Goal: Task Accomplishment & Management: Manage account settings

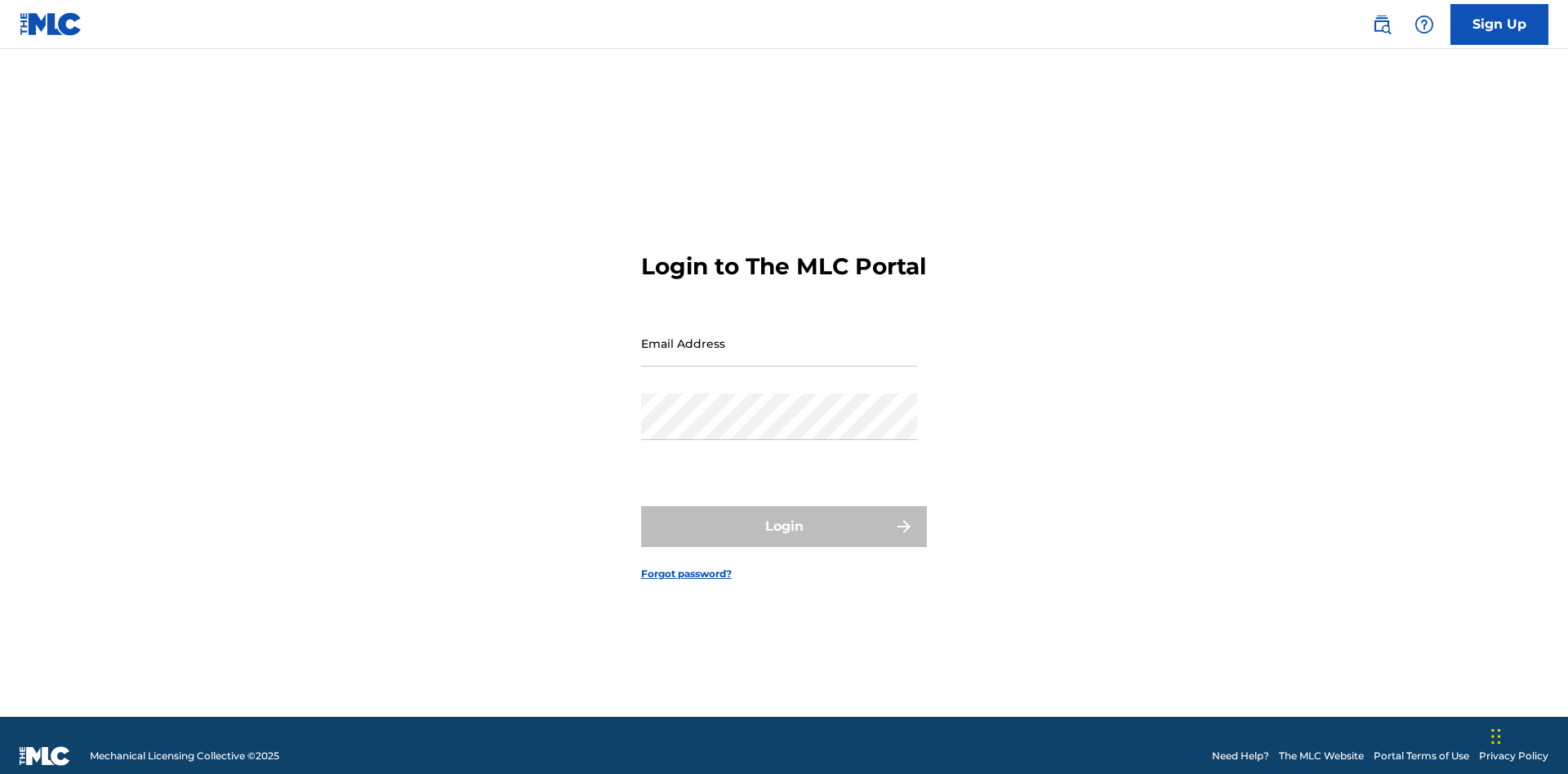
scroll to position [21, 0]
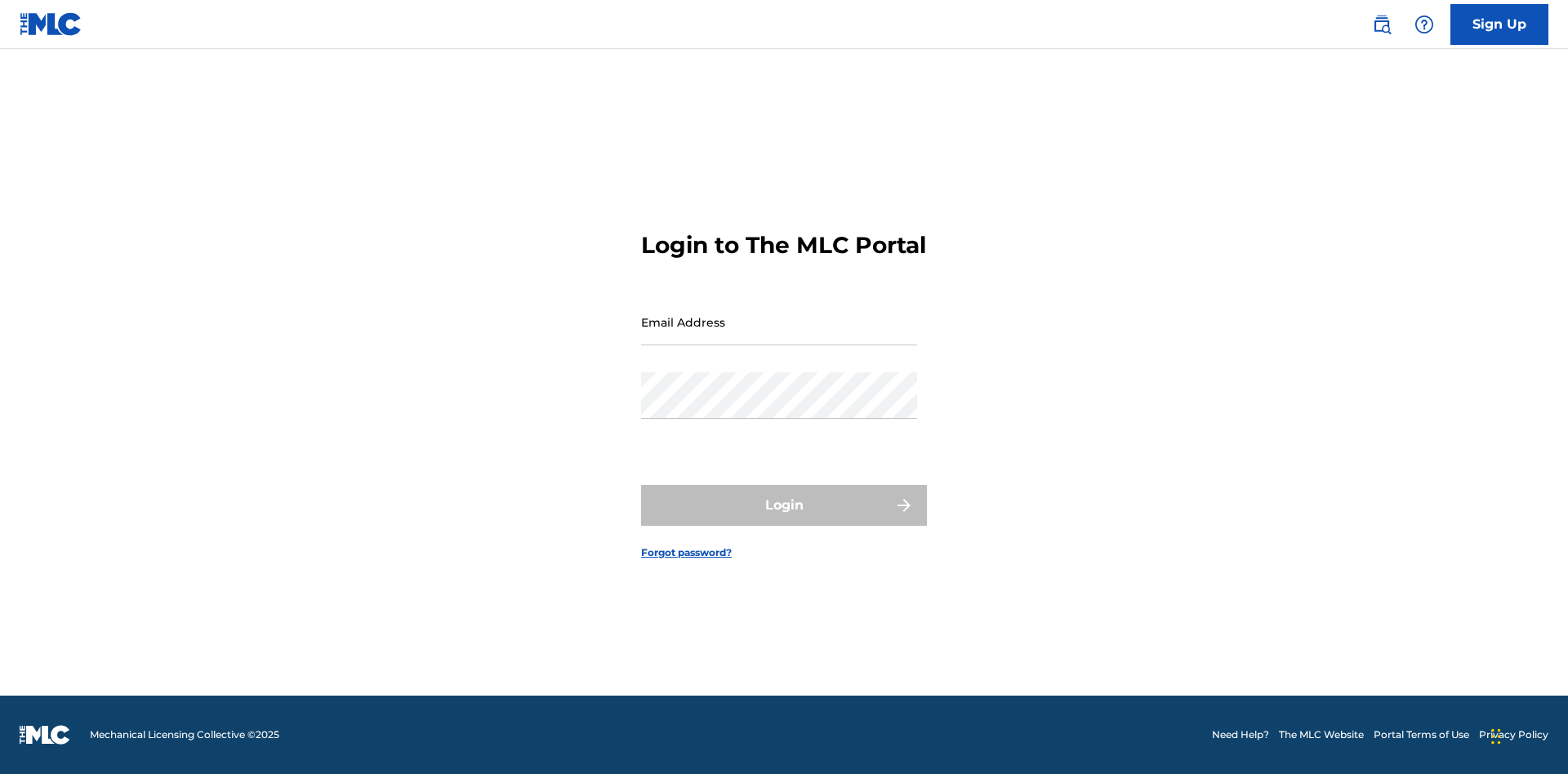
click at [779, 335] on input "Email Address" at bounding box center [779, 321] width 276 height 46
type input "[EMAIL_ADDRESS][DOMAIN_NAME]"
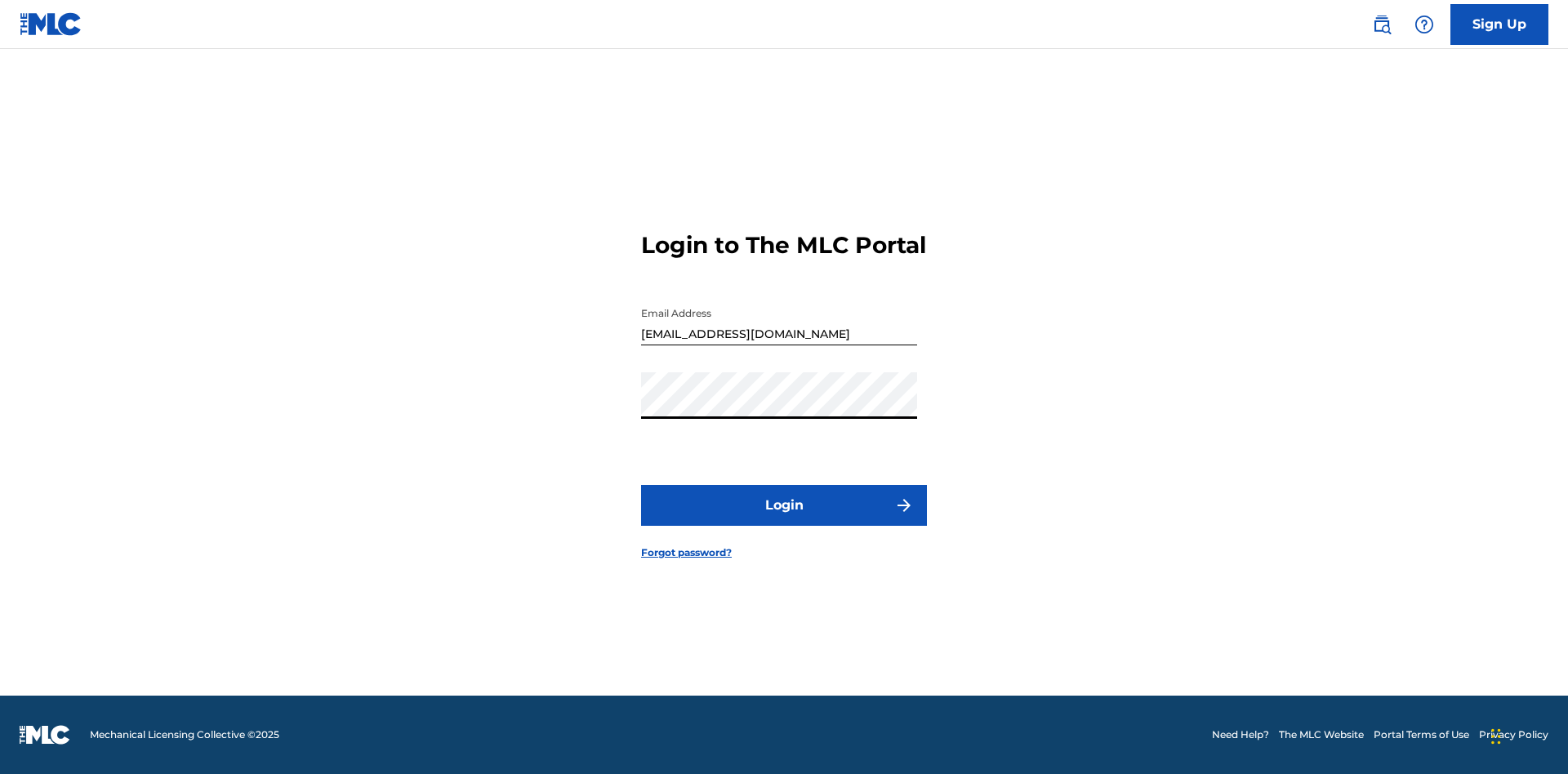
click at [784, 520] on button "Login" at bounding box center [784, 505] width 286 height 41
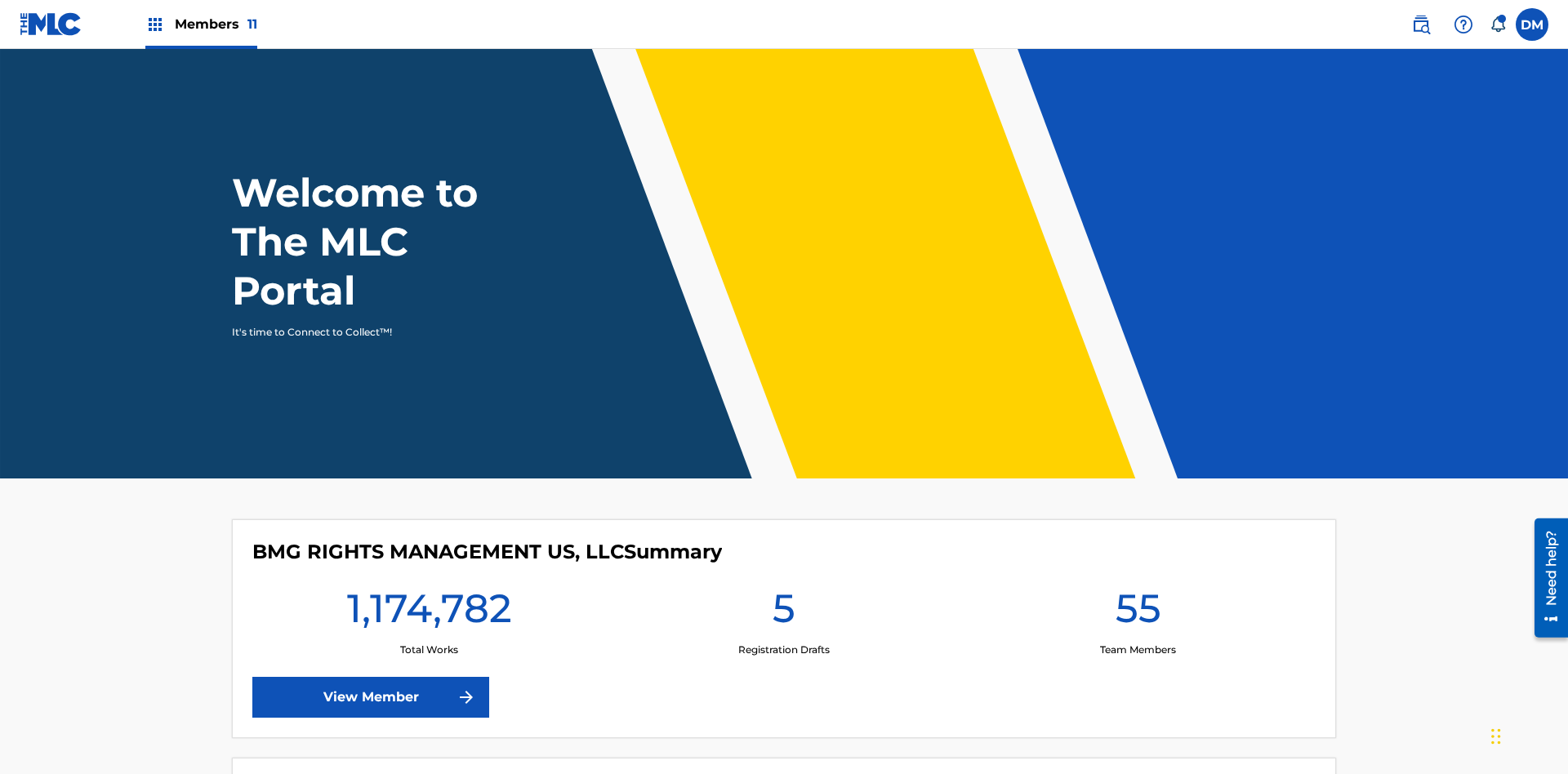
click at [201, 24] on span "Members 11" at bounding box center [216, 24] width 82 height 19
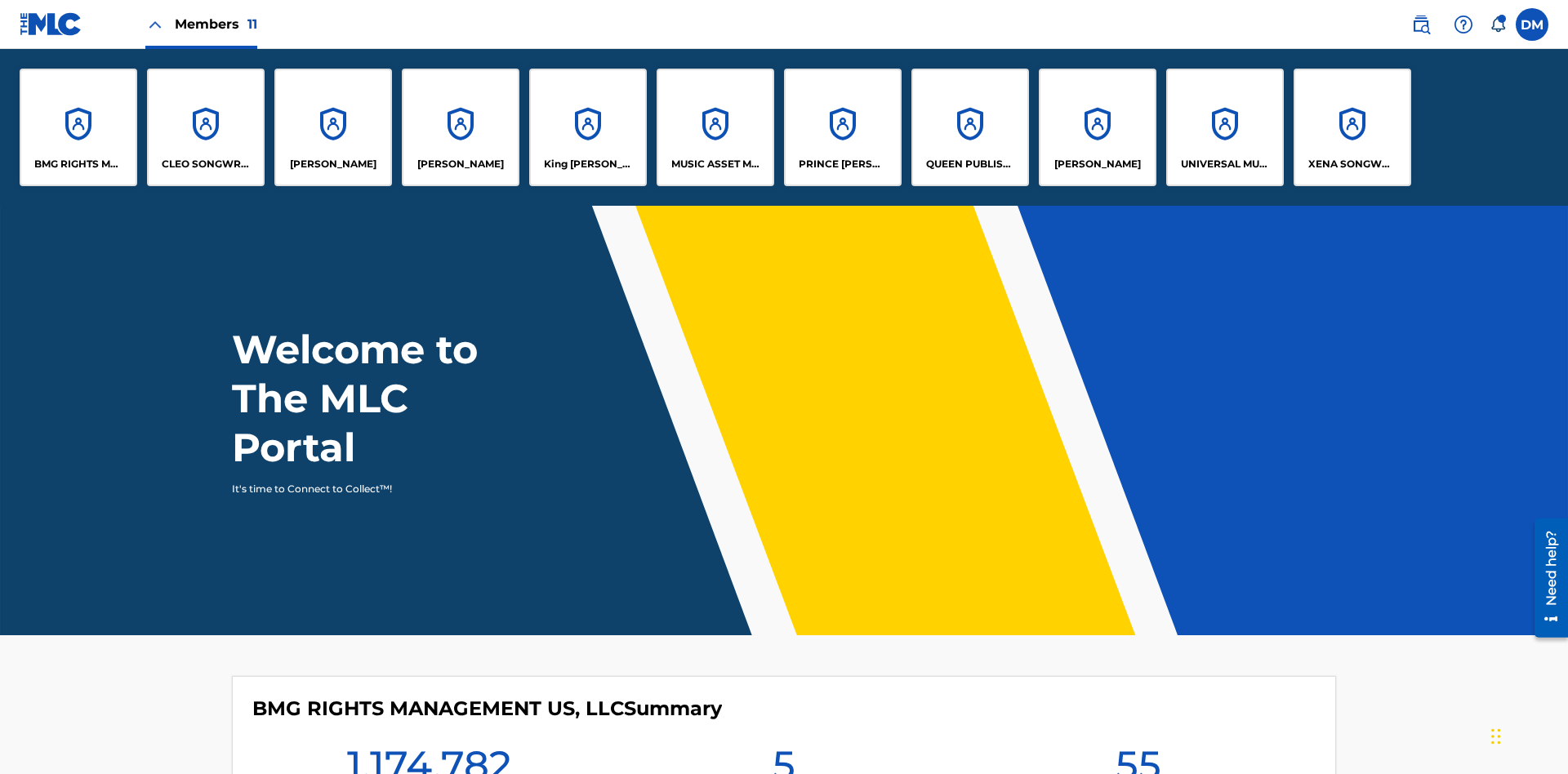
scroll to position [59, 0]
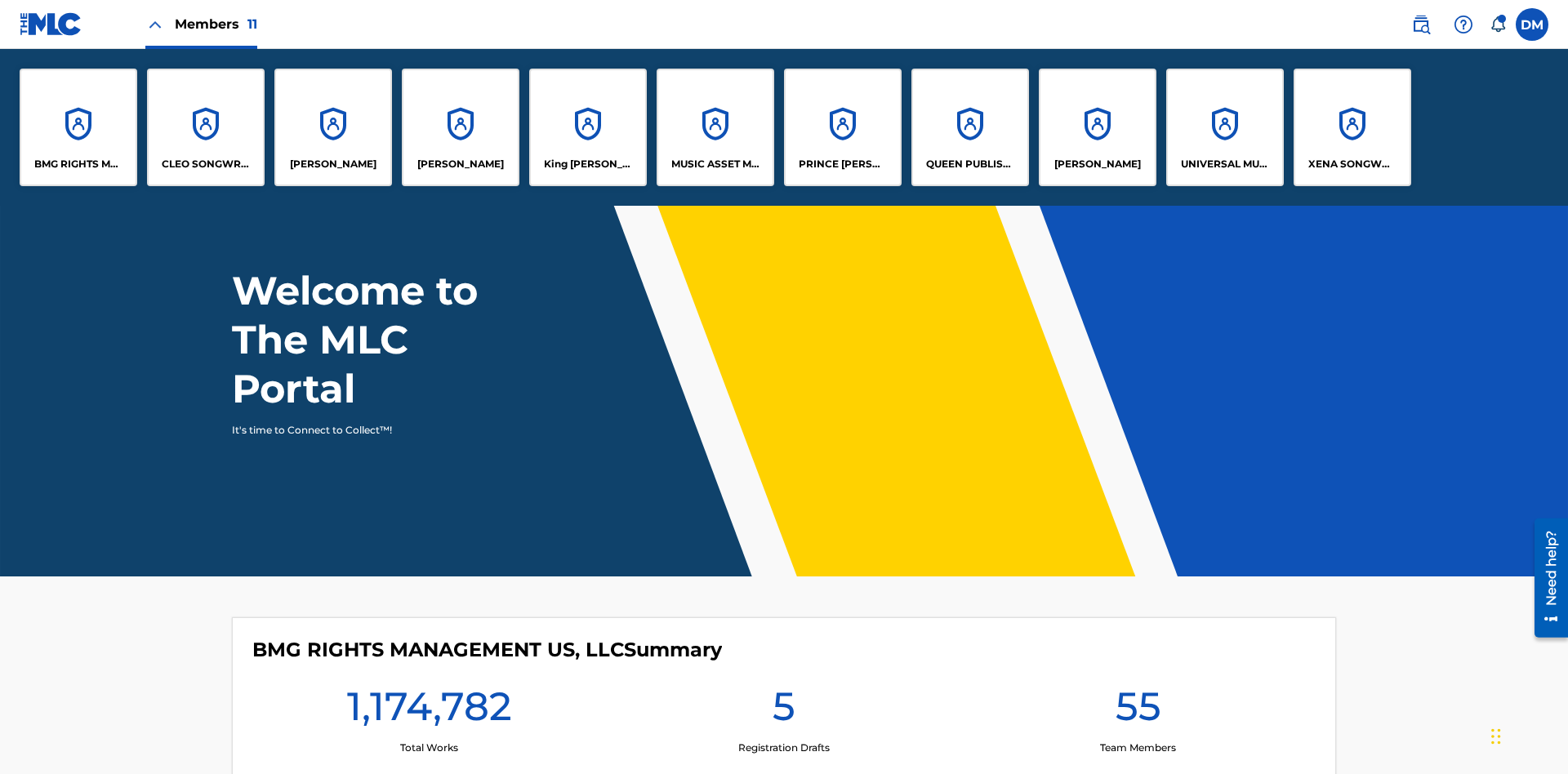
click at [1225, 164] on p "UNIVERSAL MUSIC PUB GROUP" at bounding box center [1226, 164] width 89 height 15
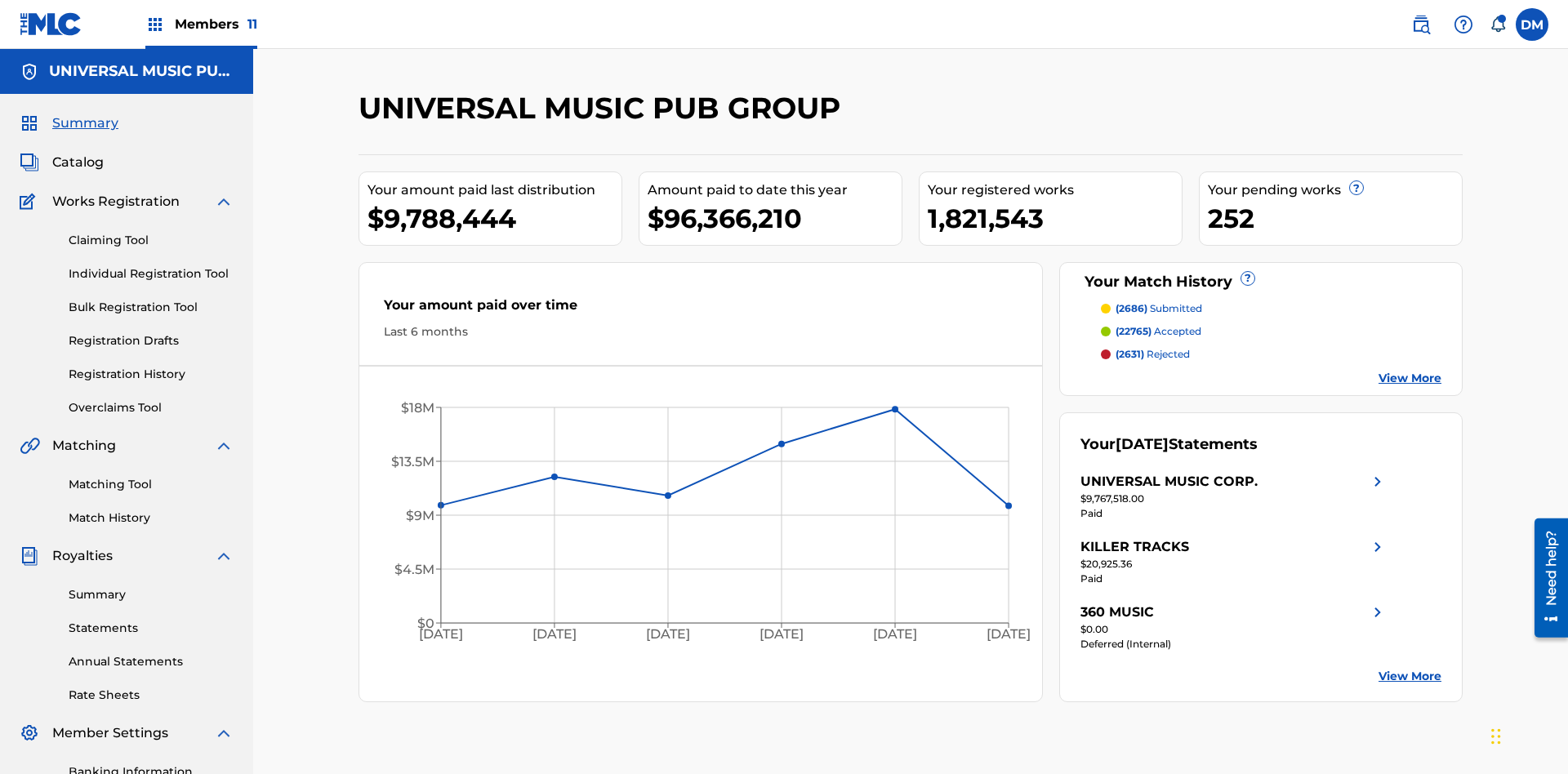
scroll to position [238, 0]
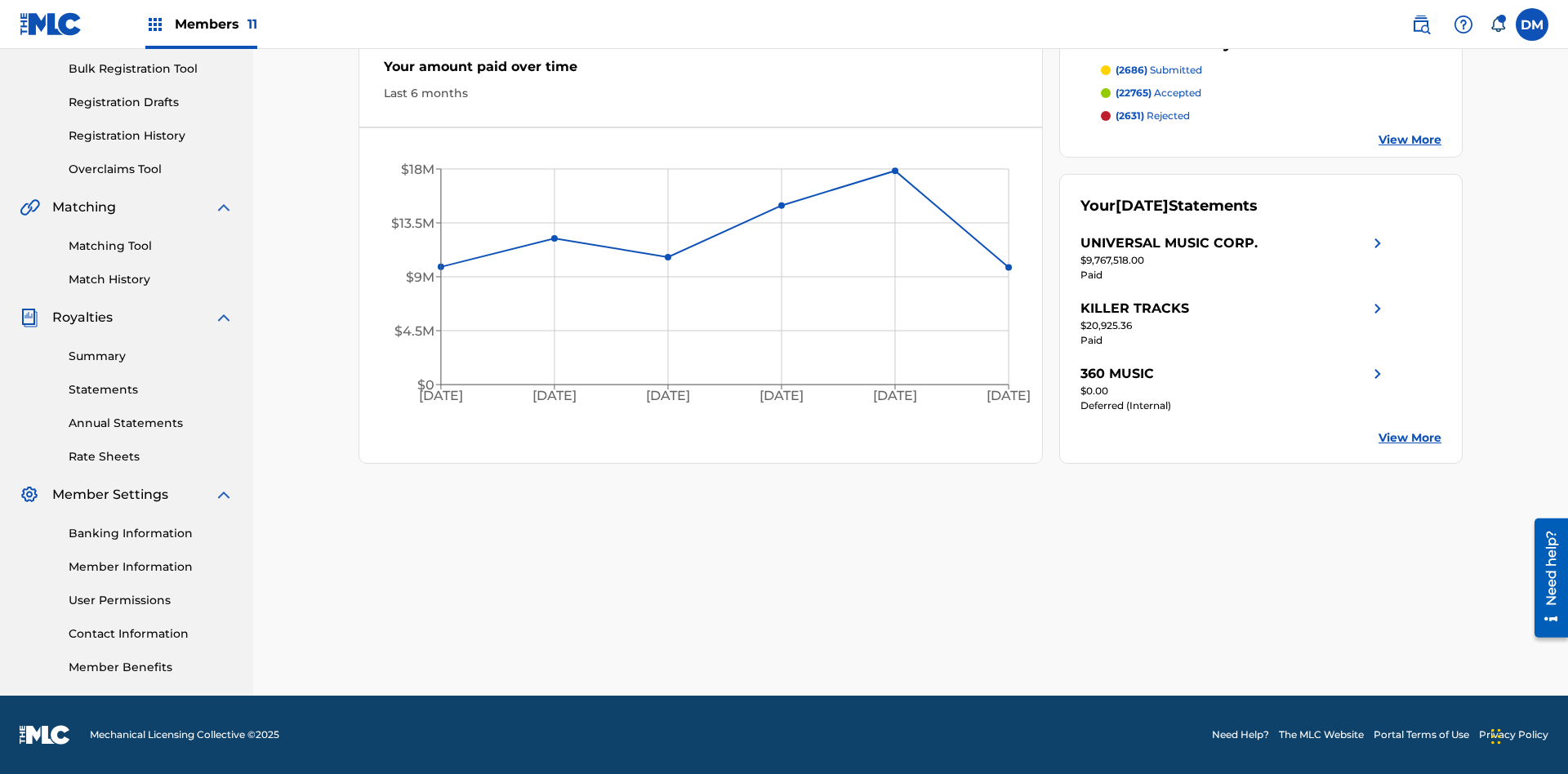
click at [151, 600] on link "User Permissions" at bounding box center [151, 601] width 165 height 17
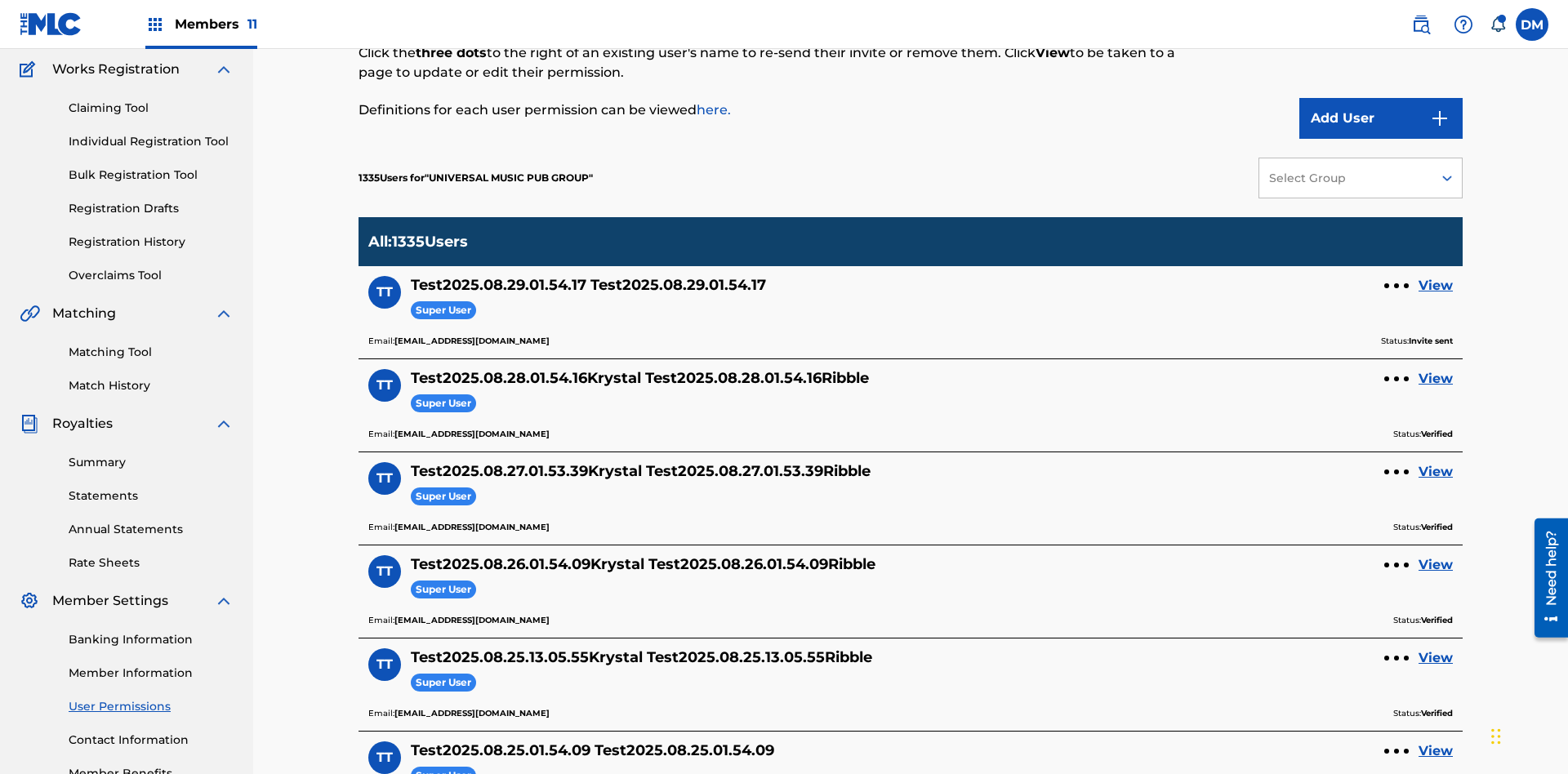
click at [1381, 119] on button "Add User" at bounding box center [1381, 118] width 163 height 41
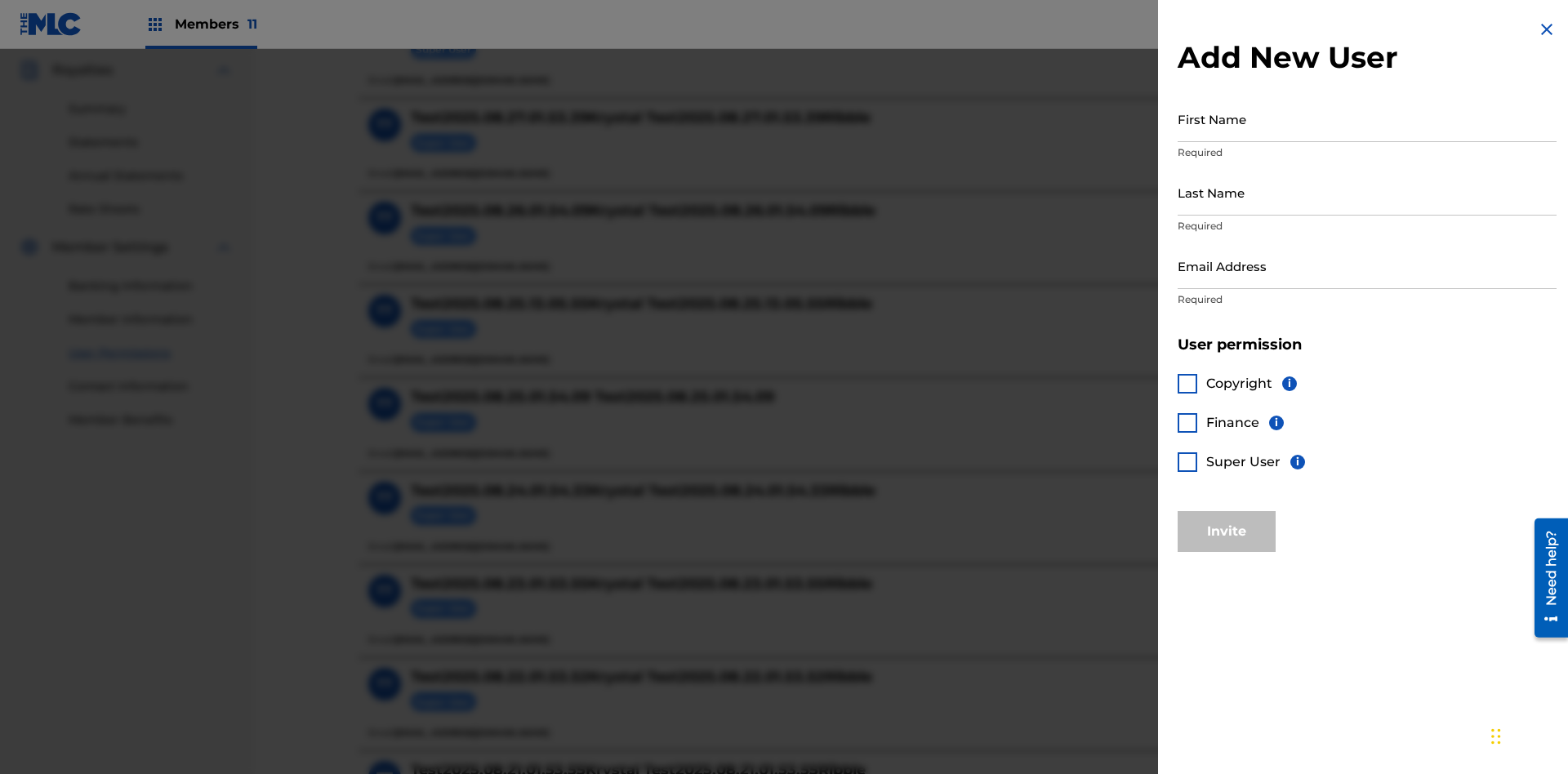
scroll to position [484, 0]
click at [1367, 119] on input "First Name" at bounding box center [1367, 118] width 379 height 46
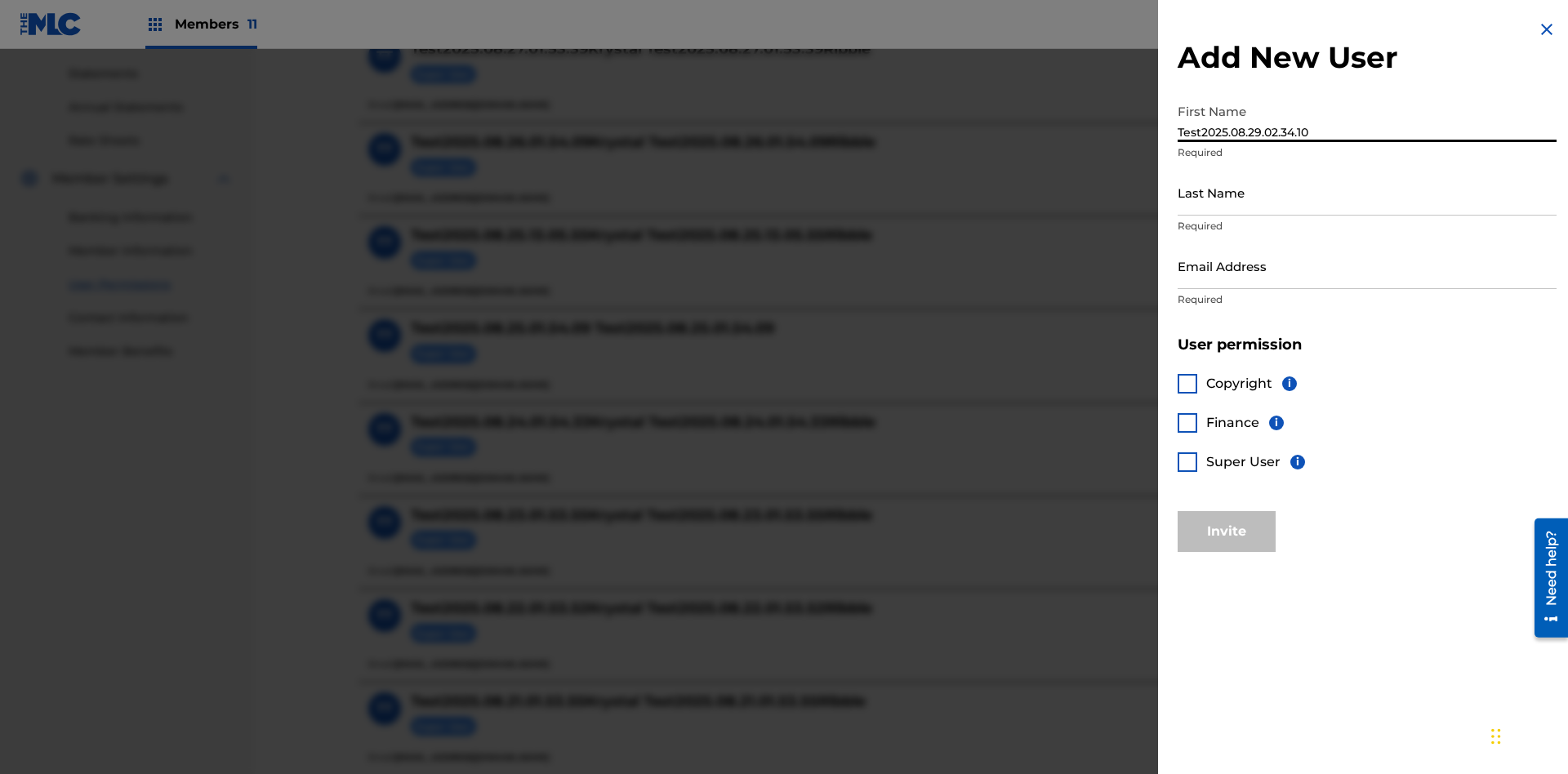
type input "Test2025.08.29.02.34.10"
click at [1367, 192] on input "Last Name" at bounding box center [1367, 192] width 379 height 46
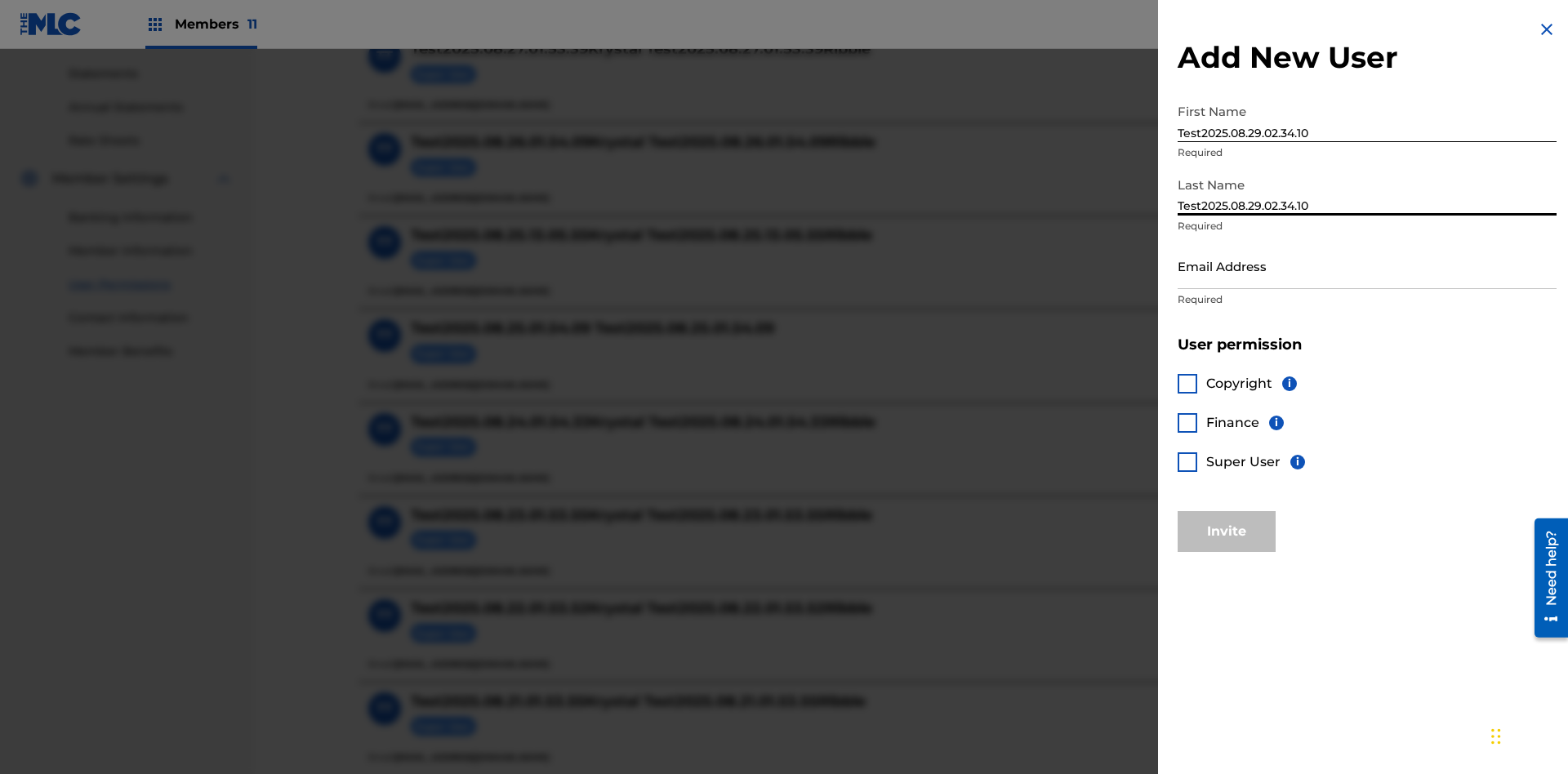
scroll to position [699, 0]
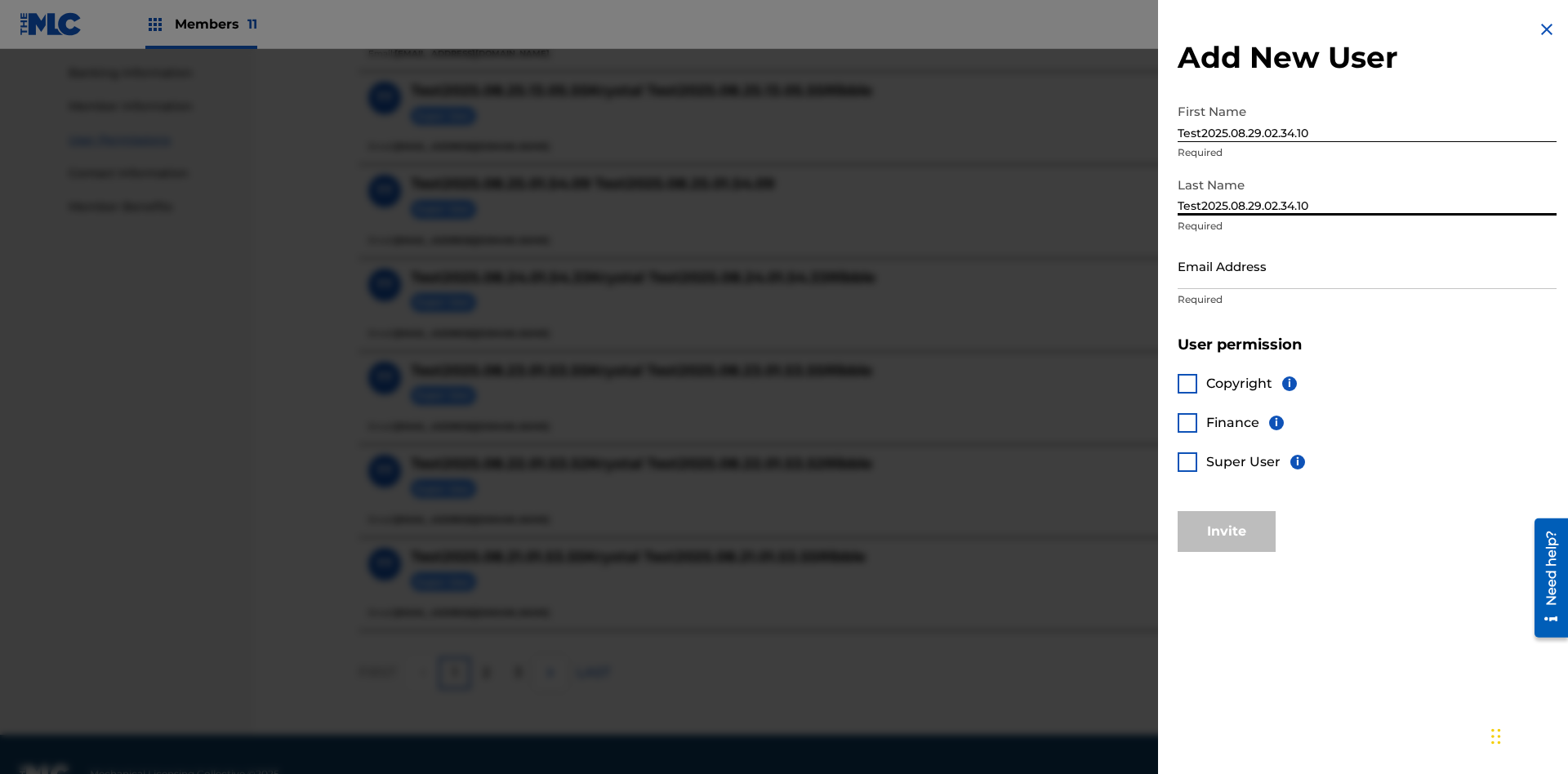
type input "Test2025.08.29.02.34.10"
click at [1367, 266] on input "Email Address" at bounding box center [1367, 266] width 379 height 46
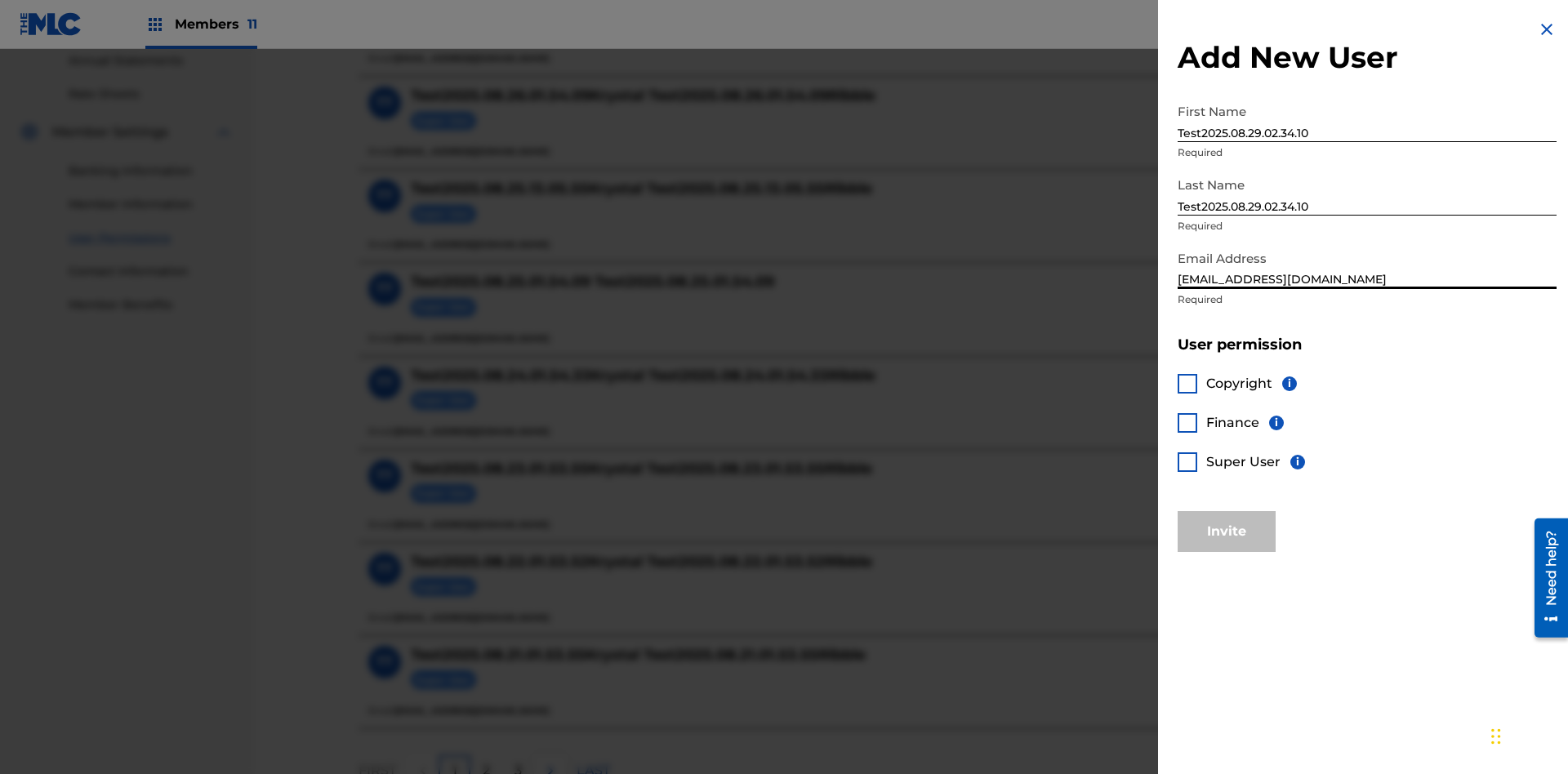
scroll to position [738, 0]
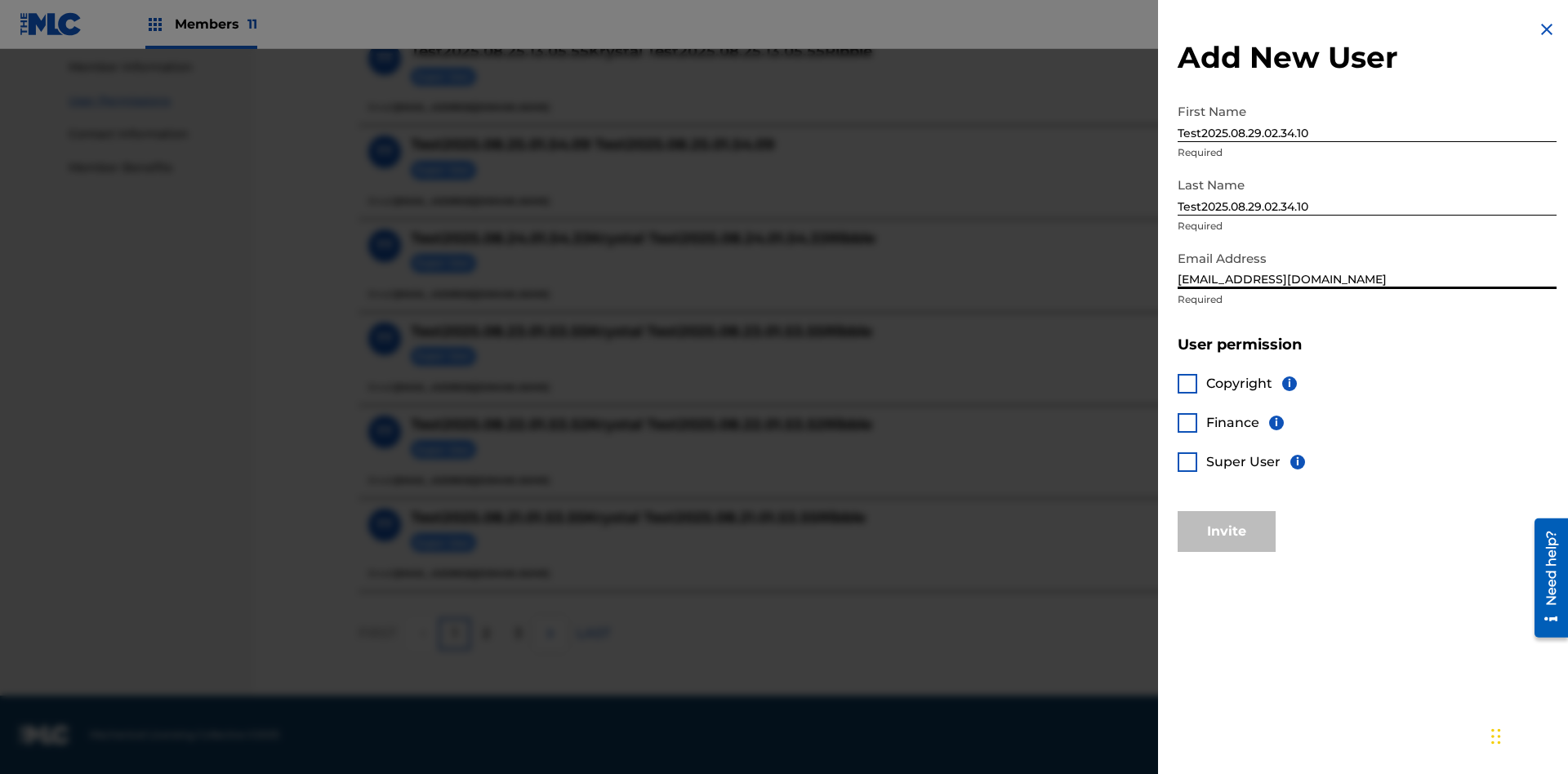
type input "[EMAIL_ADDRESS][DOMAIN_NAME]"
click at [1188, 384] on div at bounding box center [1187, 384] width 19 height 19
click at [1226, 531] on button "Invite" at bounding box center [1226, 531] width 98 height 41
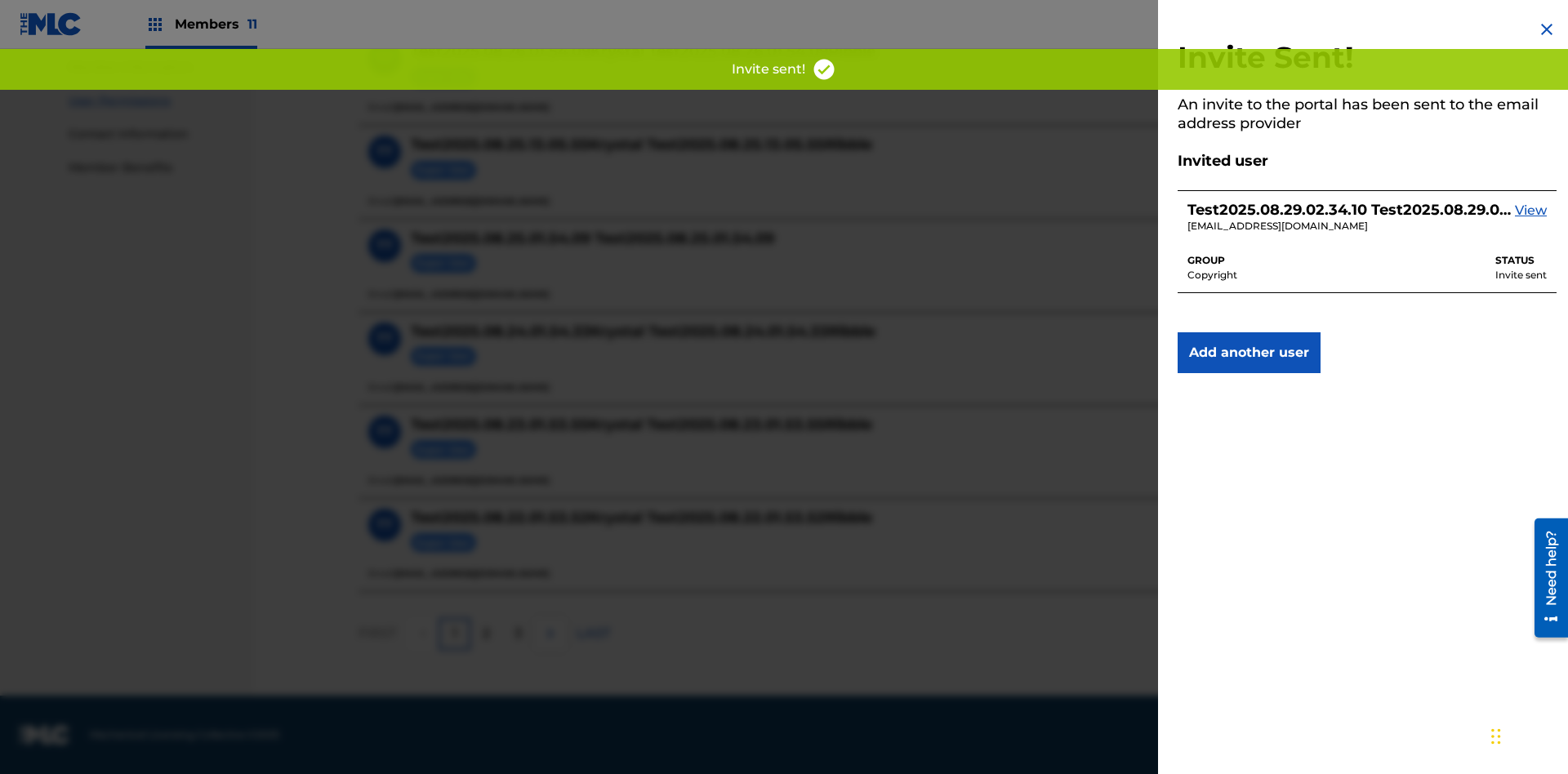
click at [1249, 353] on button "Add another user" at bounding box center [1249, 353] width 143 height 41
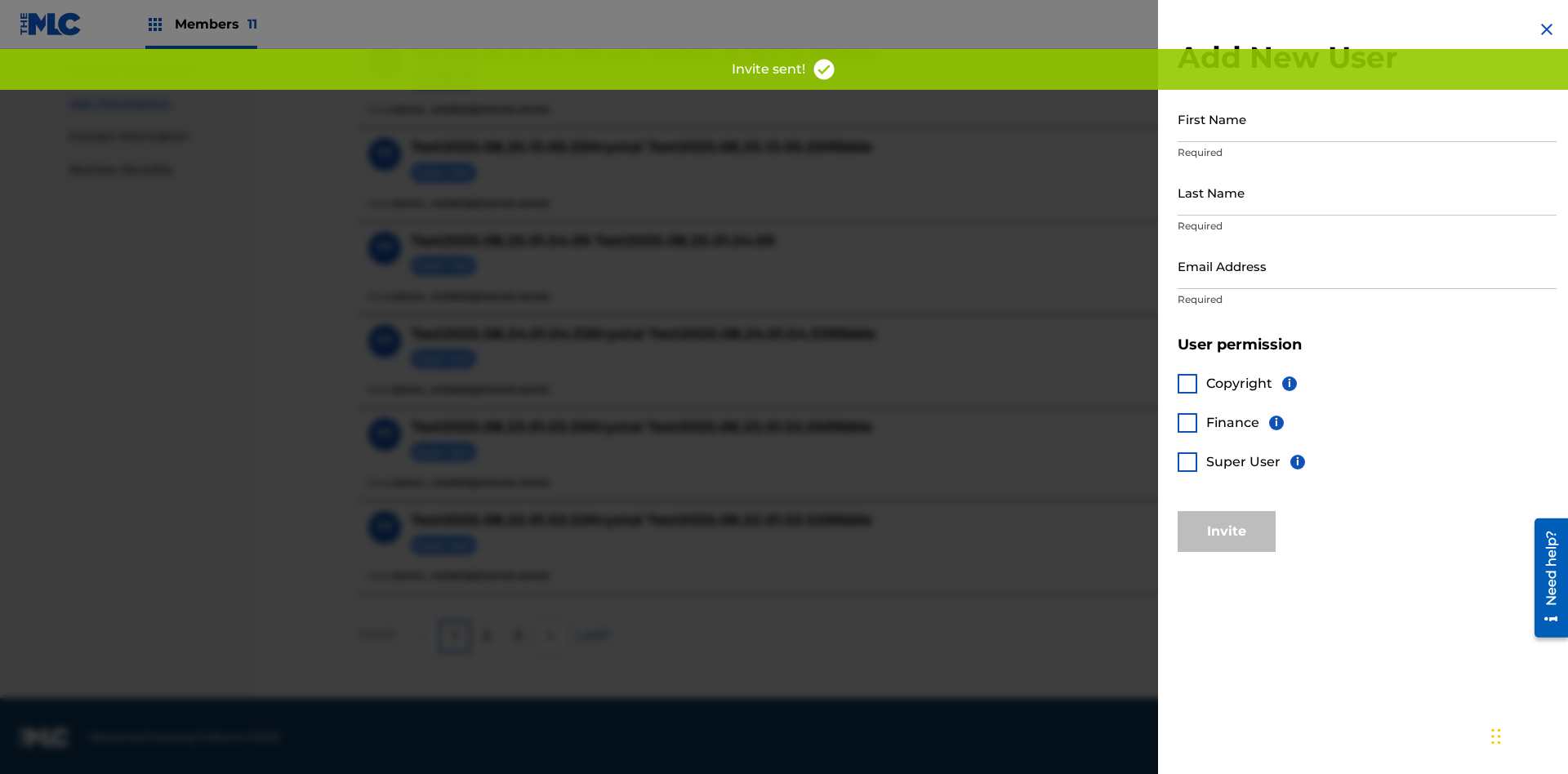
click at [1367, 119] on input "First Name" at bounding box center [1367, 118] width 379 height 46
type input "Test2025.08.29.02.34.17"
click at [1367, 192] on input "Last Name" at bounding box center [1367, 192] width 379 height 46
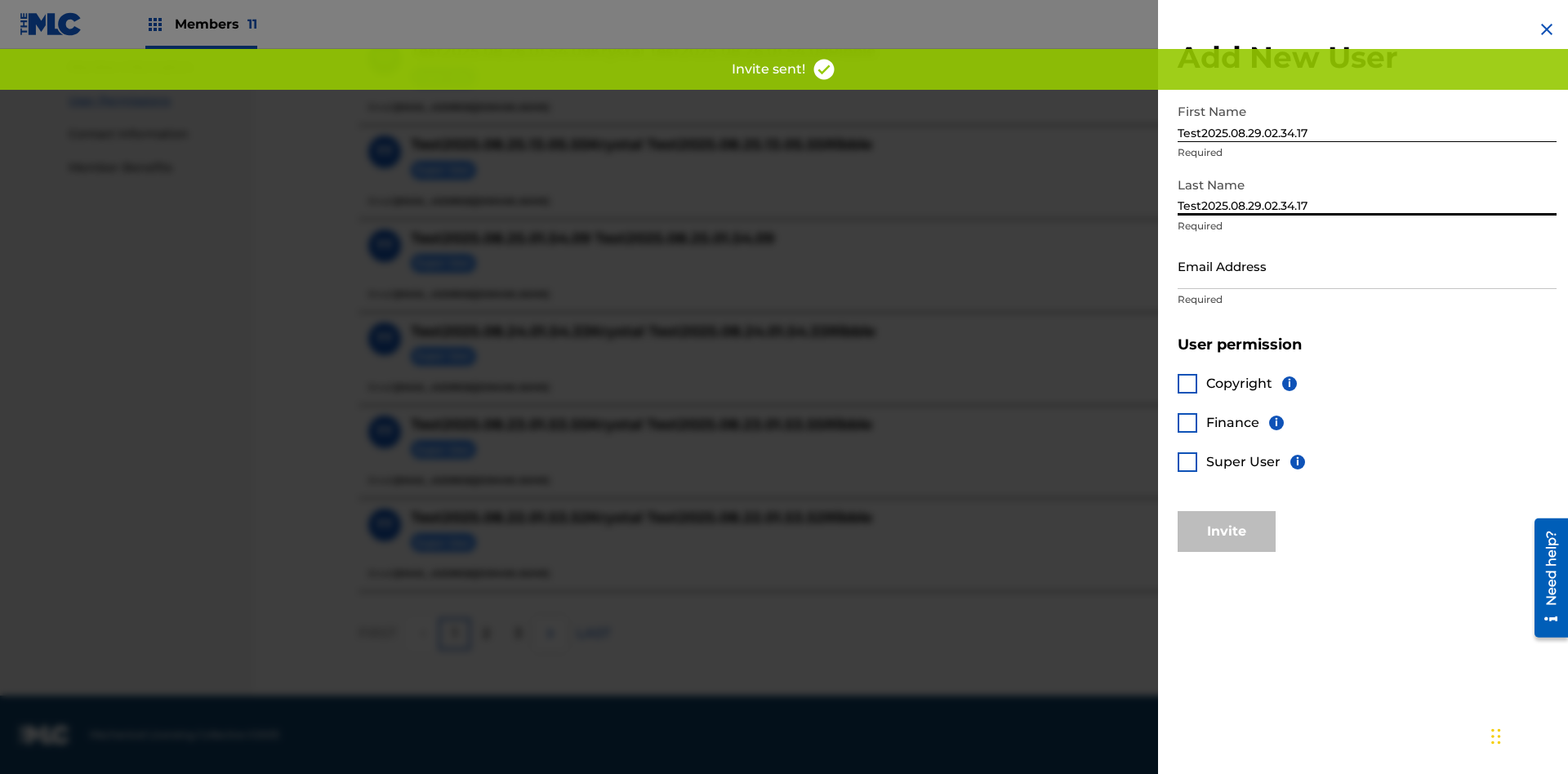
type input "Test2025.08.29.02.34.17"
click at [1367, 266] on input "Email Address" at bounding box center [1367, 266] width 379 height 46
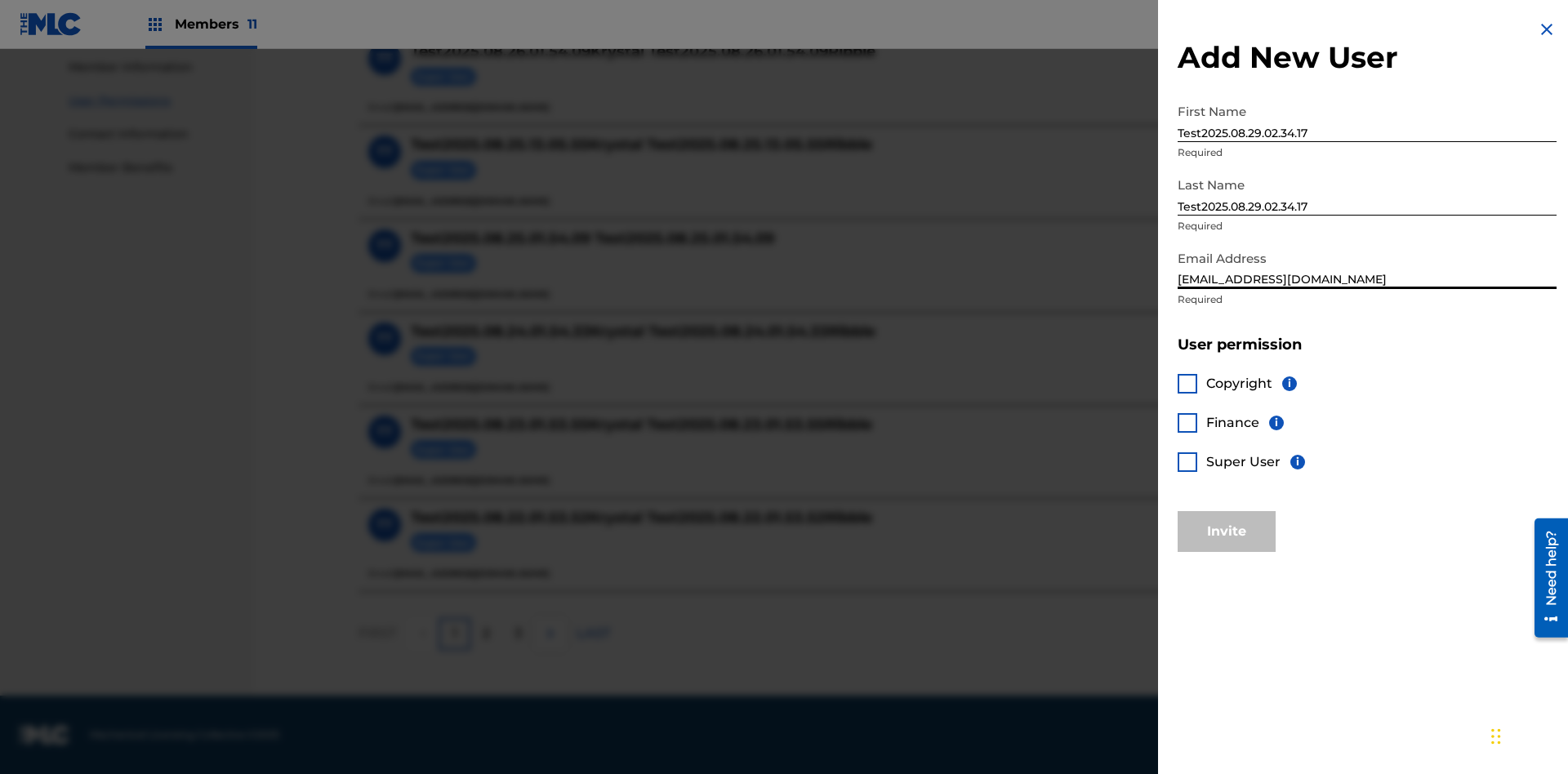
type input "[EMAIL_ADDRESS][DOMAIN_NAME]"
click at [1188, 422] on div at bounding box center [1187, 423] width 19 height 19
click at [1226, 531] on button "Invite" at bounding box center [1226, 531] width 98 height 41
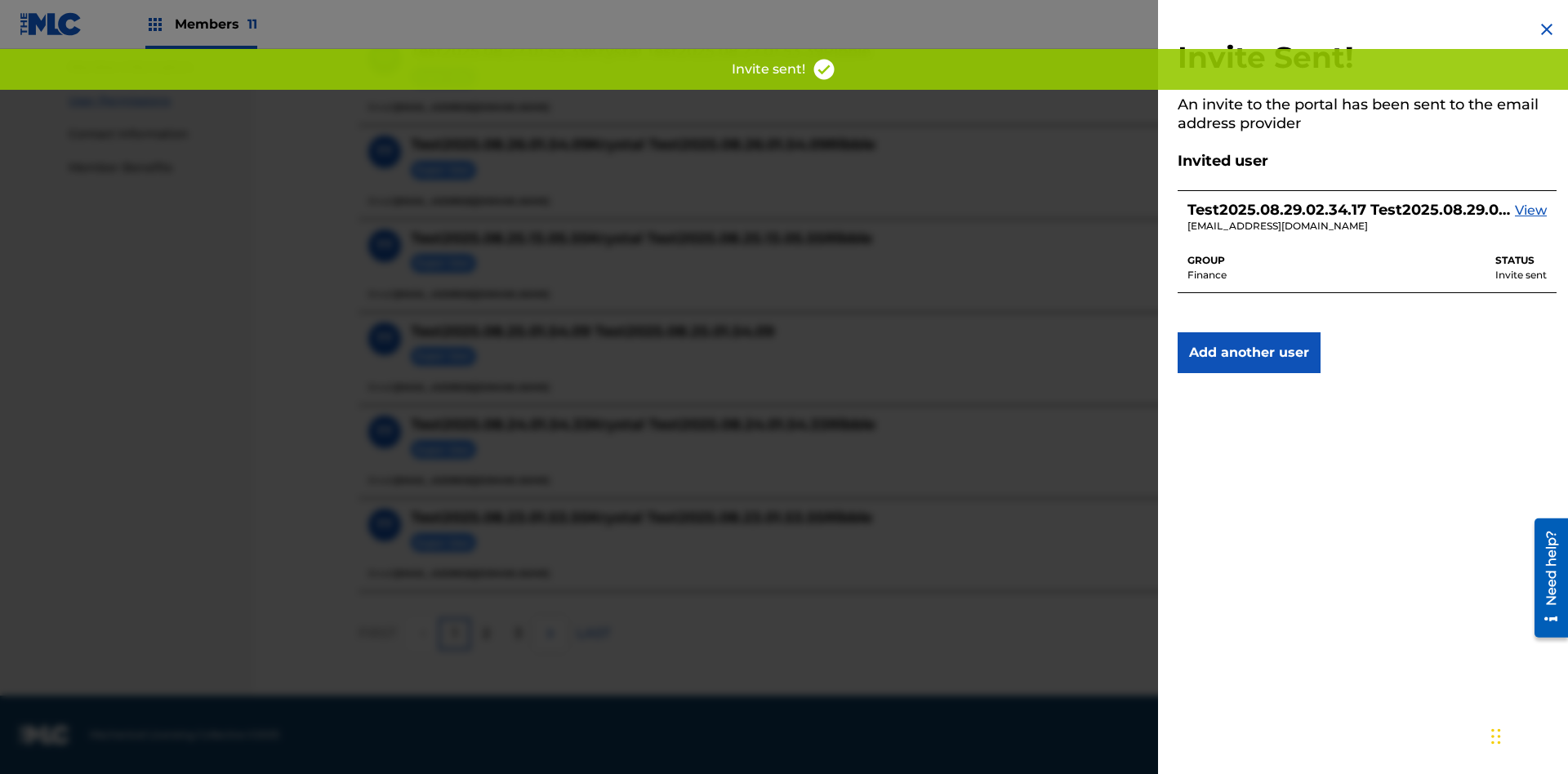
click at [1249, 353] on button "Add another user" at bounding box center [1249, 353] width 143 height 41
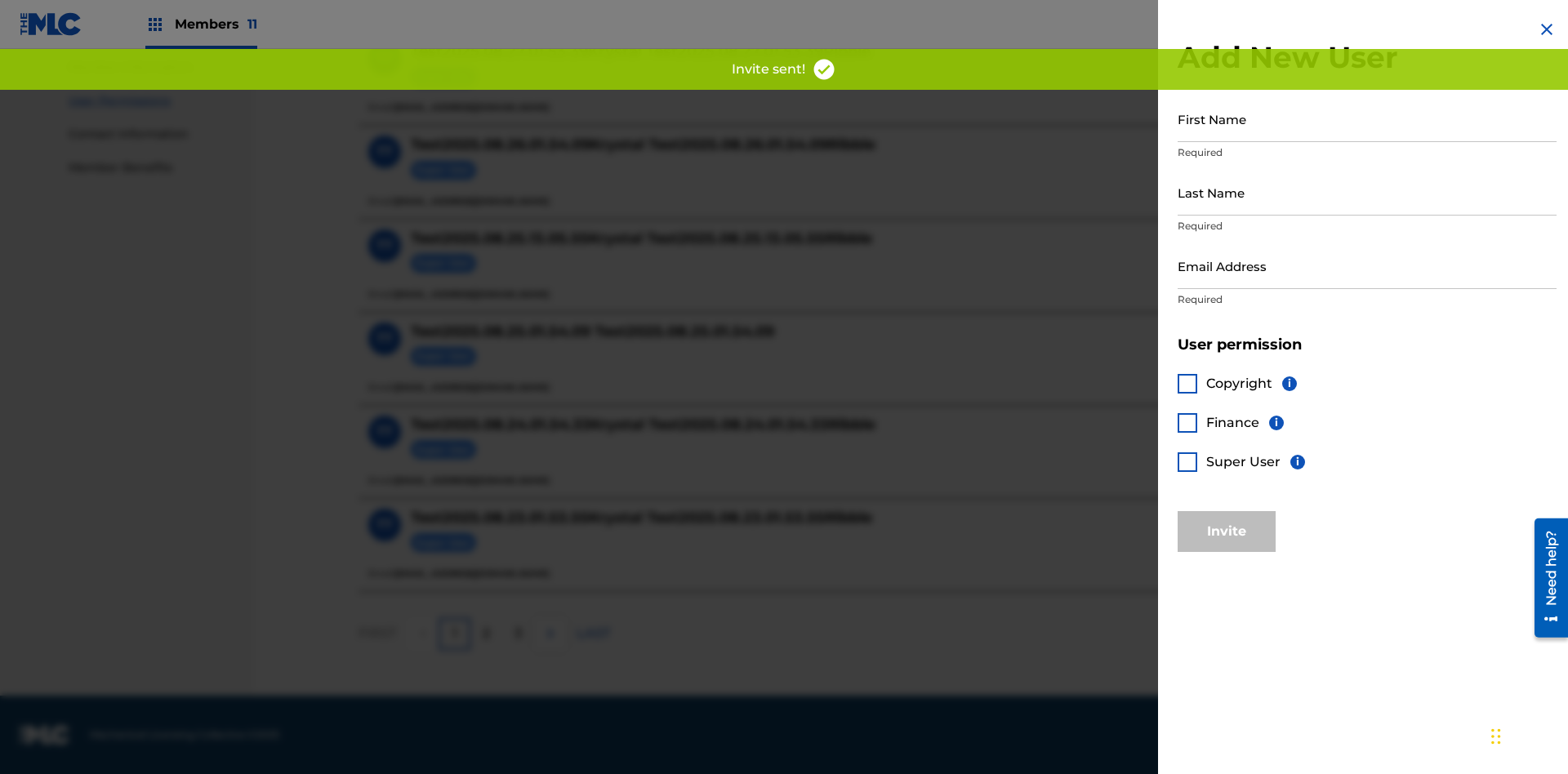
scroll to position [736, 0]
click at [1367, 119] on input "First Name" at bounding box center [1367, 118] width 379 height 46
type input "Test2025.08.29.02.34.24"
click at [1367, 192] on input "Last Name" at bounding box center [1367, 192] width 379 height 46
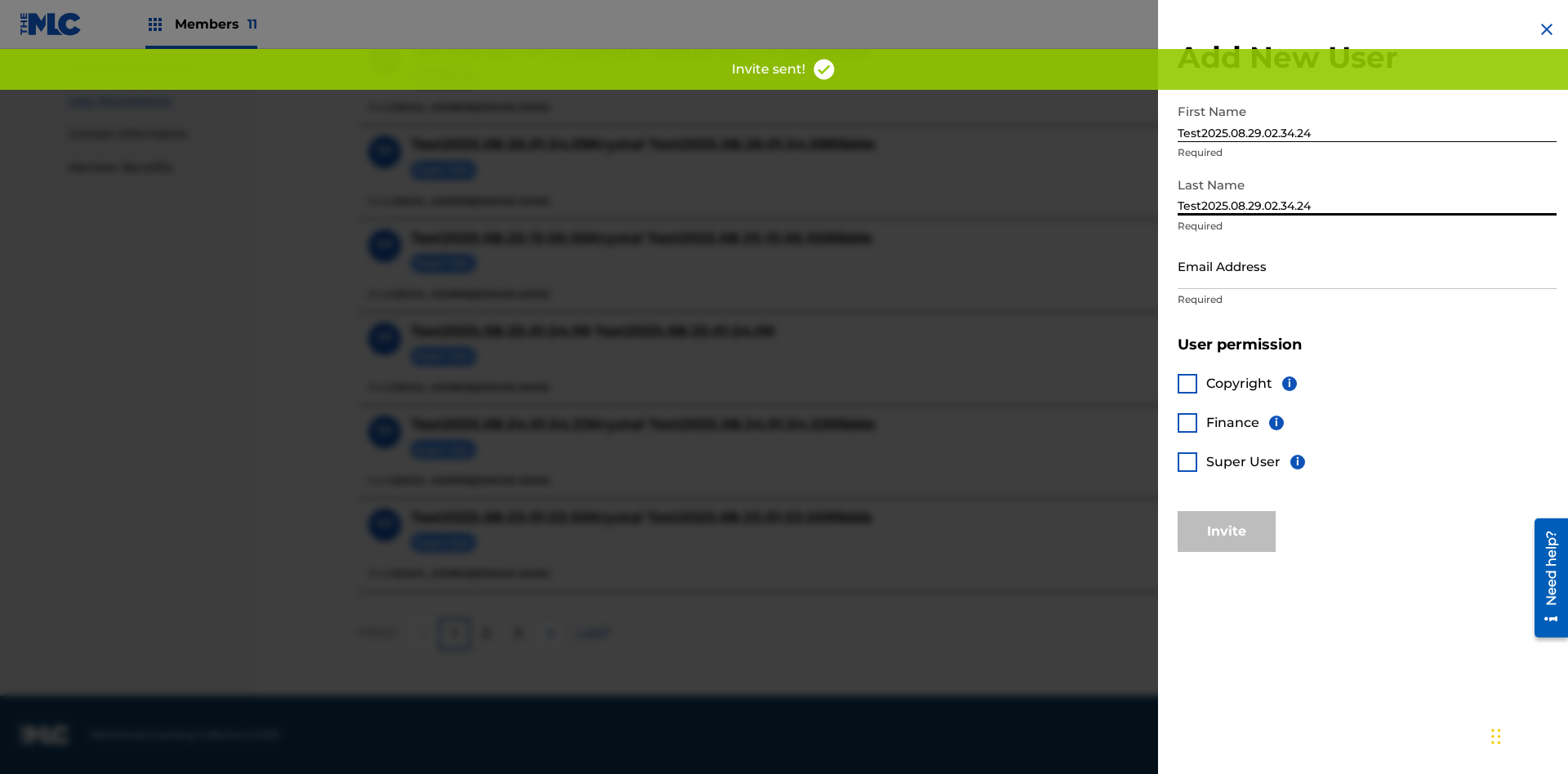
type input "Test2025.08.29.02.34.24"
click at [1367, 266] on input "Email Address" at bounding box center [1367, 266] width 379 height 46
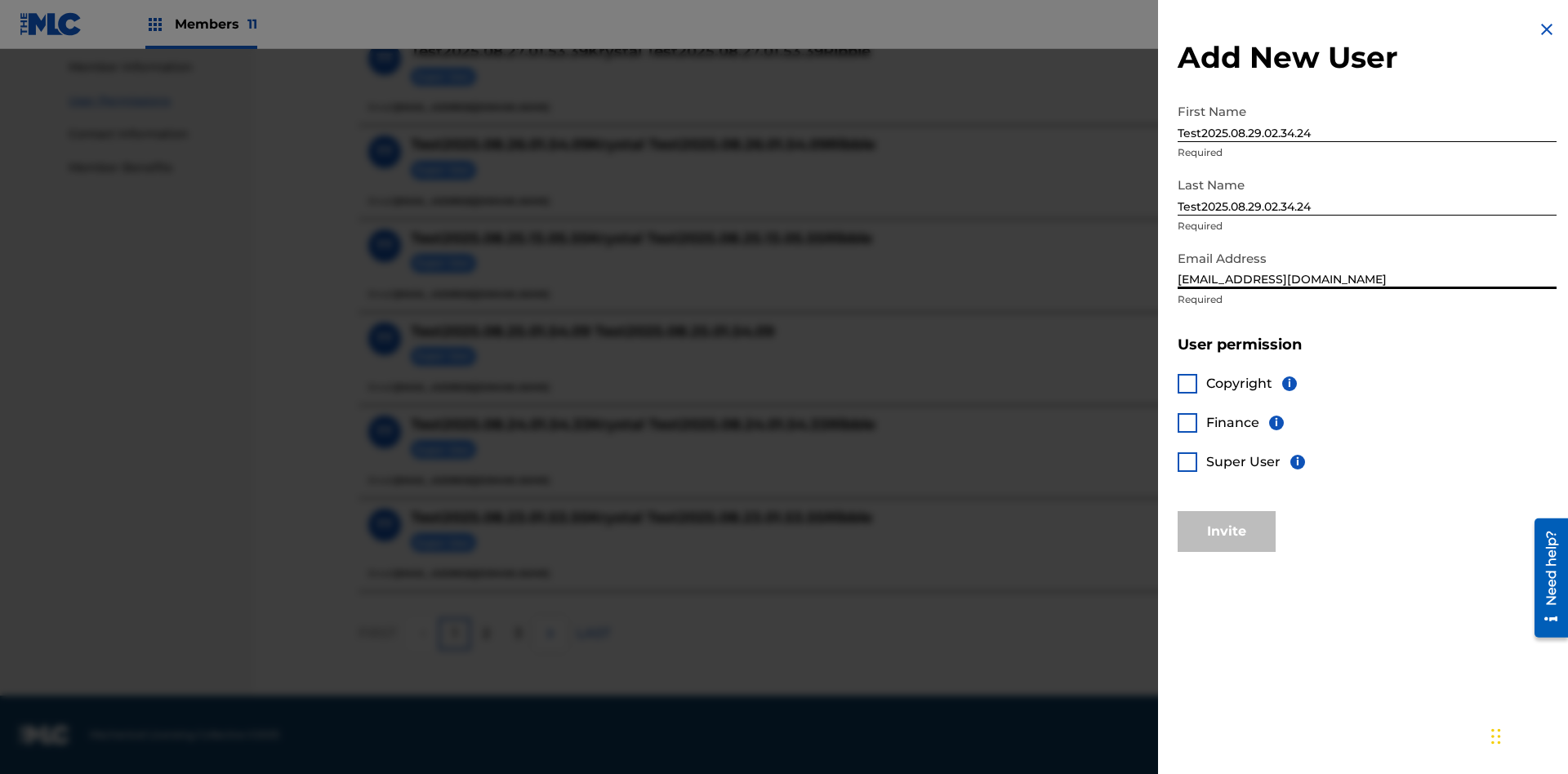
type input "[EMAIL_ADDRESS][DOMAIN_NAME]"
click at [1188, 461] on div at bounding box center [1187, 462] width 19 height 19
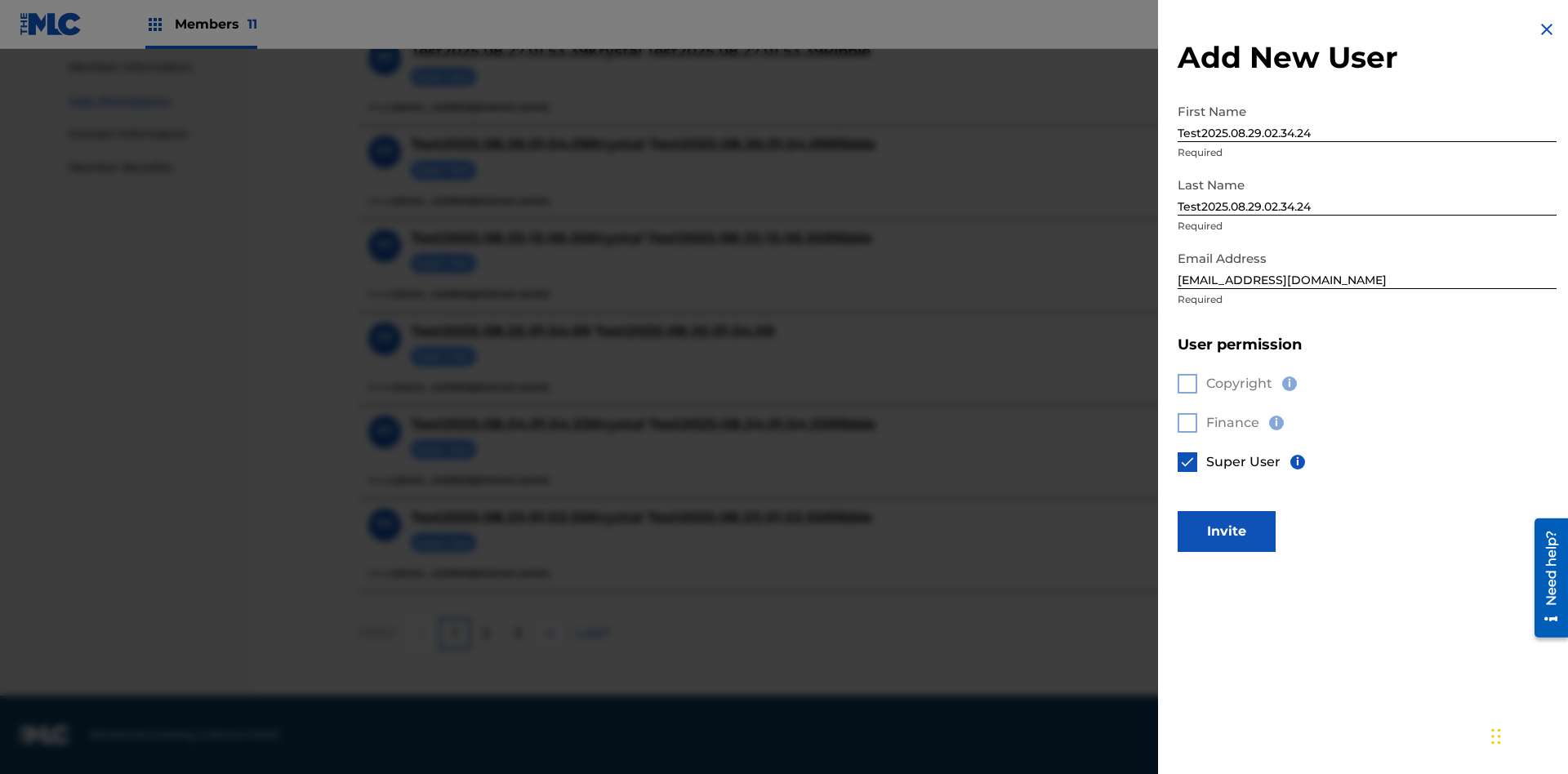
click at [1226, 531] on button "Invite" at bounding box center [1226, 531] width 98 height 41
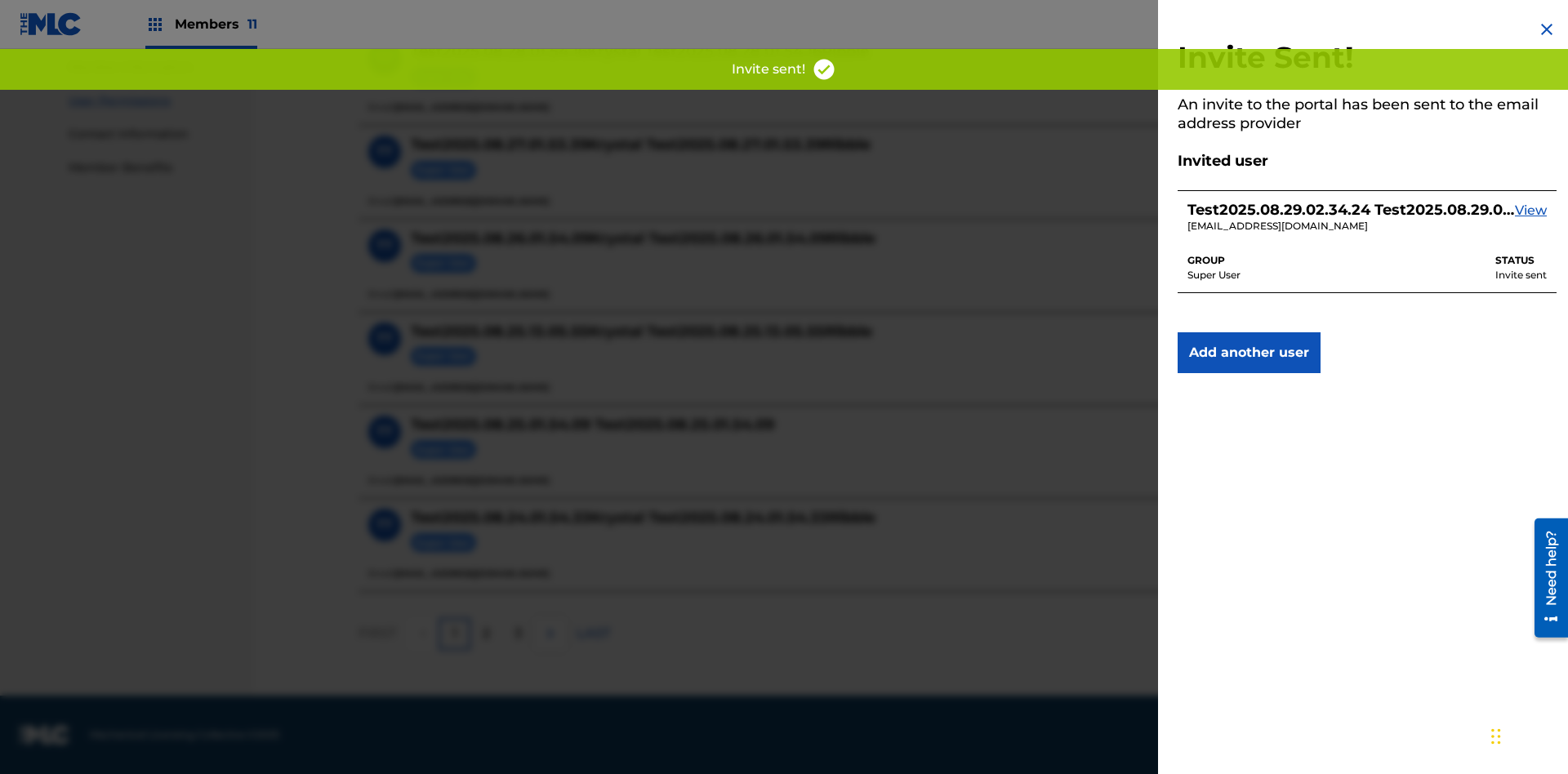
click at [1249, 353] on button "Add another user" at bounding box center [1249, 353] width 143 height 41
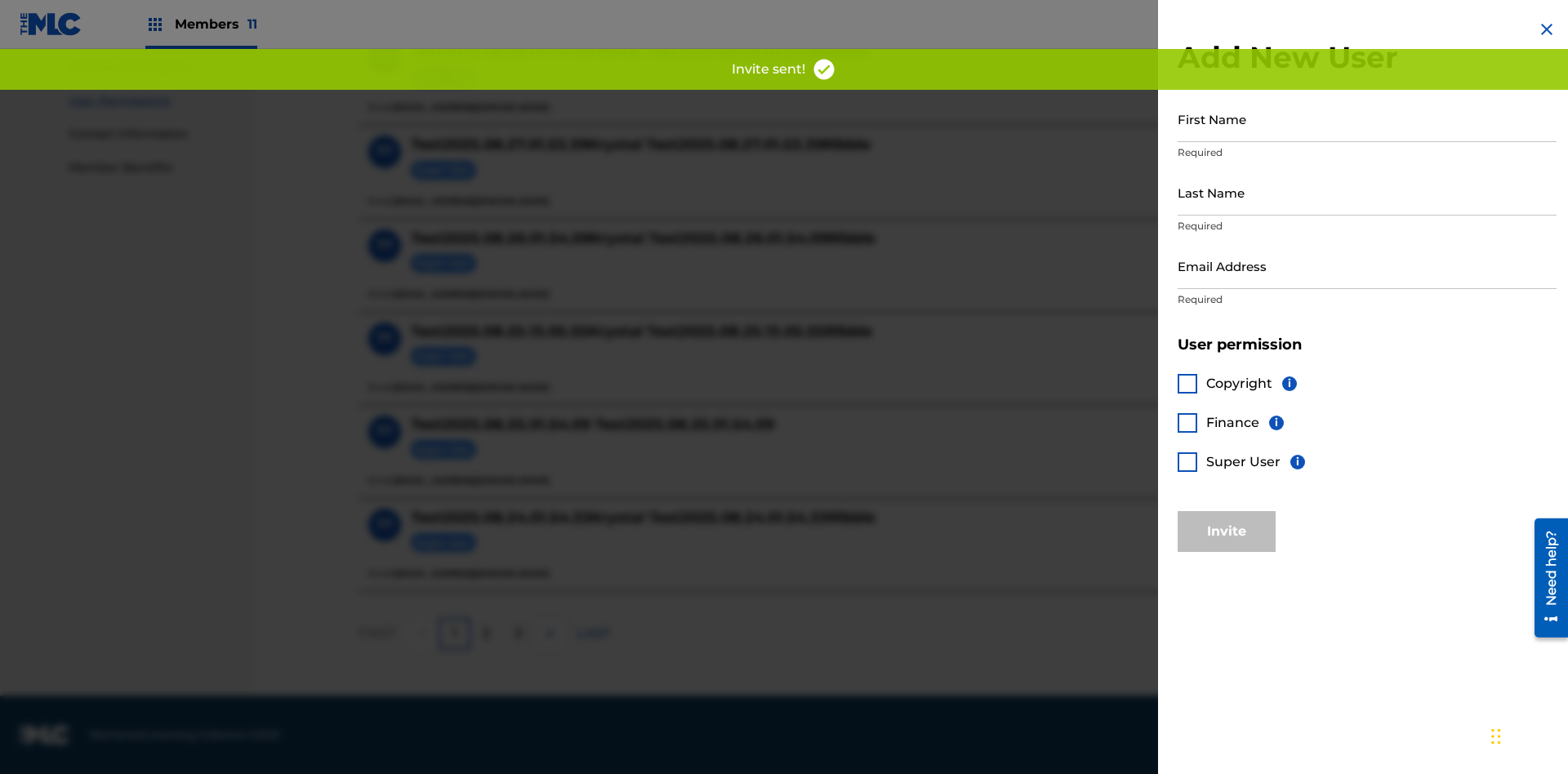
scroll to position [736, 0]
click at [1367, 119] on input "First Name" at bounding box center [1367, 118] width 379 height 46
type input "Test2025.08.29.02.34.31"
click at [1367, 192] on input "Last Name" at bounding box center [1367, 192] width 379 height 46
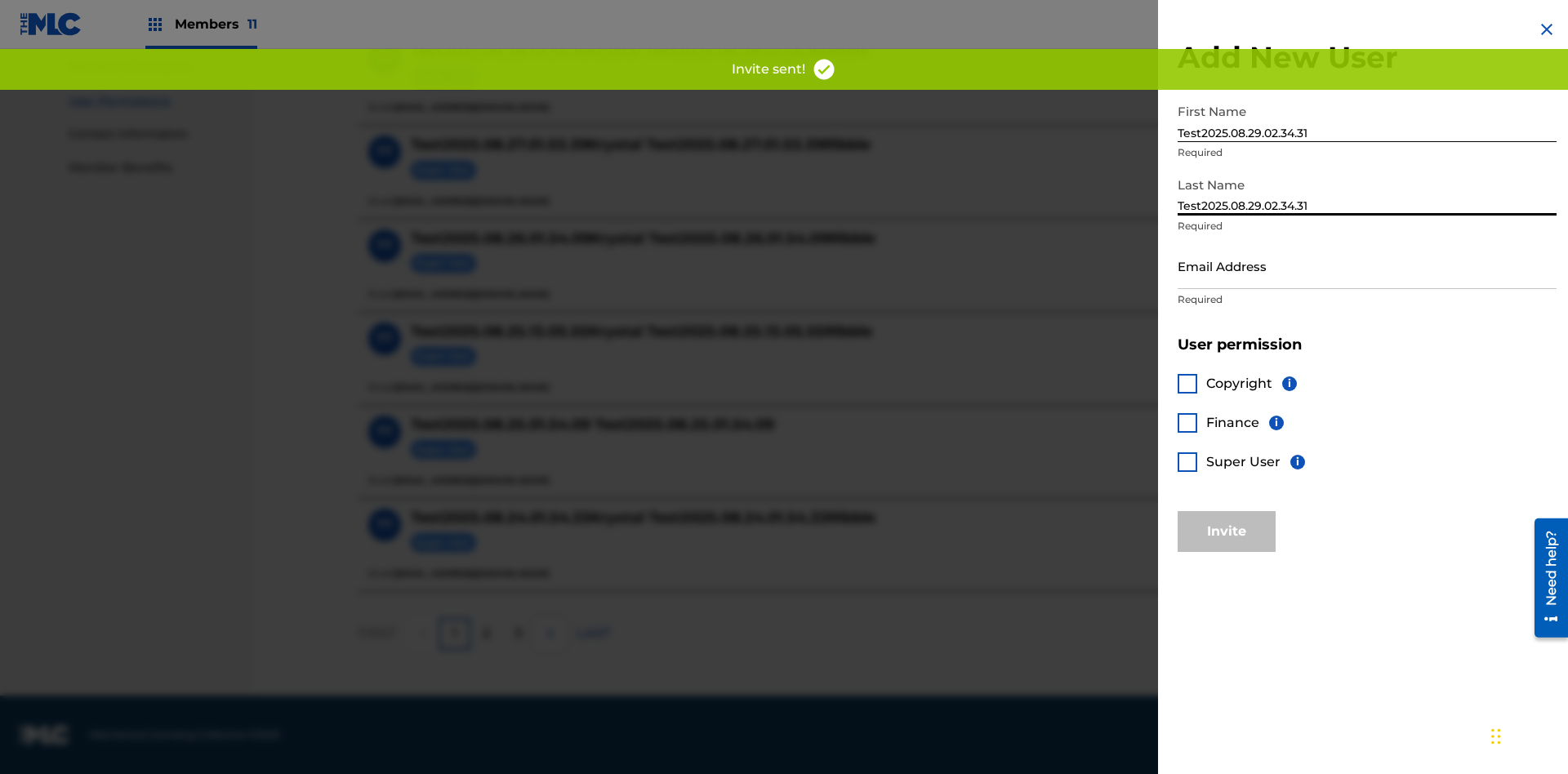
type input "Test2025.08.29.02.34.31"
click at [1367, 266] on input "Email Address" at bounding box center [1367, 266] width 379 height 46
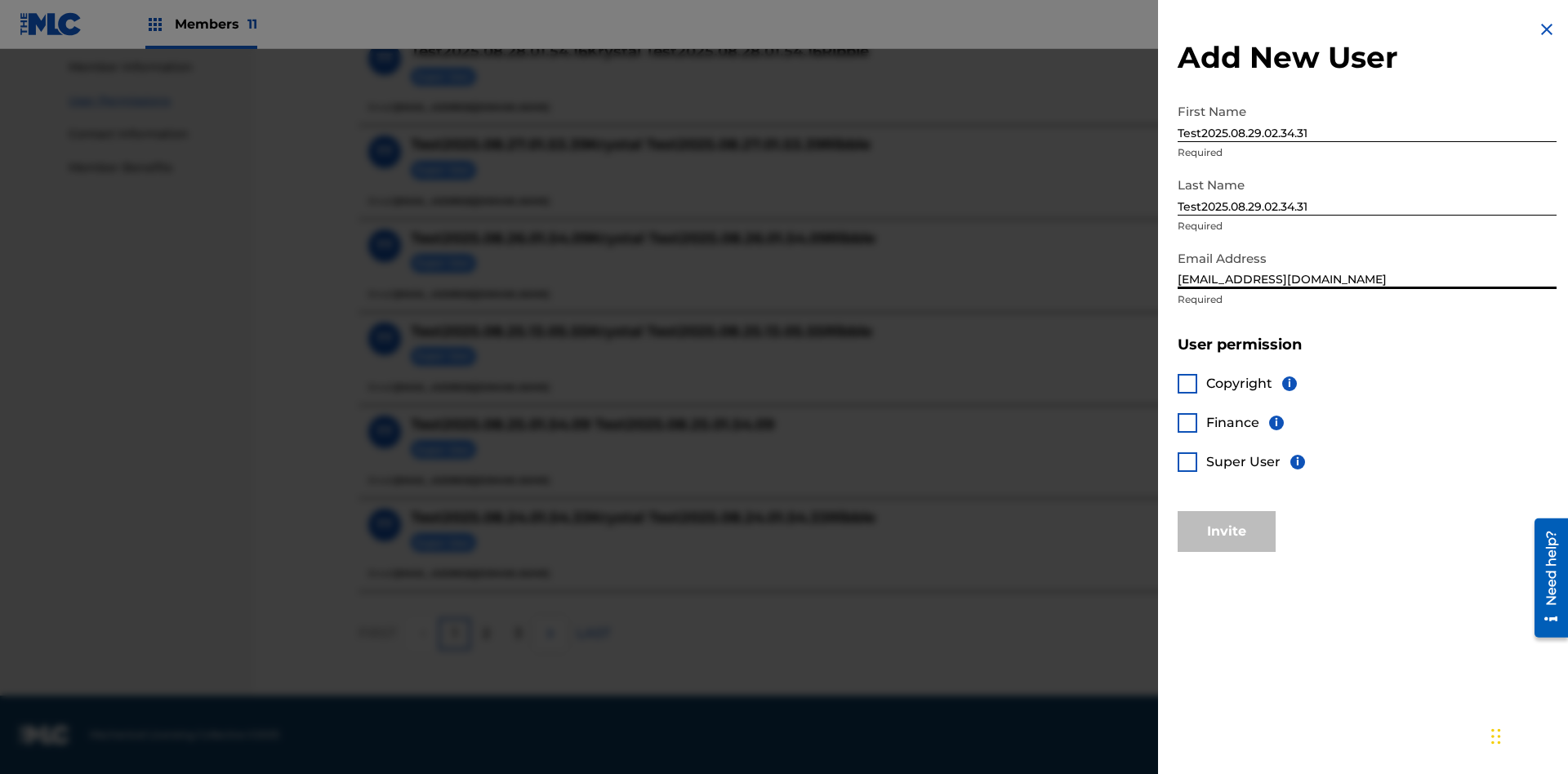
type input "[EMAIL_ADDRESS][DOMAIN_NAME]"
click at [1188, 384] on div at bounding box center [1187, 384] width 19 height 19
click at [1188, 422] on div at bounding box center [1187, 423] width 19 height 19
click at [1226, 531] on button "Invite" at bounding box center [1226, 531] width 98 height 41
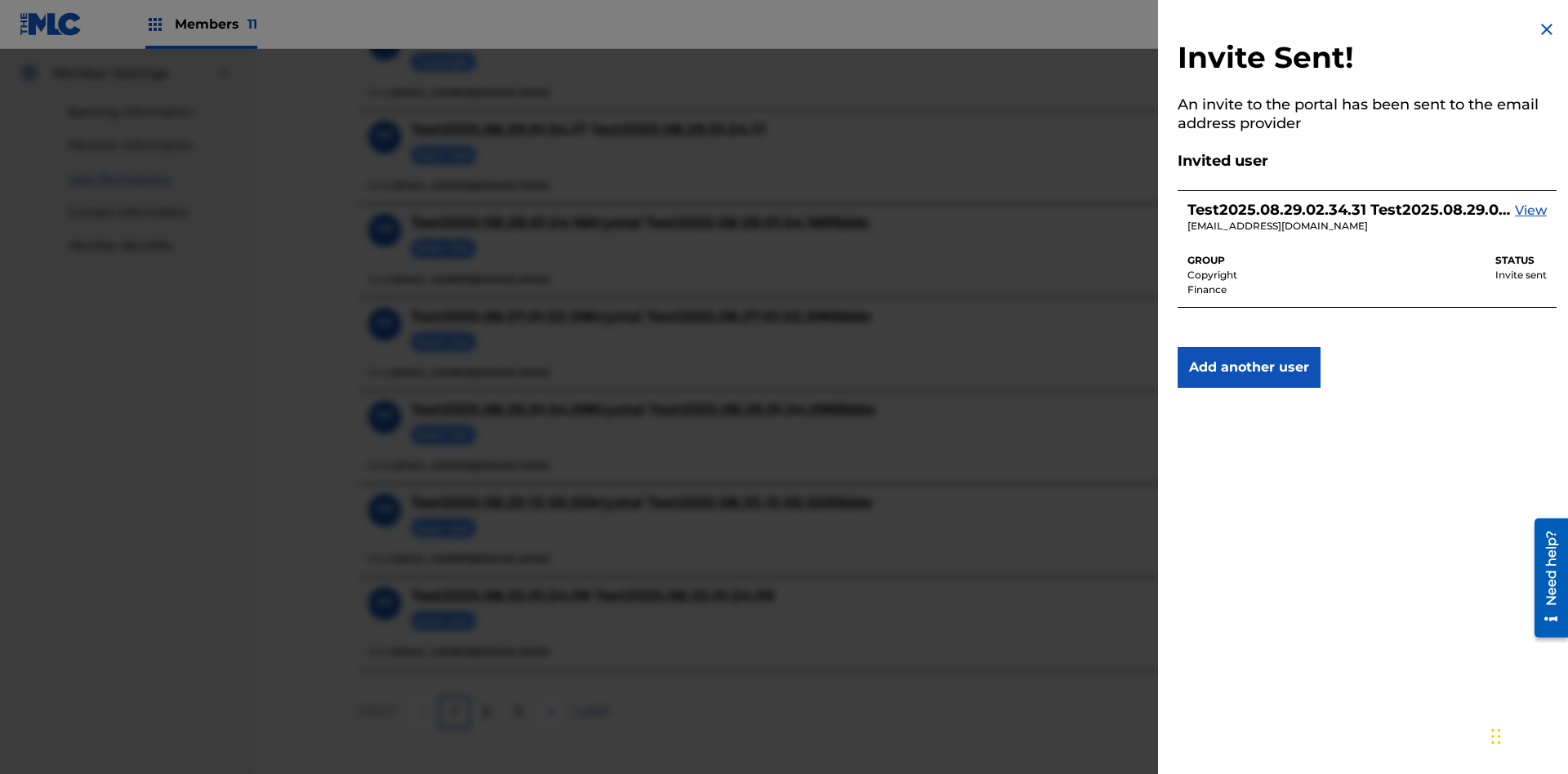
click at [1547, 30] on img at bounding box center [1547, 29] width 19 height 19
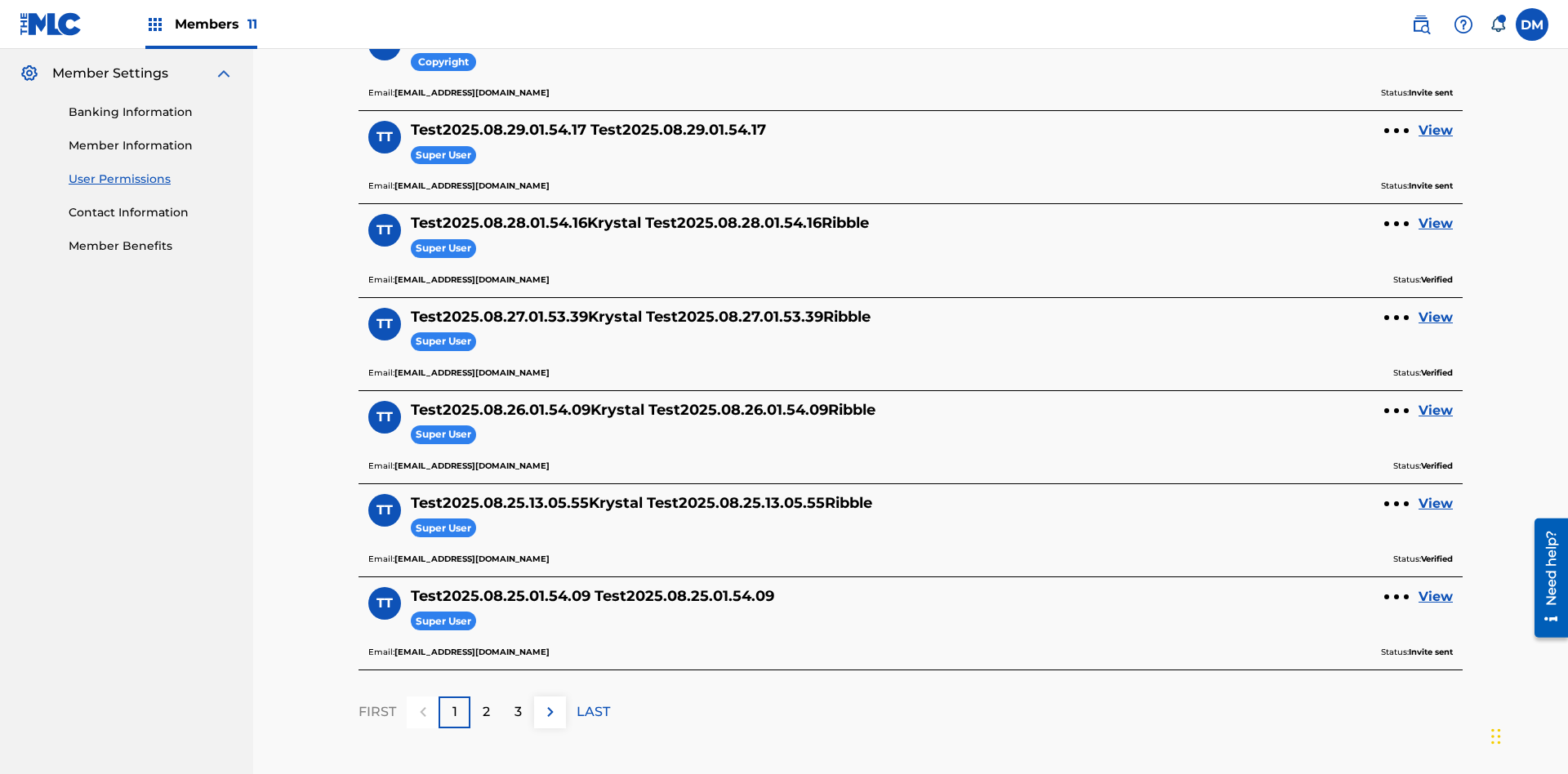
scroll to position [192, 0]
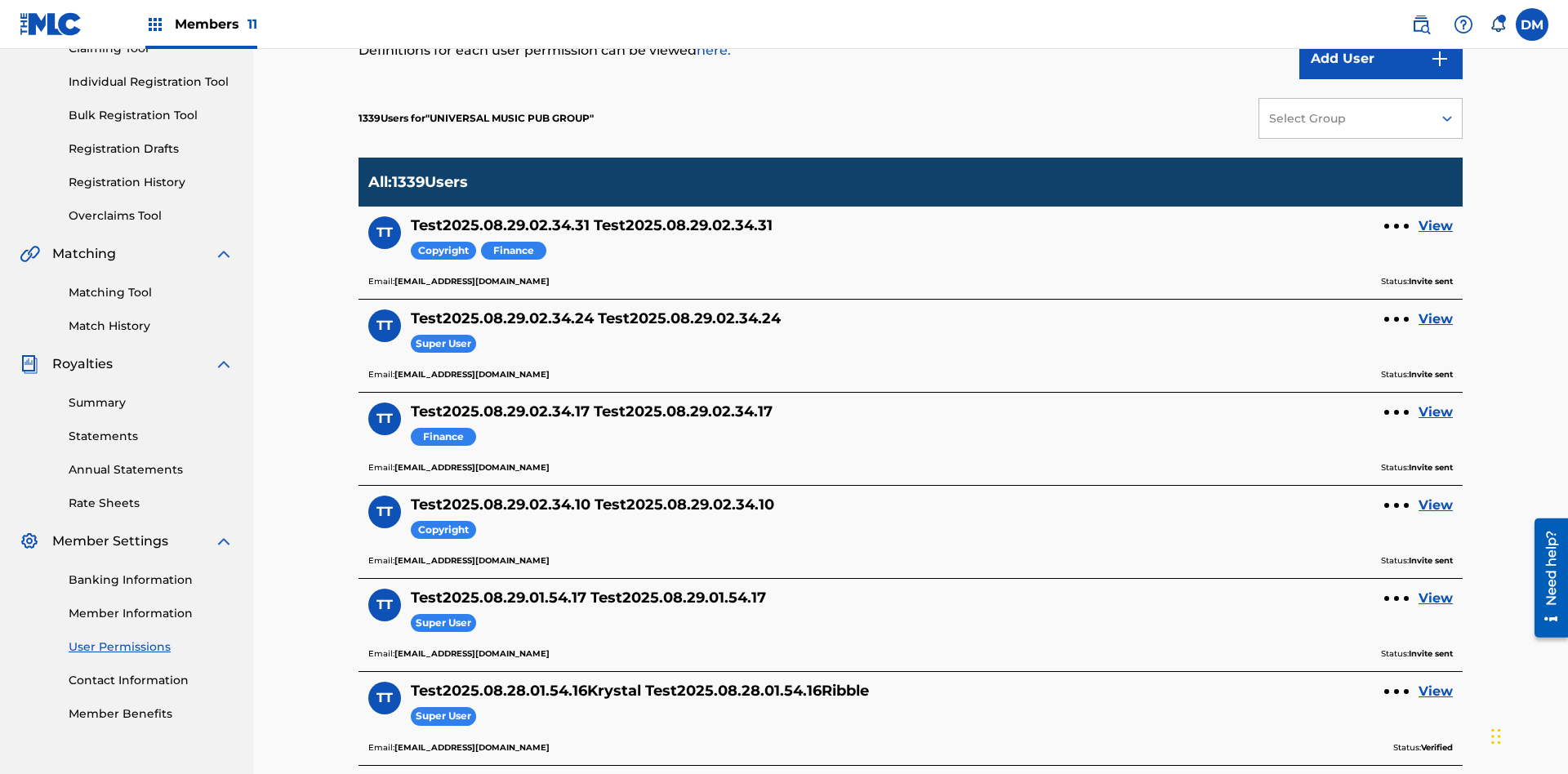
click at [1361, 119] on div "Select Group" at bounding box center [1345, 119] width 152 height 17
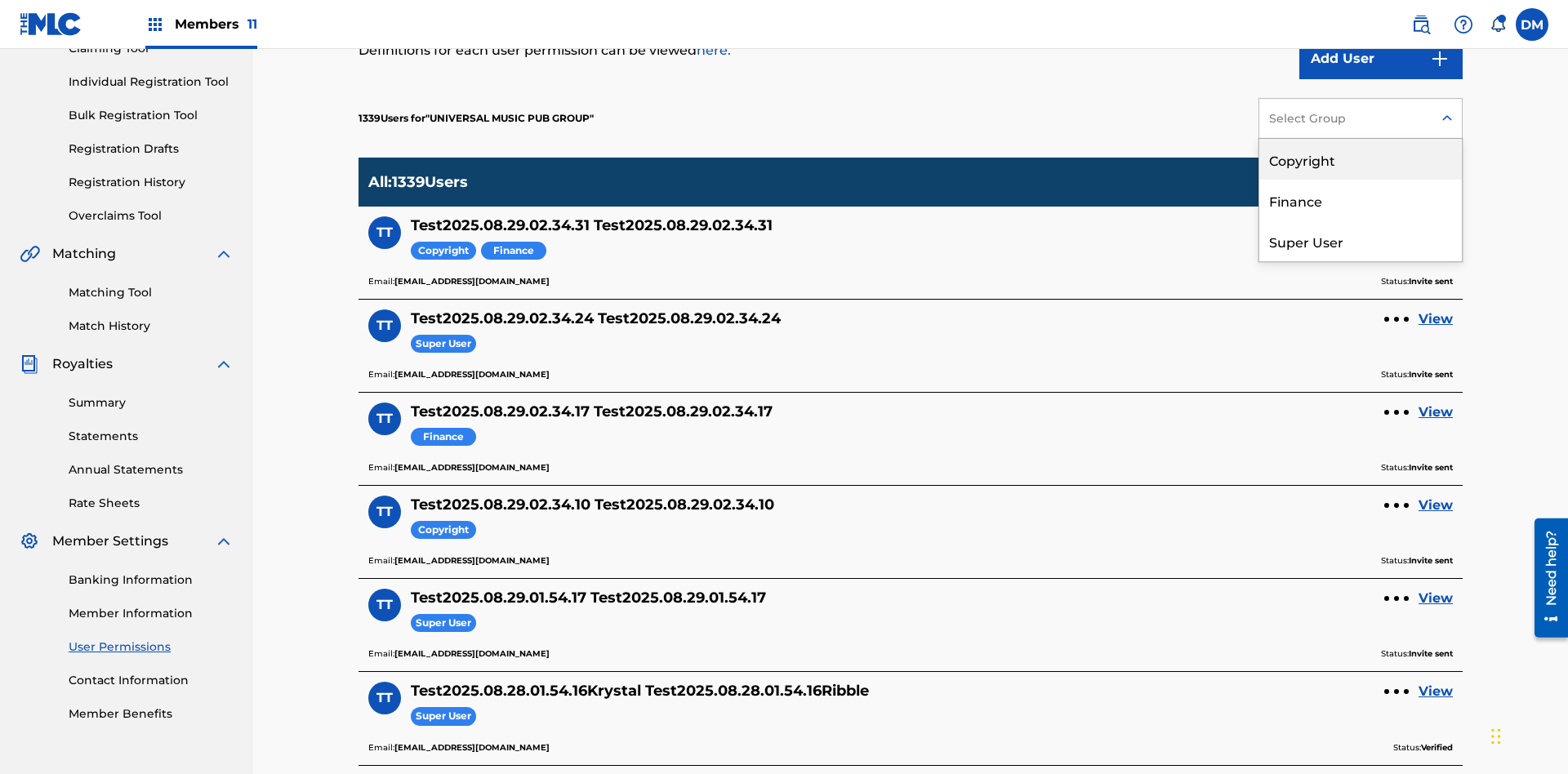
click at [1361, 159] on div "Copyright" at bounding box center [1361, 159] width 203 height 41
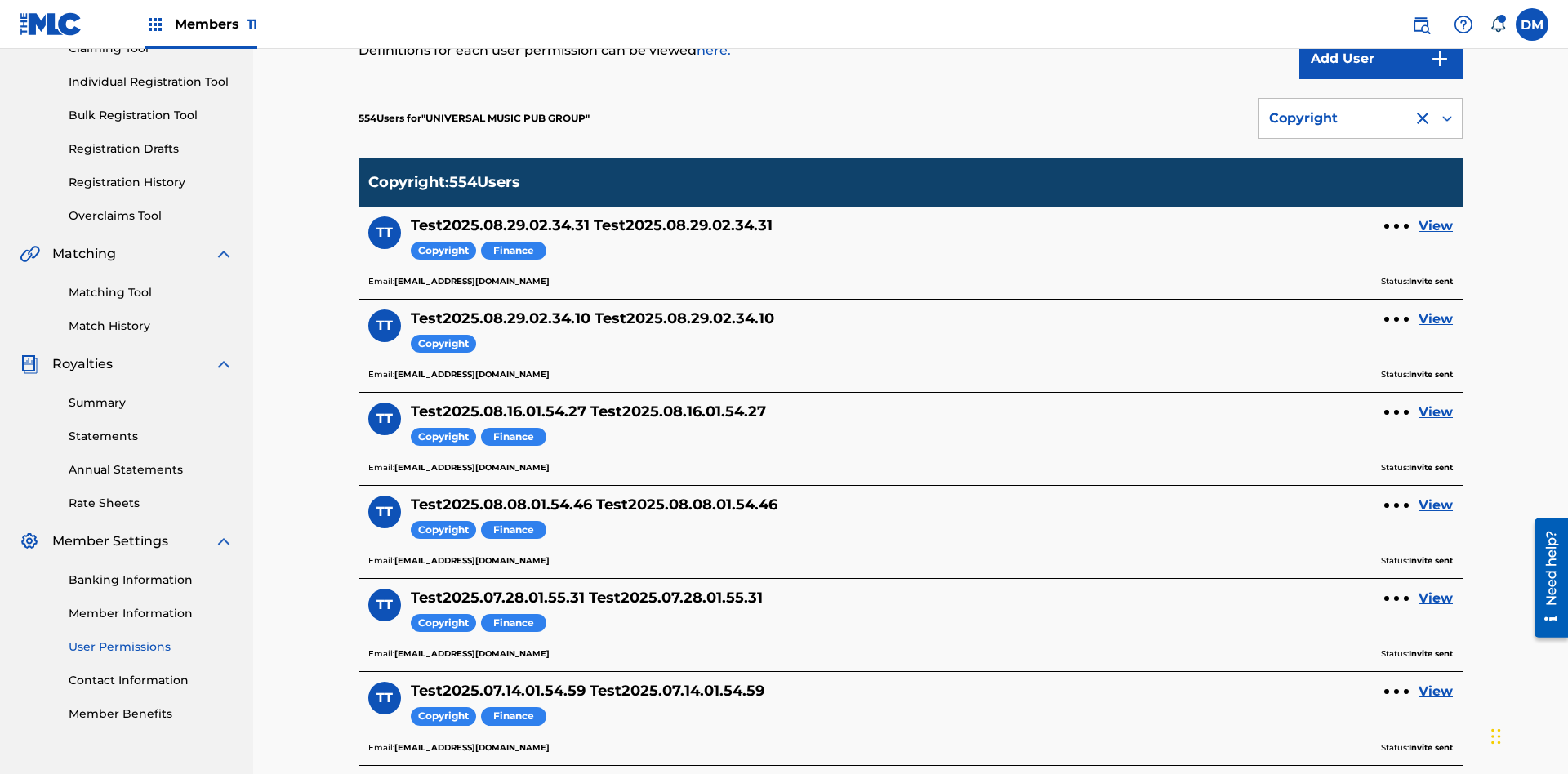
click at [1361, 119] on div "Copyright" at bounding box center [1336, 118] width 134 height 19
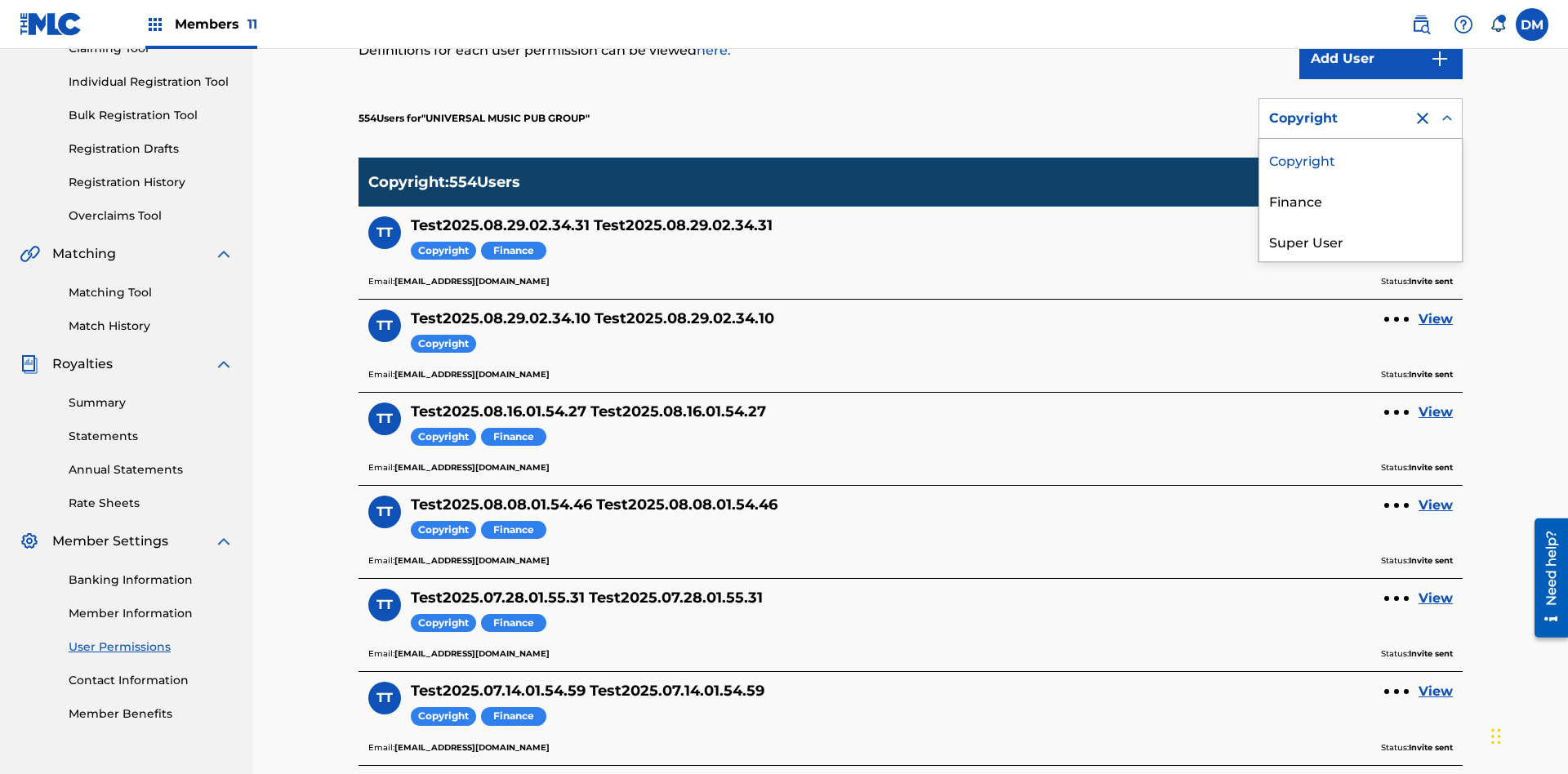
click at [1361, 200] on div "Finance" at bounding box center [1361, 200] width 203 height 41
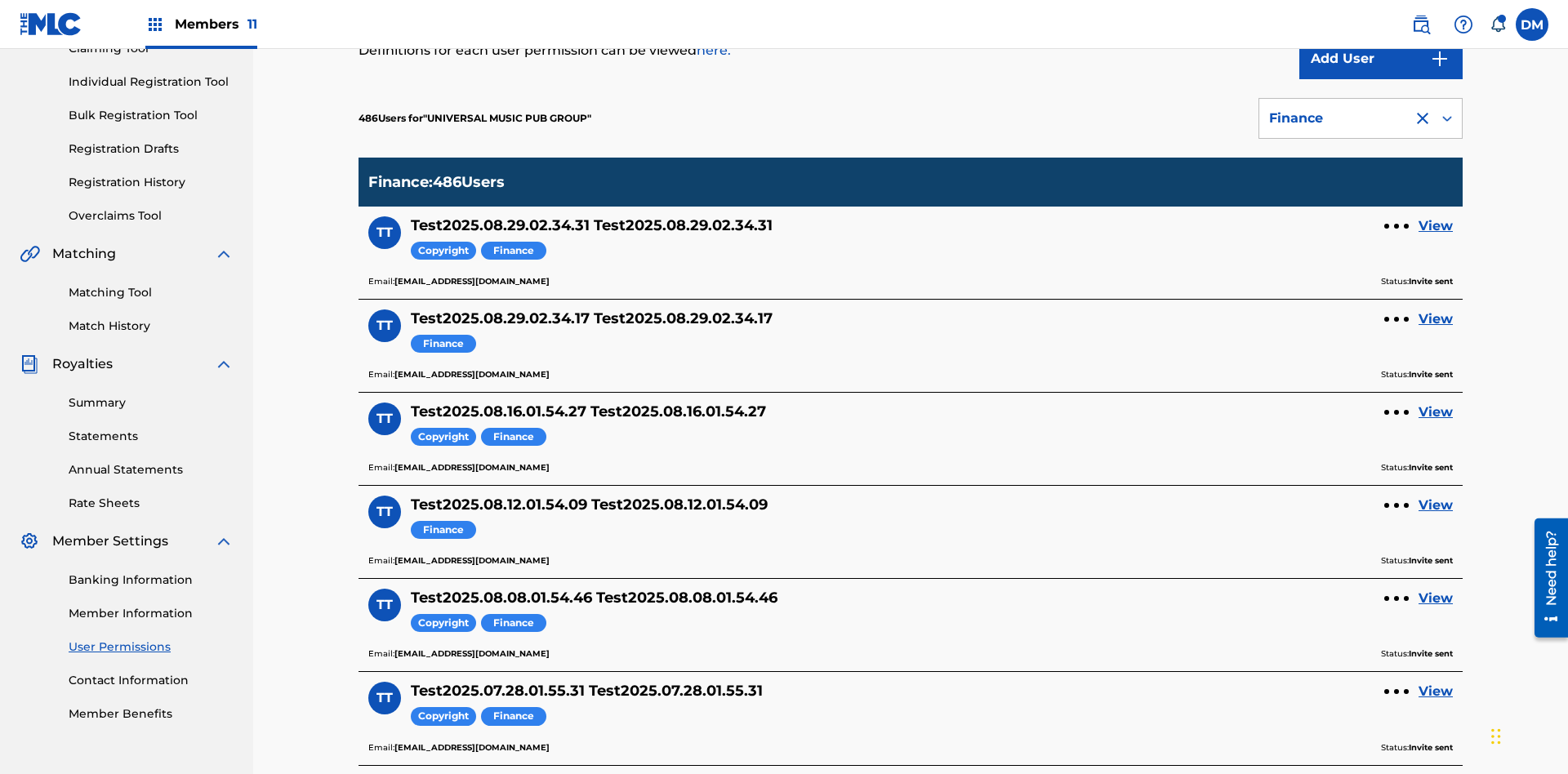
click at [1361, 119] on div "Finance" at bounding box center [1336, 118] width 134 height 19
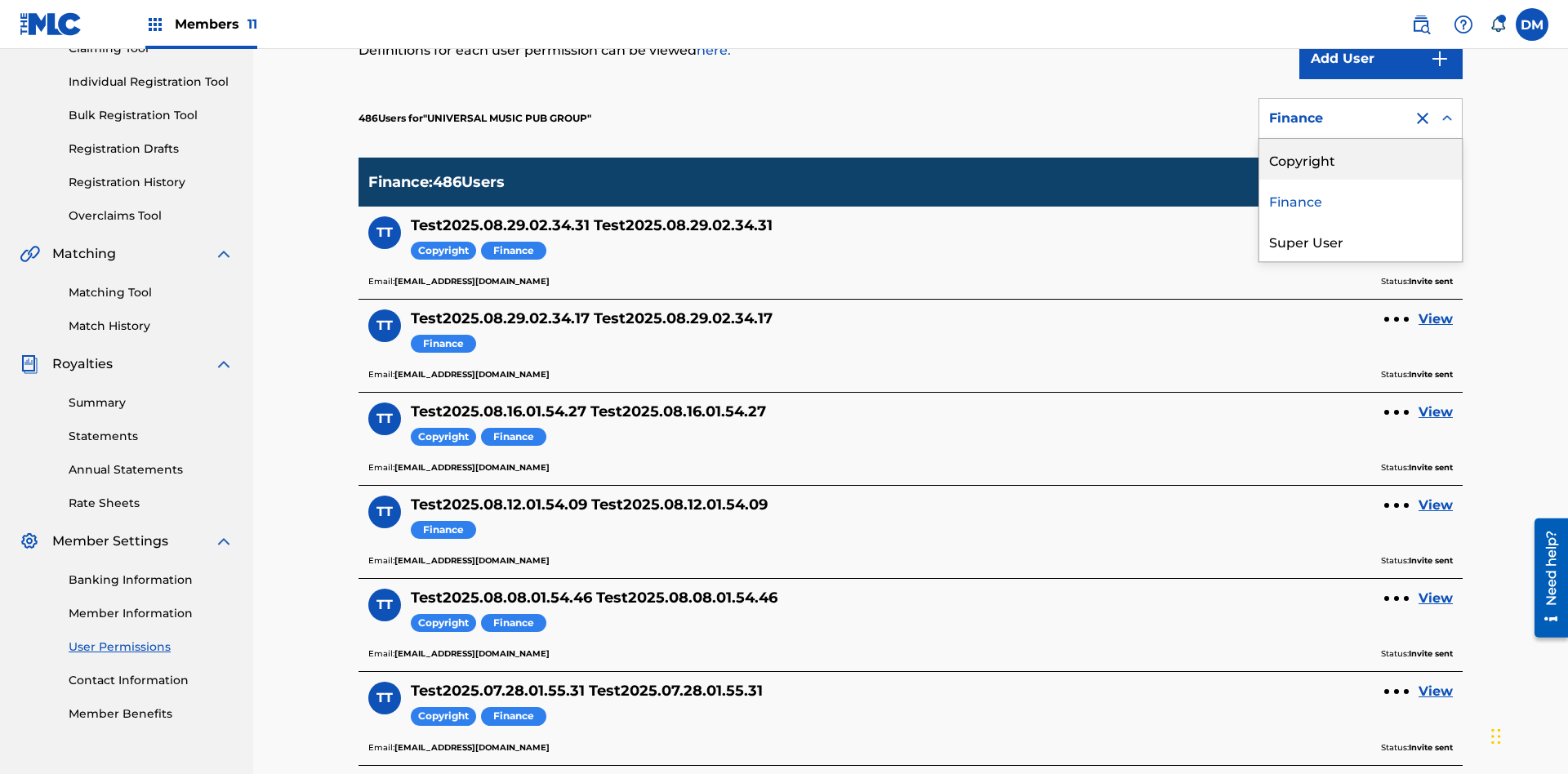
click at [1361, 241] on div "Super User" at bounding box center [1361, 240] width 203 height 41
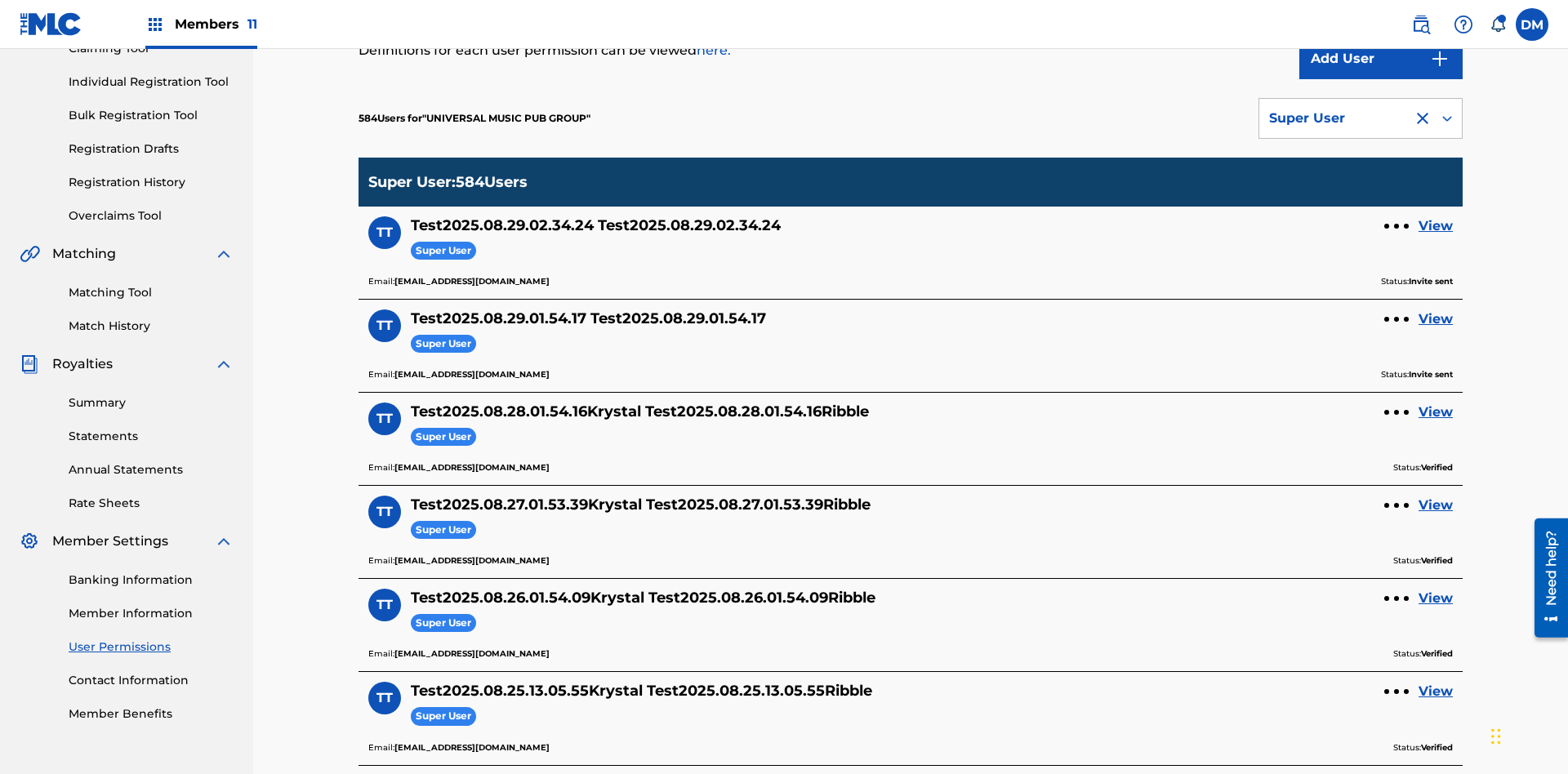
click at [1361, 119] on div "Super User" at bounding box center [1336, 118] width 134 height 19
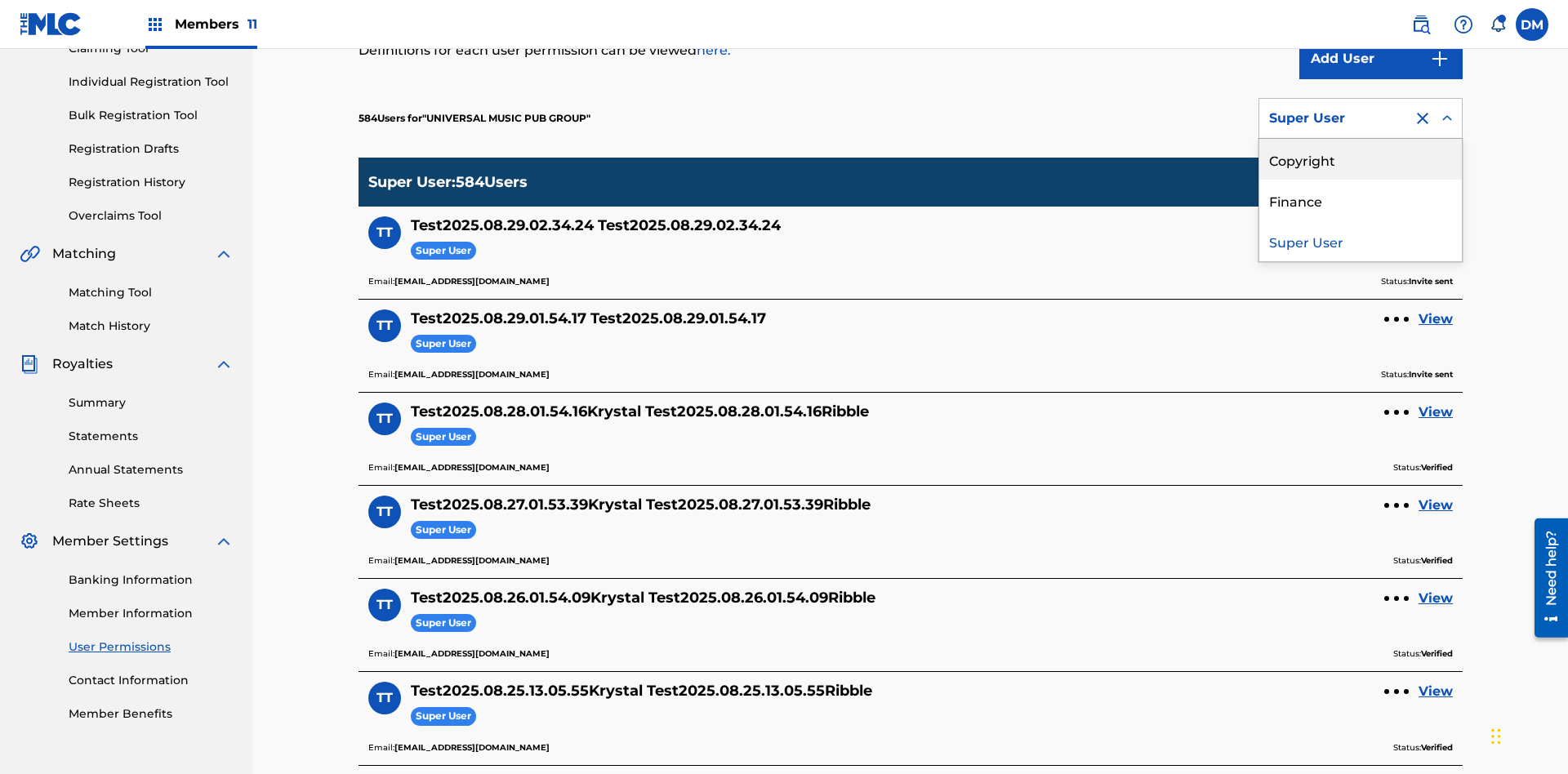
click at [1361, 159] on div "Copyright" at bounding box center [1361, 159] width 203 height 41
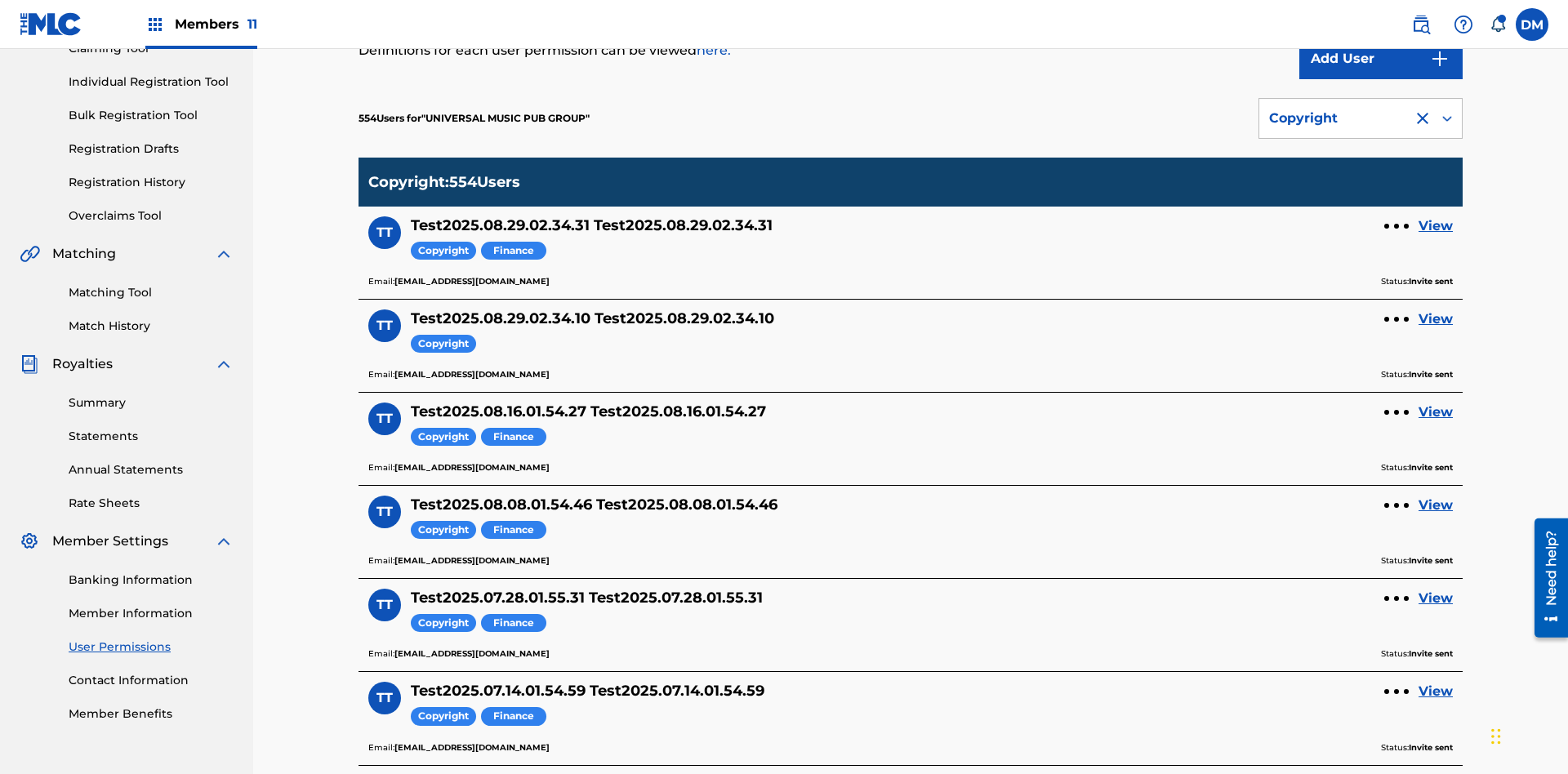
click at [1361, 119] on div "Copyright" at bounding box center [1336, 118] width 134 height 19
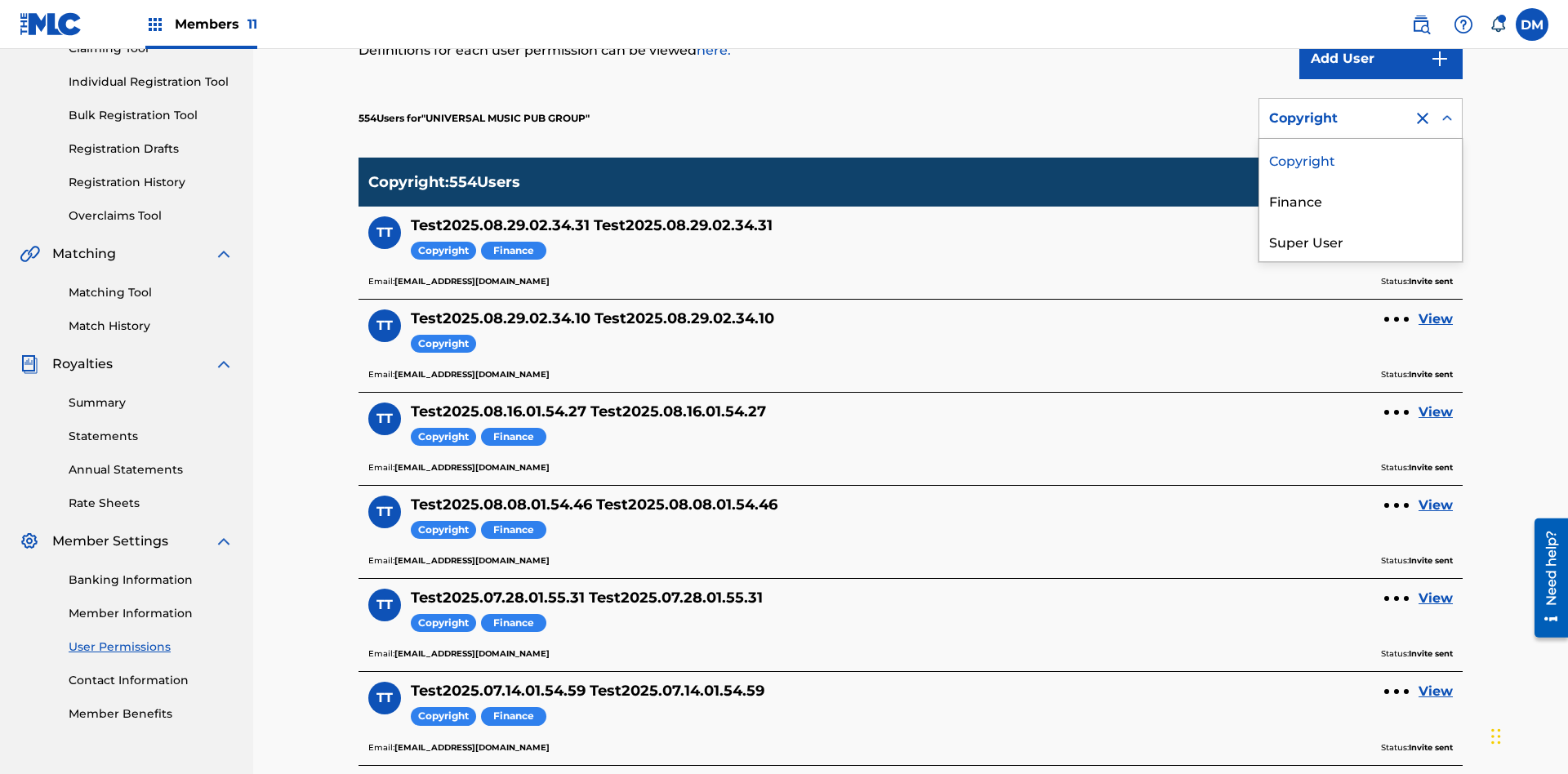
click at [1361, 200] on div "Finance" at bounding box center [1361, 200] width 203 height 41
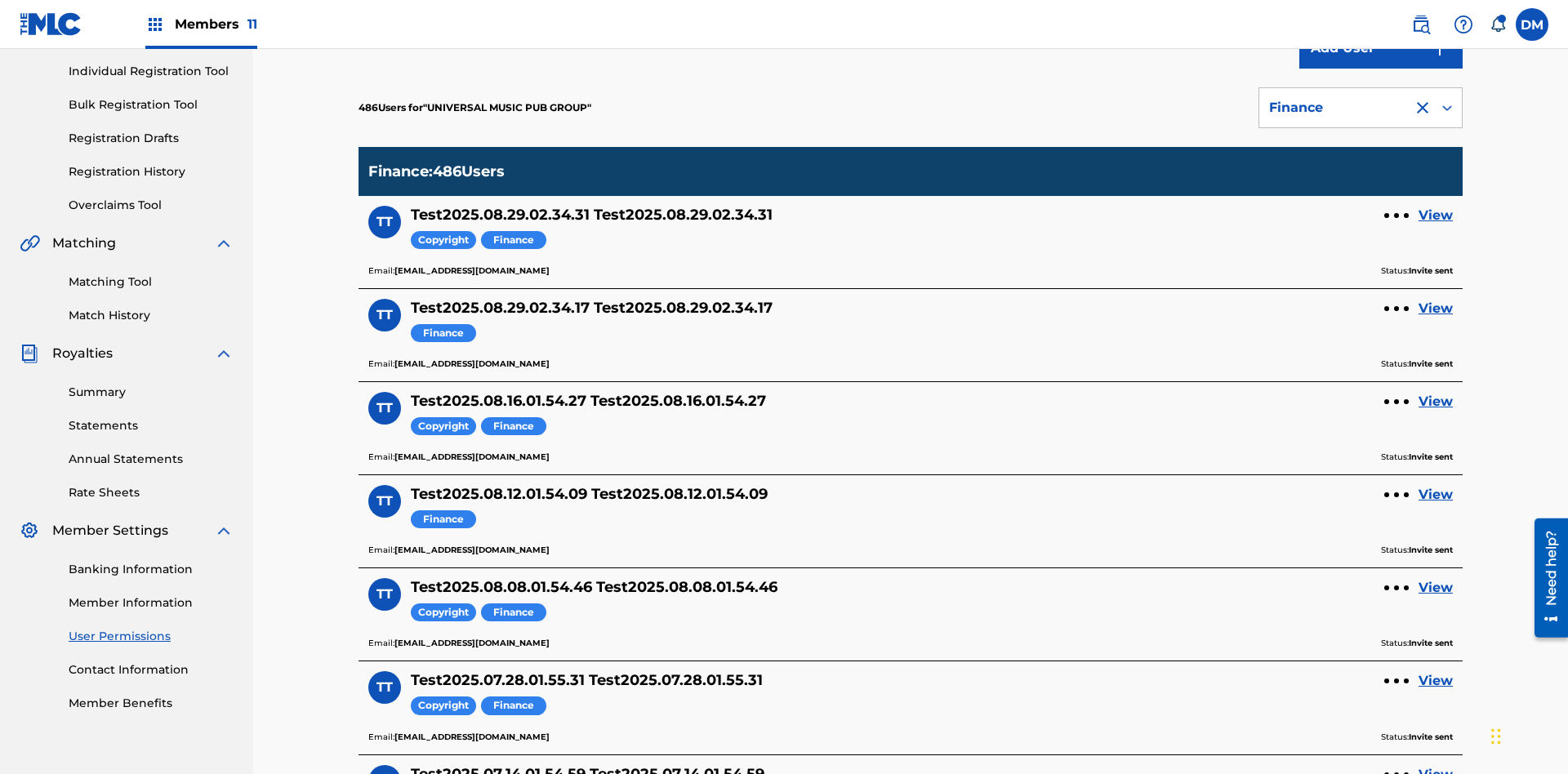
click at [1423, 107] on div at bounding box center [1423, 107] width 19 height 19
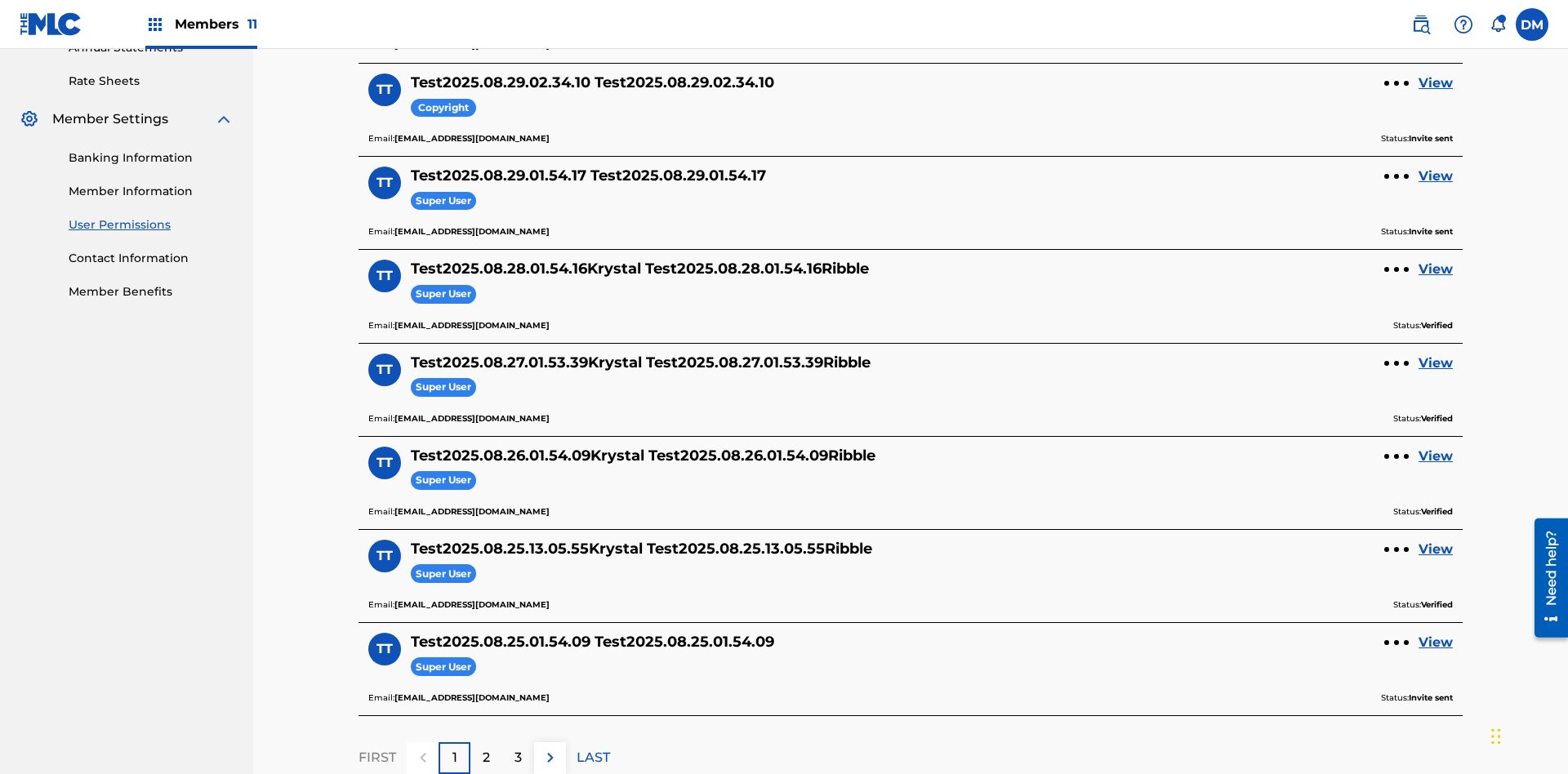
scroll to position [590, 0]
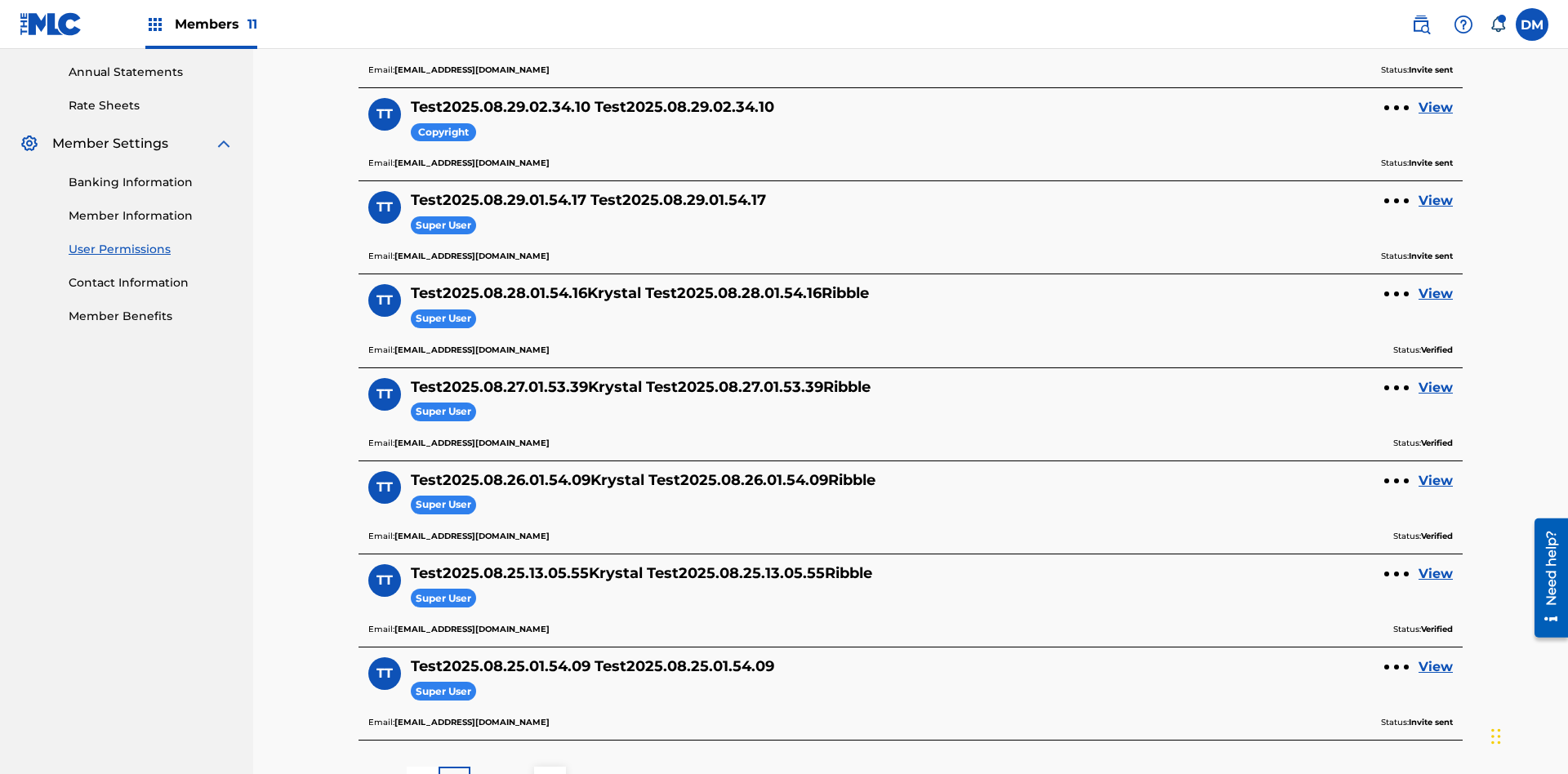
click at [1436, 107] on link "View" at bounding box center [1435, 107] width 34 height 19
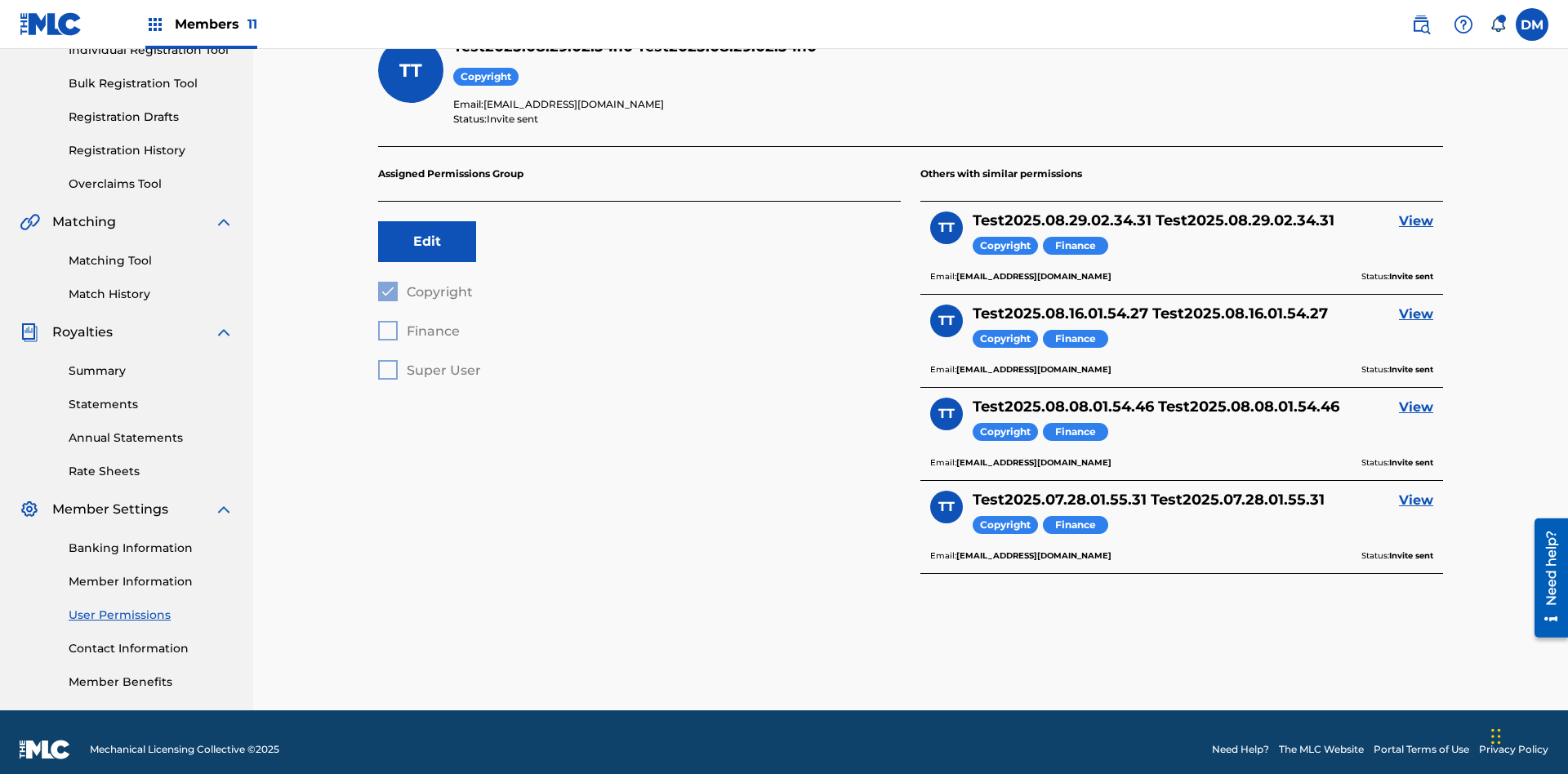
scroll to position [57, 0]
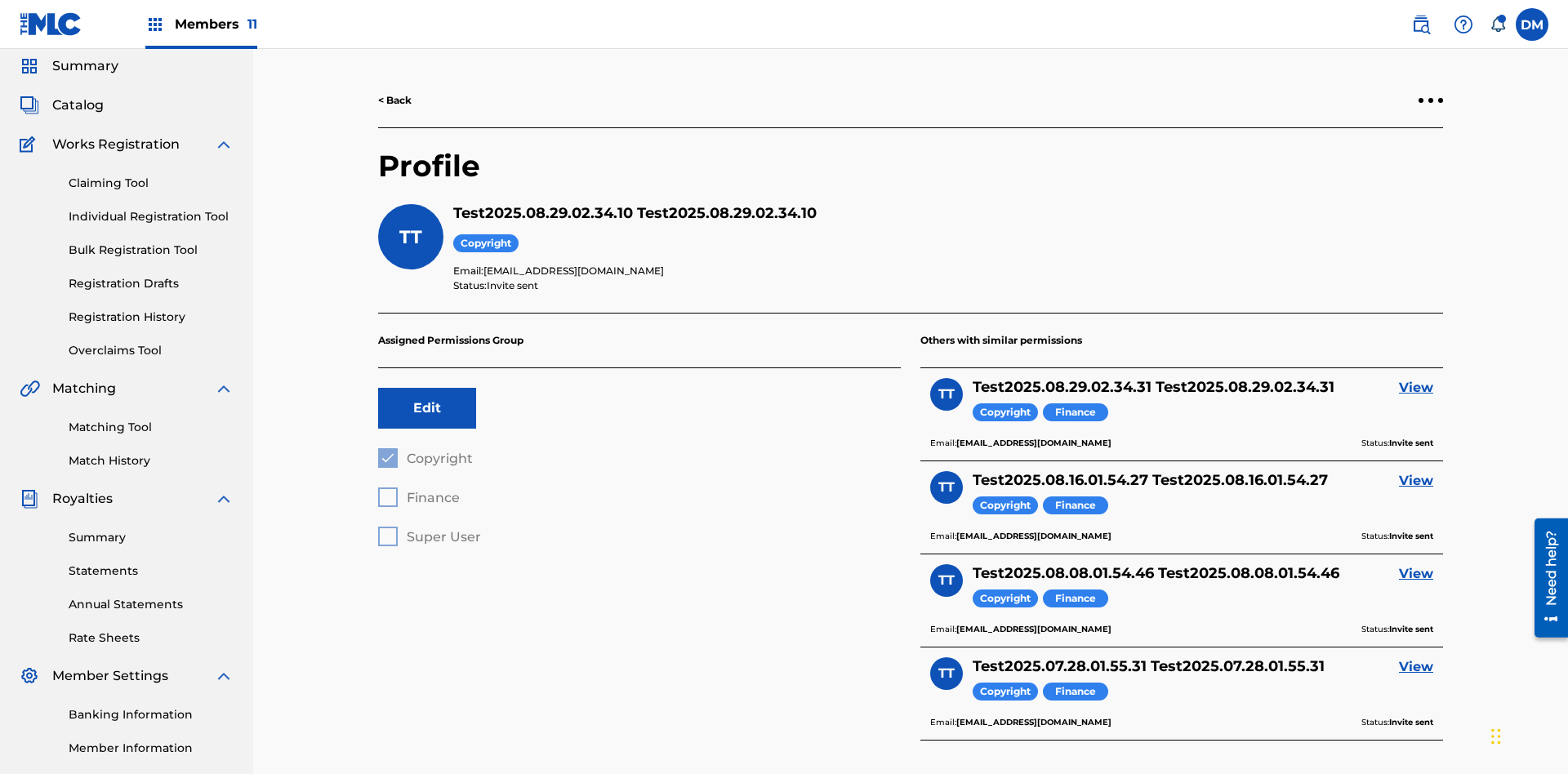
click at [1431, 100] on div at bounding box center [1431, 100] width 5 height 5
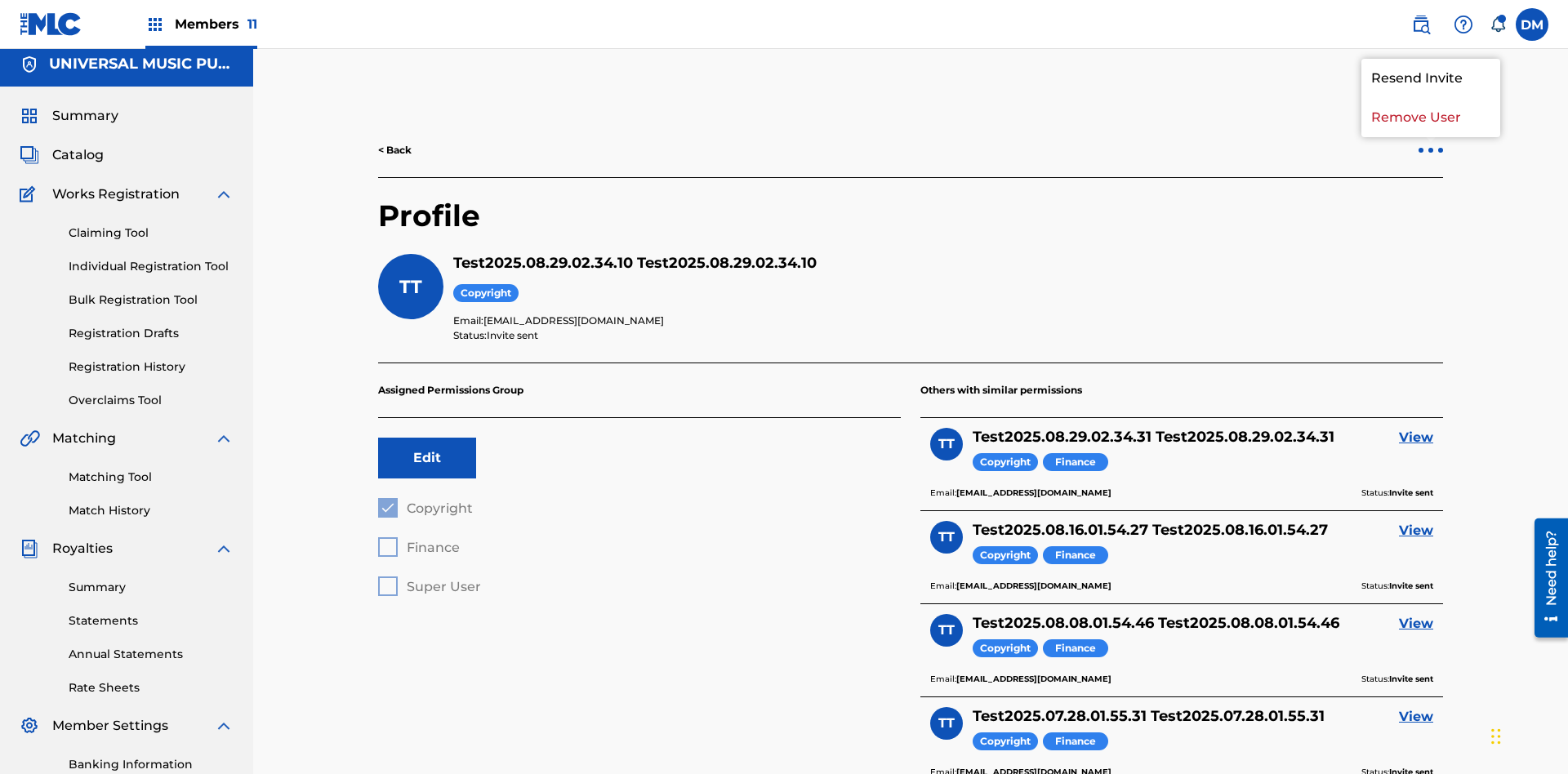
click at [1431, 118] on p "Remove User" at bounding box center [1431, 117] width 139 height 39
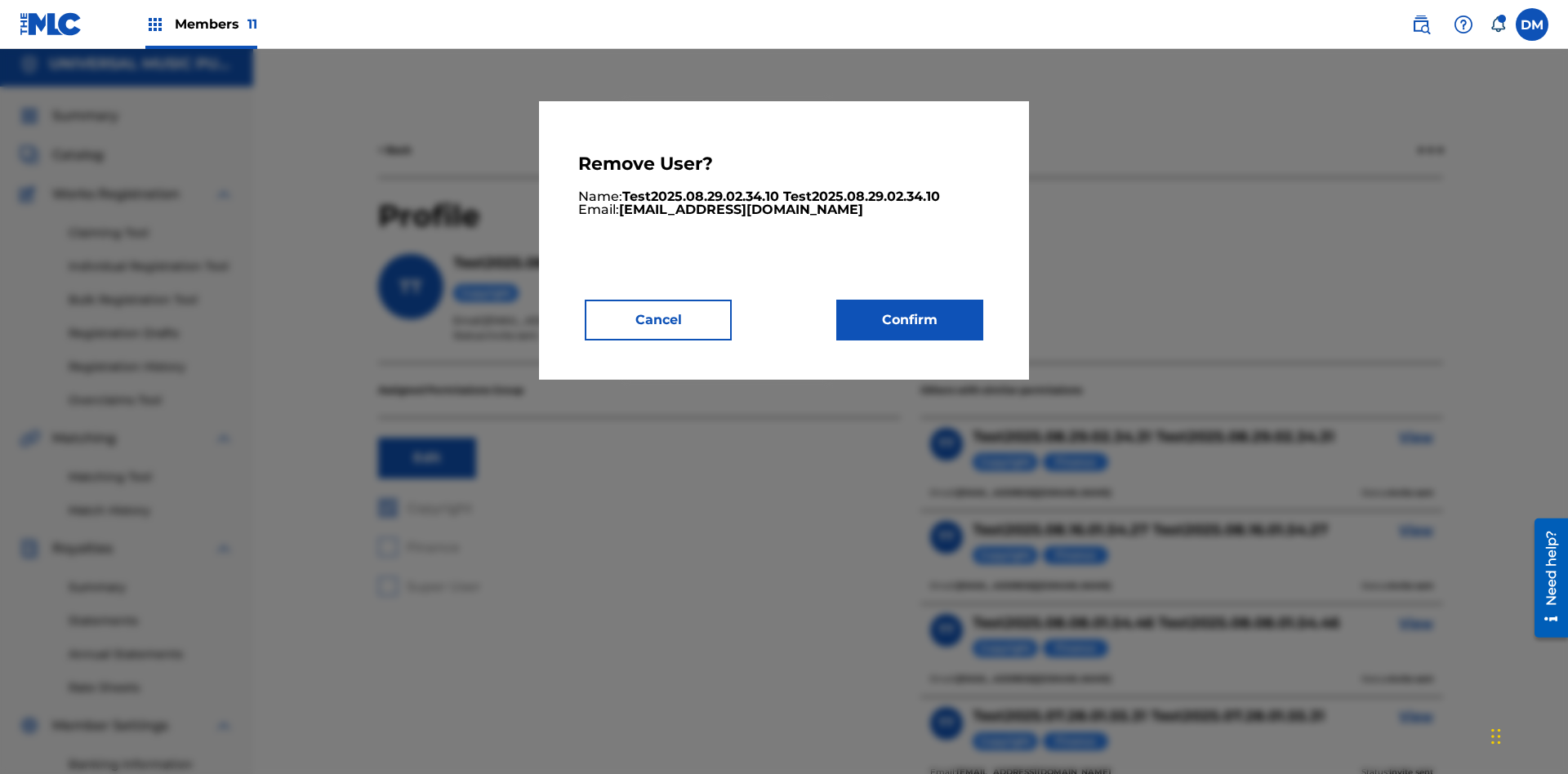
scroll to position [208, 0]
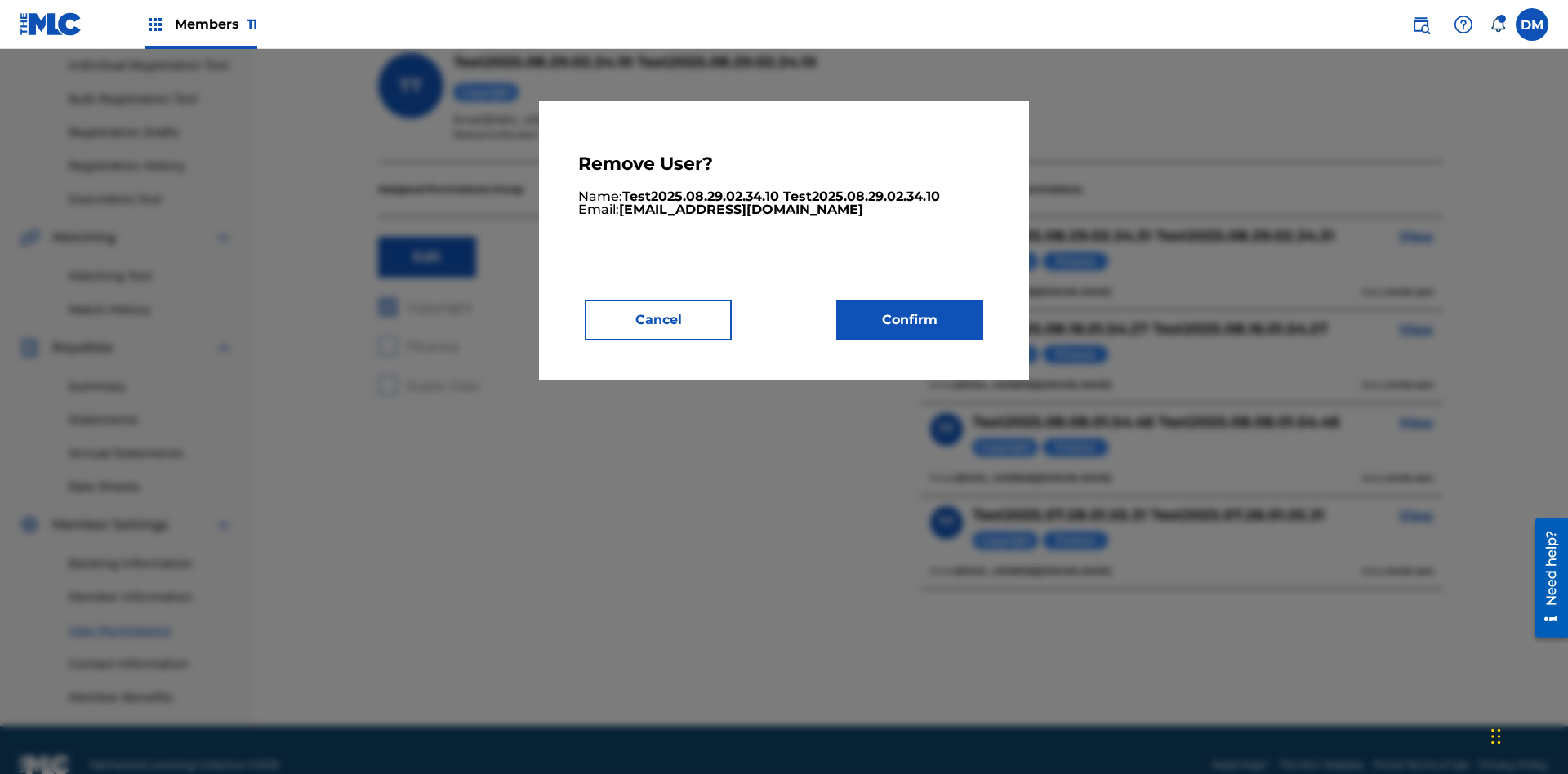
click at [910, 320] on button "Confirm" at bounding box center [910, 320] width 147 height 41
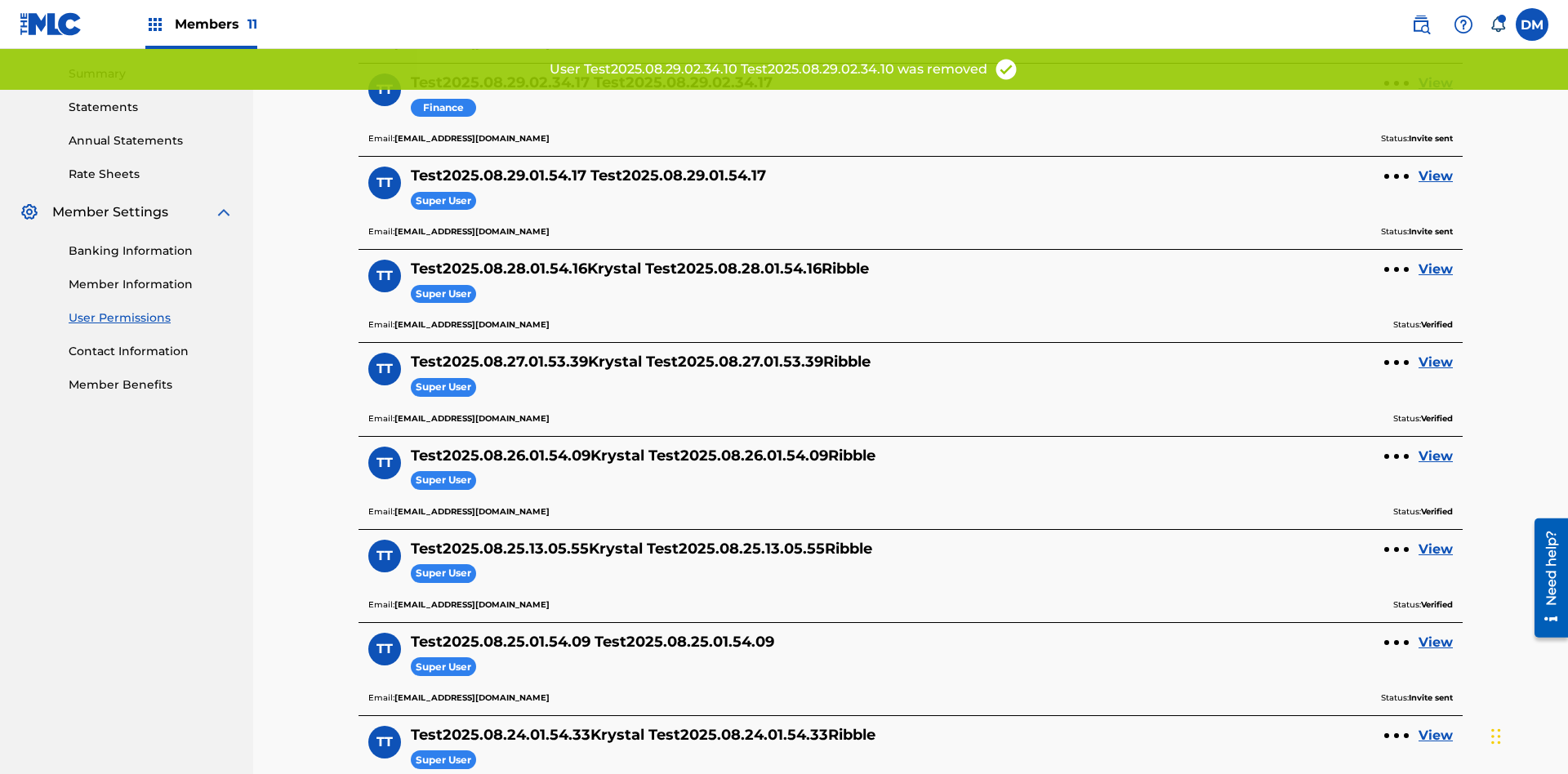
scroll to position [497, 0]
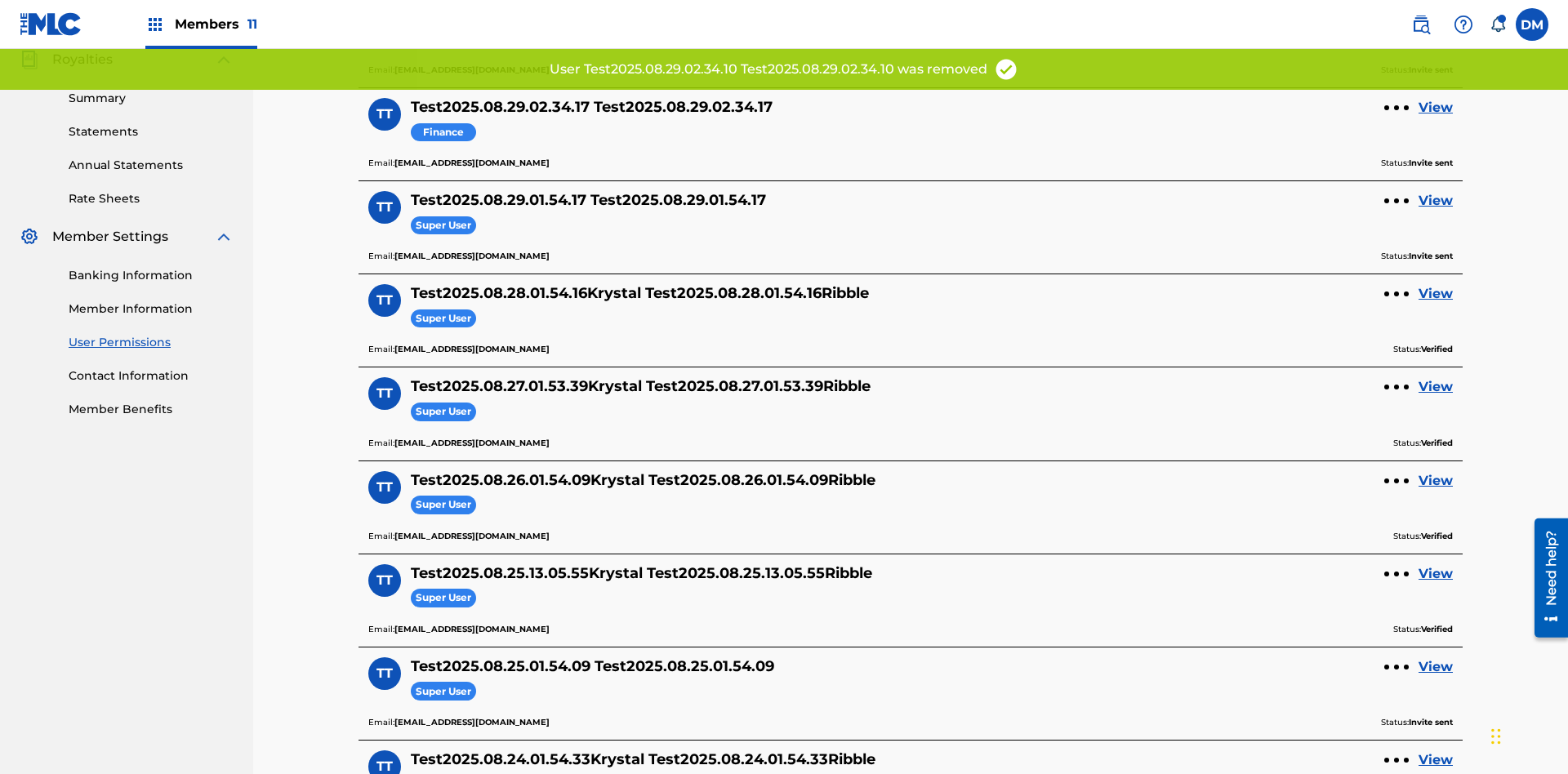
click at [1436, 107] on link "View" at bounding box center [1435, 107] width 34 height 19
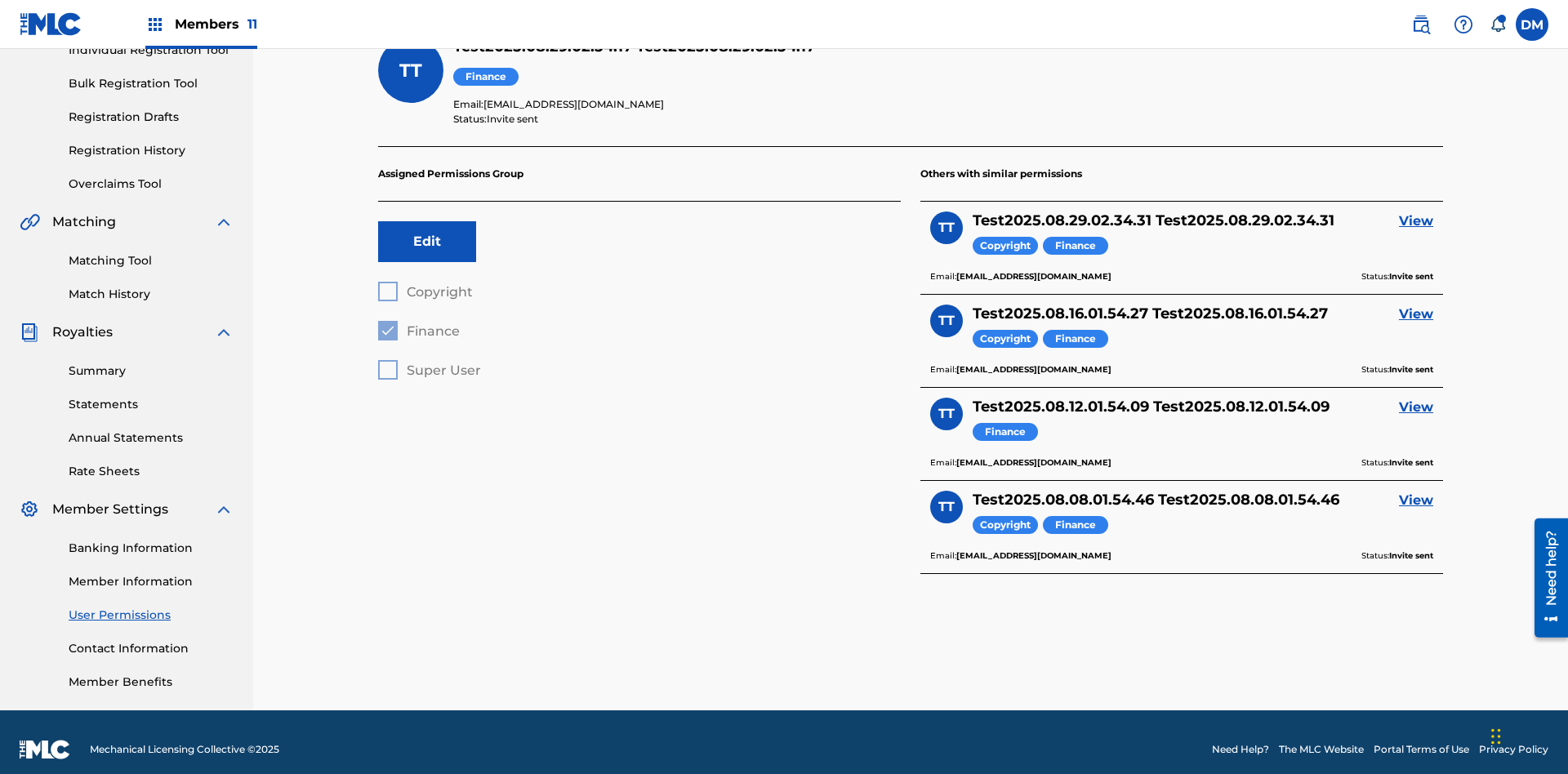
scroll to position [57, 0]
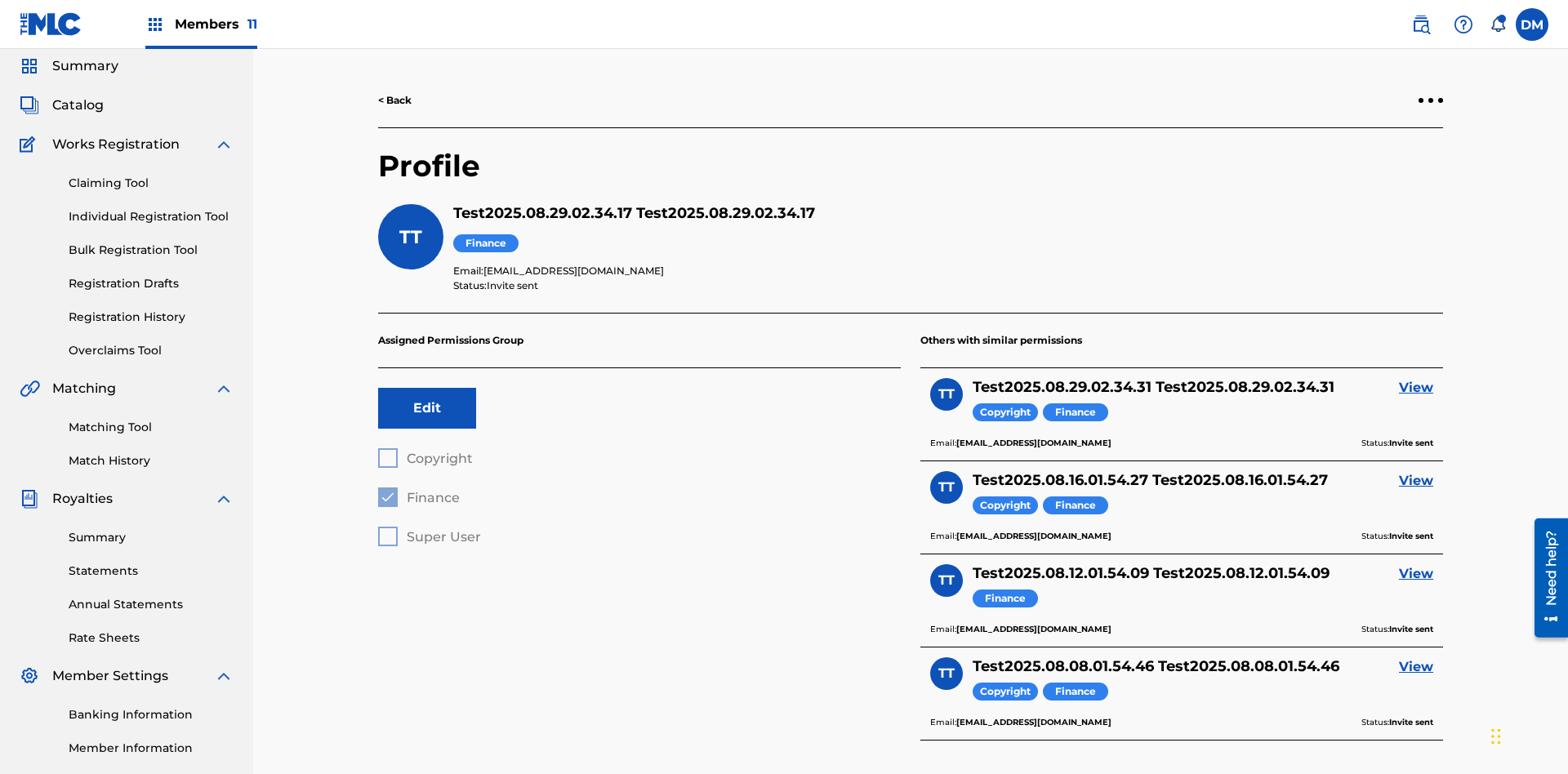
click at [1431, 100] on div at bounding box center [1431, 100] width 5 height 5
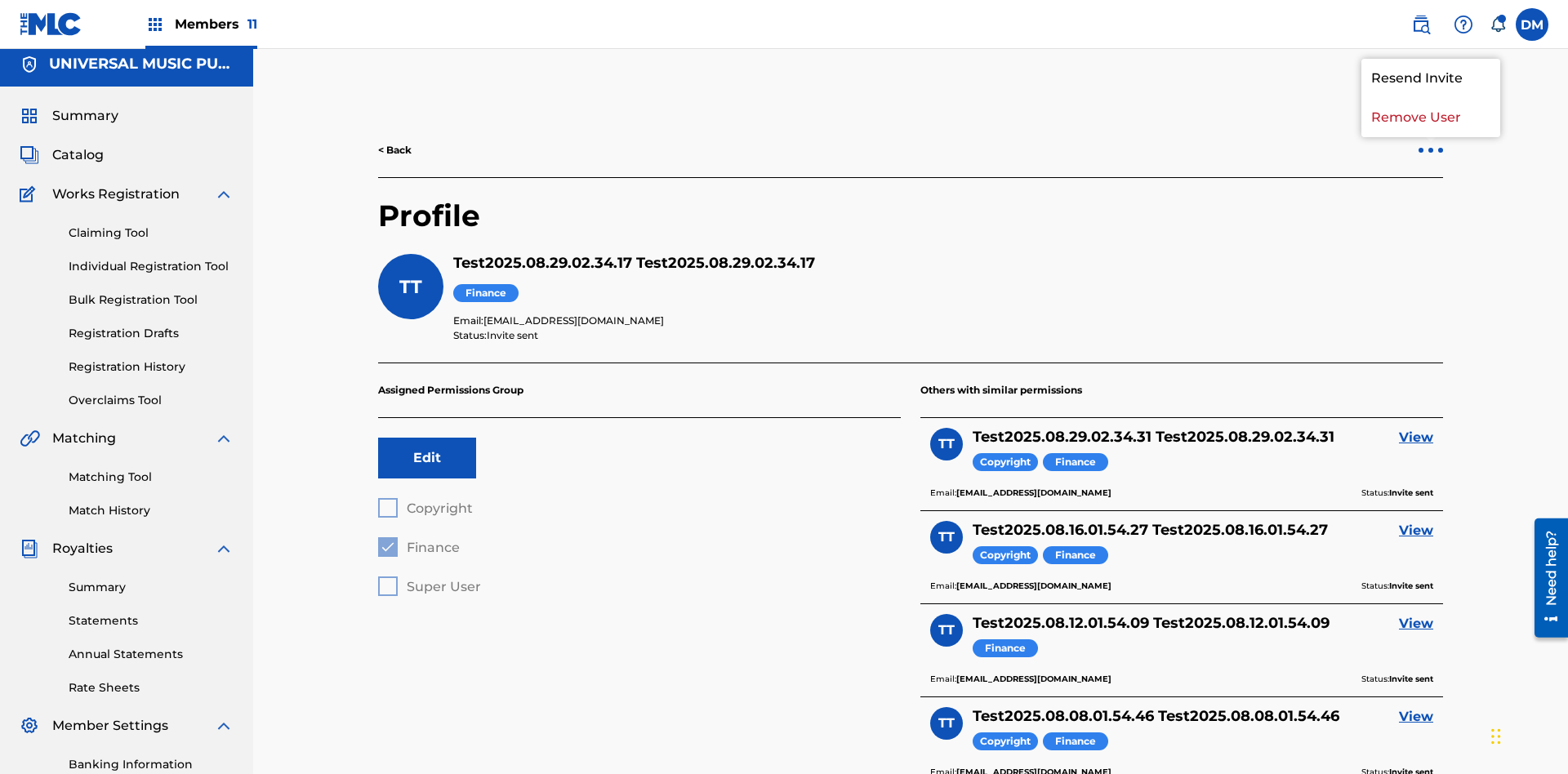
click at [1431, 118] on p "Remove User" at bounding box center [1431, 117] width 139 height 39
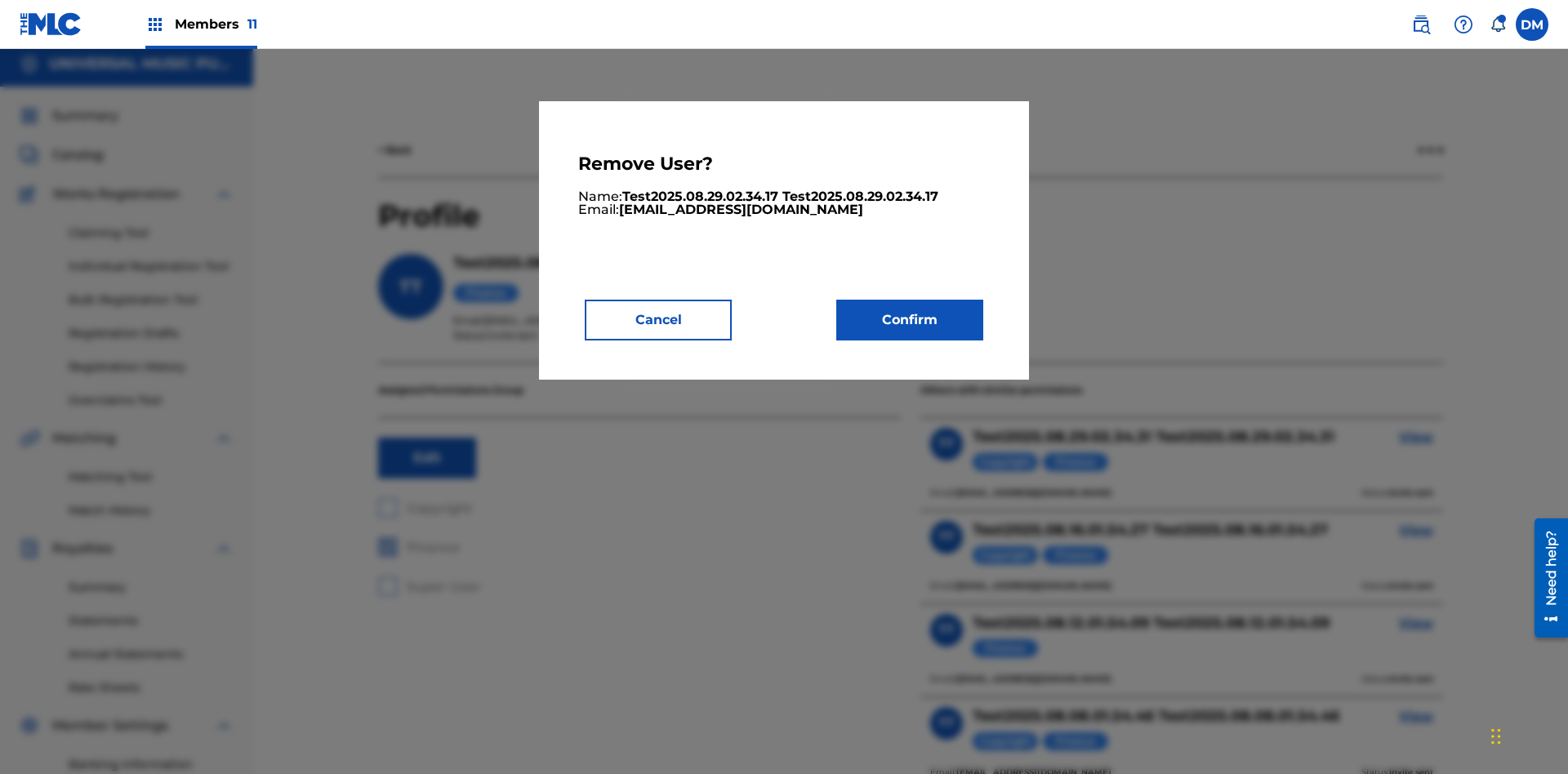
scroll to position [208, 0]
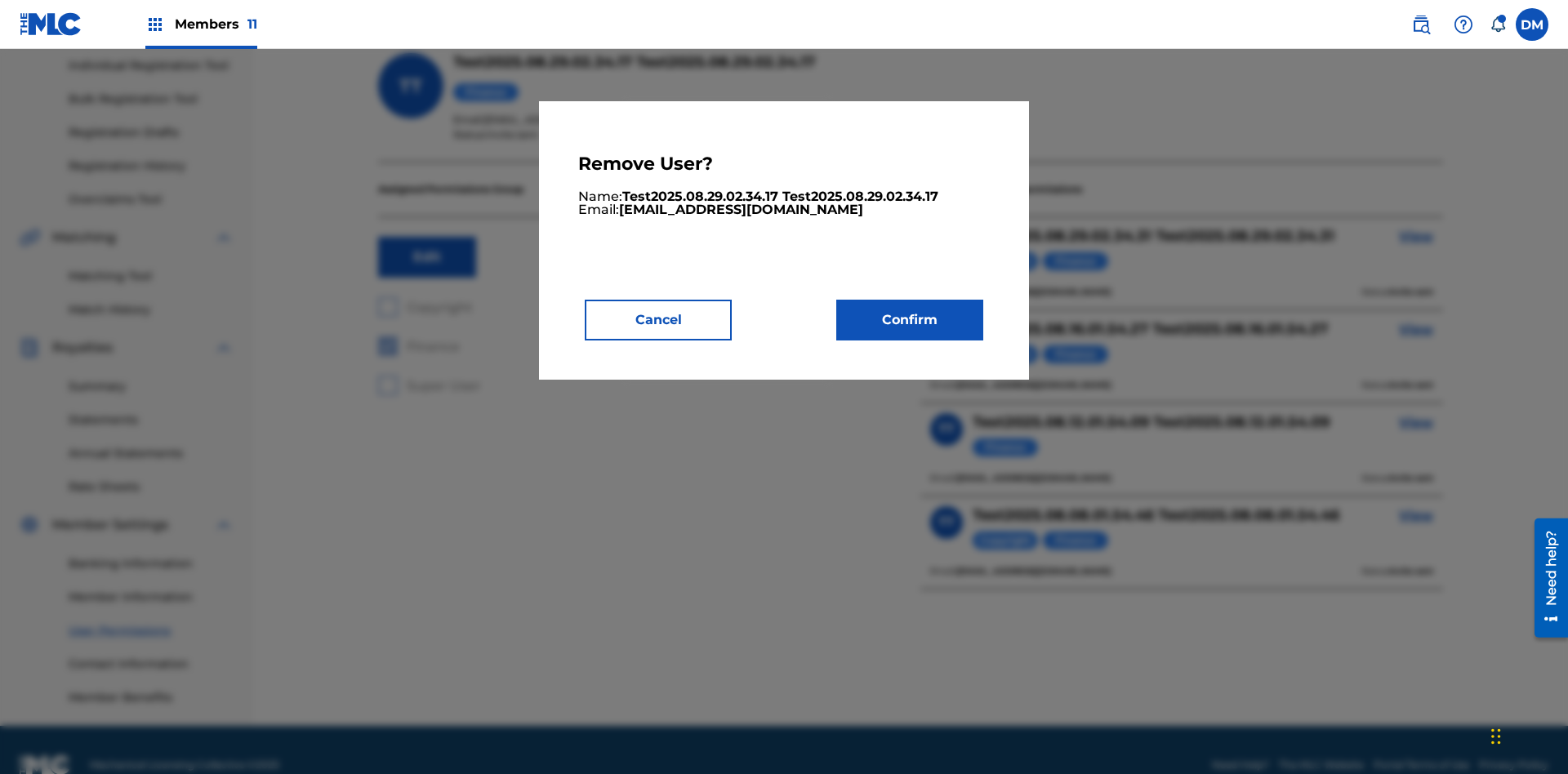
click at [910, 320] on button "Confirm" at bounding box center [910, 320] width 147 height 41
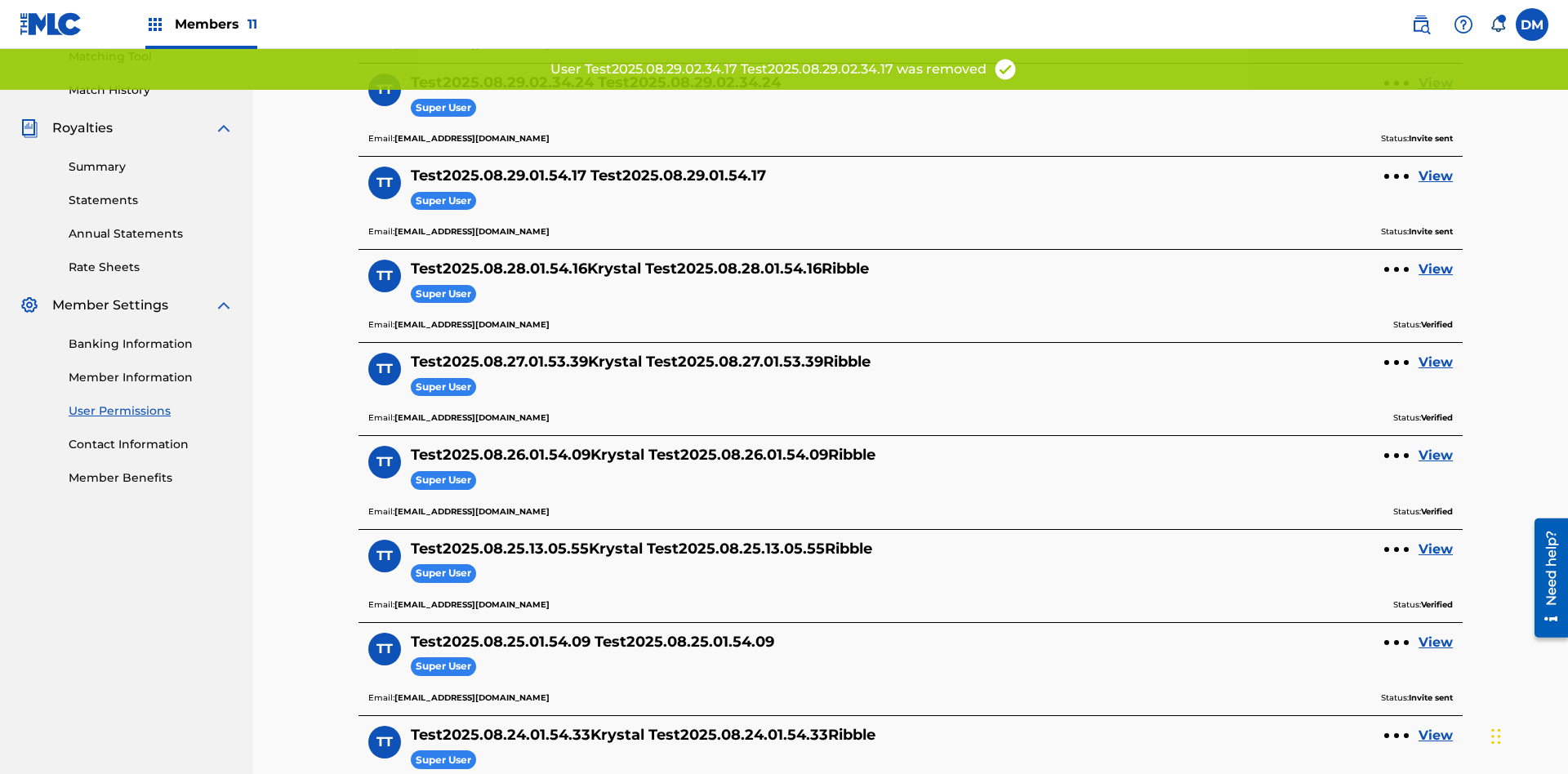
scroll to position [404, 0]
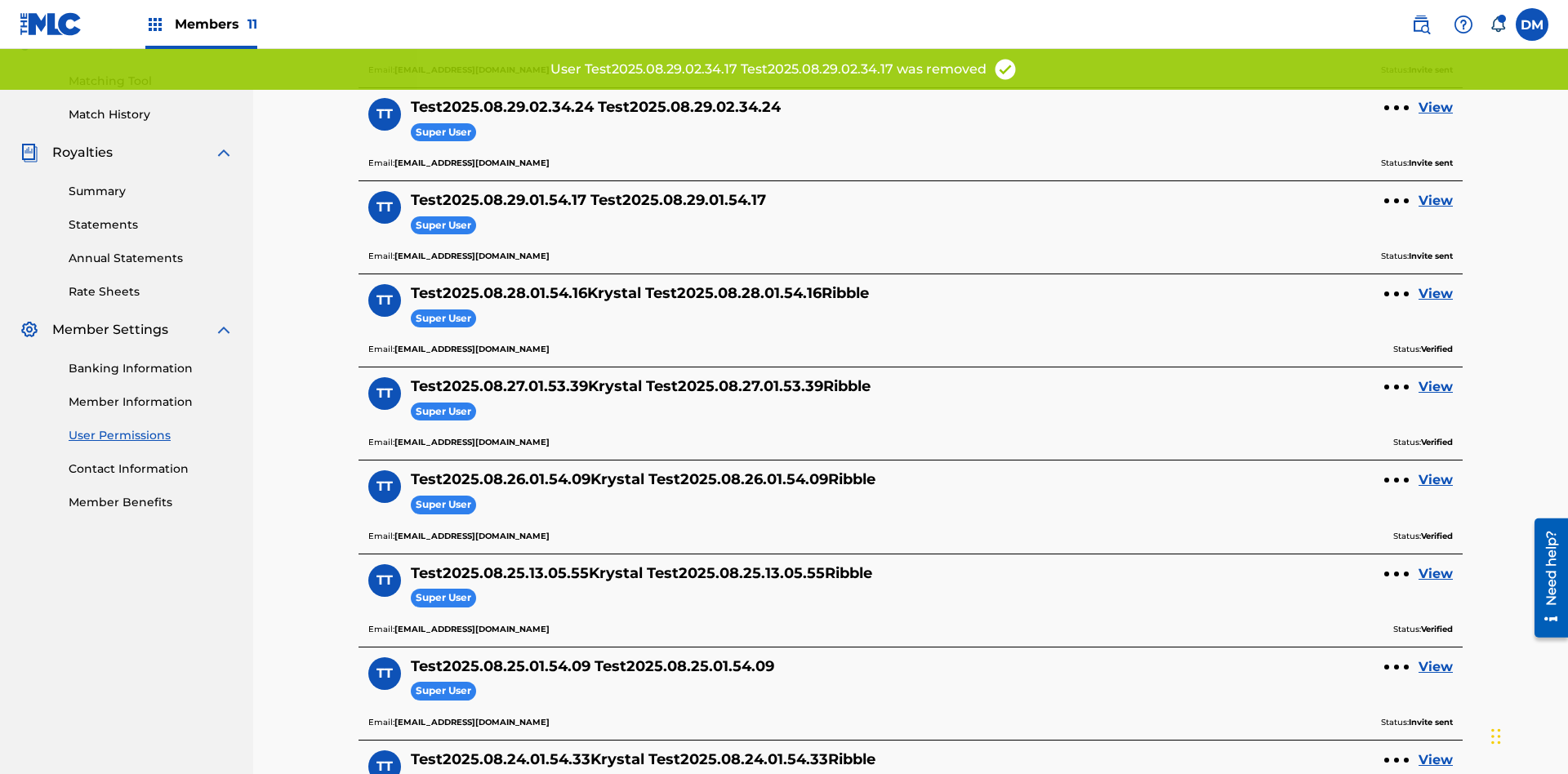
click at [1436, 107] on link "View" at bounding box center [1435, 107] width 34 height 19
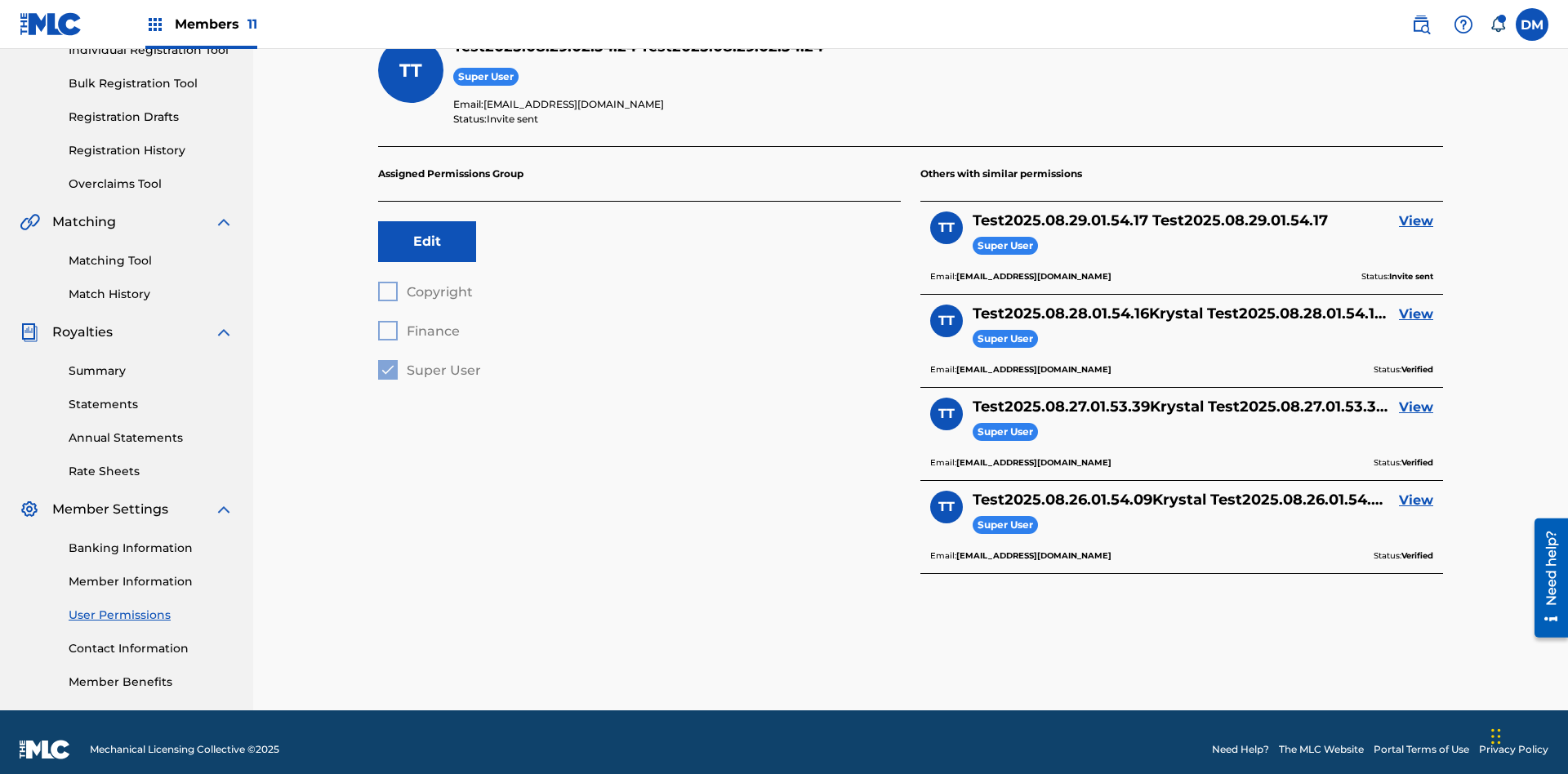
scroll to position [57, 0]
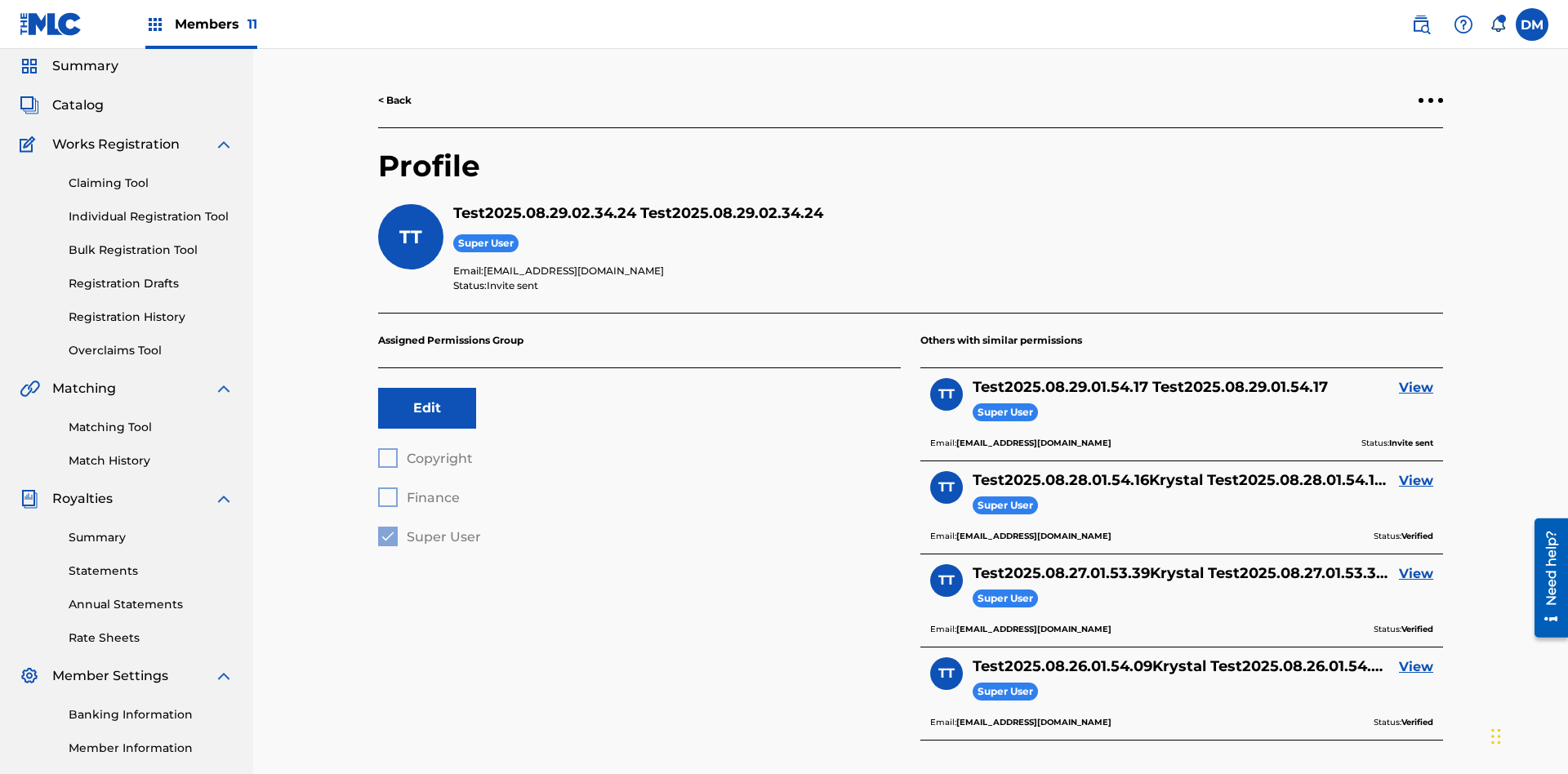
click at [1431, 100] on div at bounding box center [1431, 100] width 5 height 5
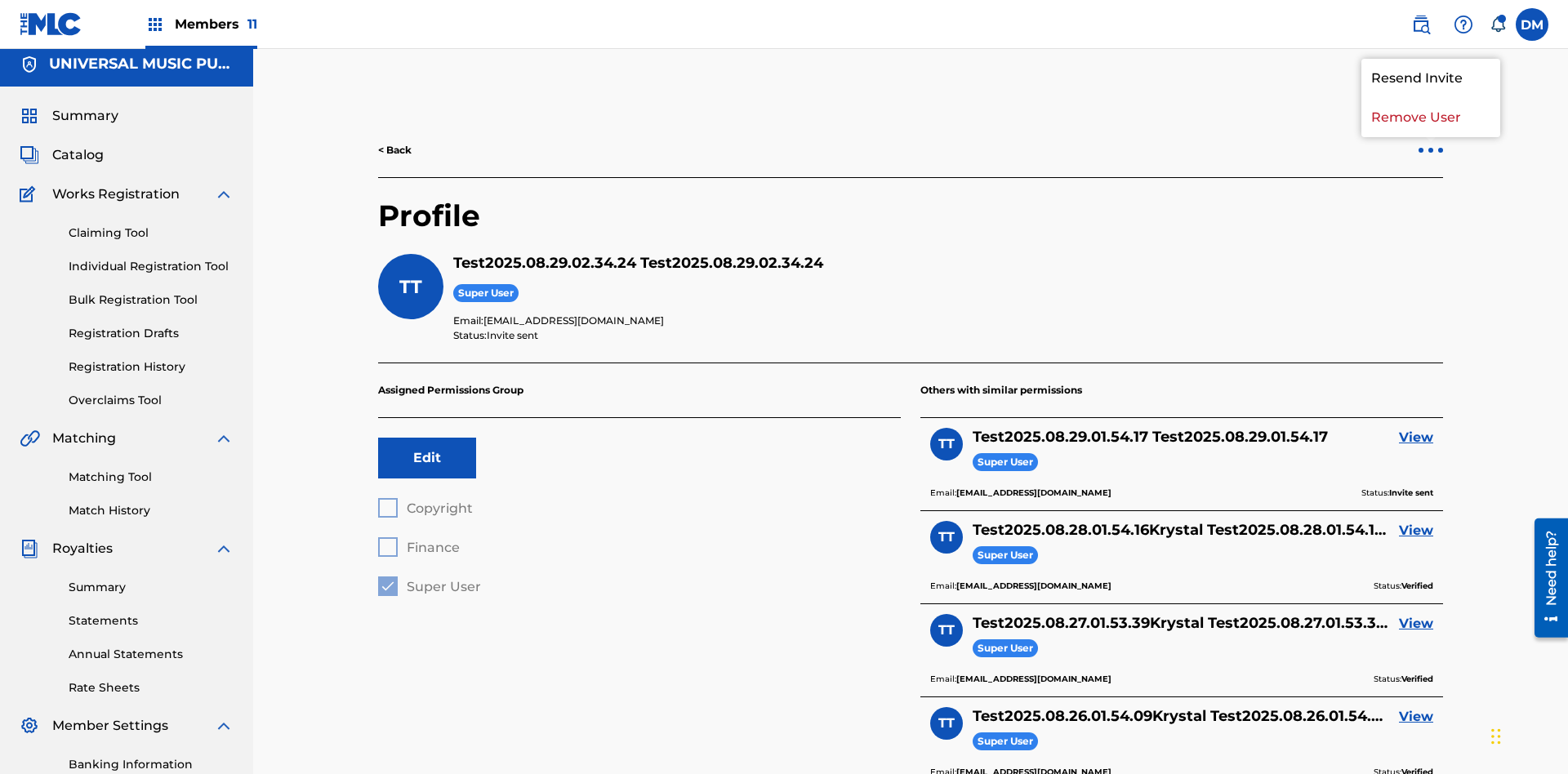
click at [1431, 118] on p "Remove User" at bounding box center [1431, 117] width 139 height 39
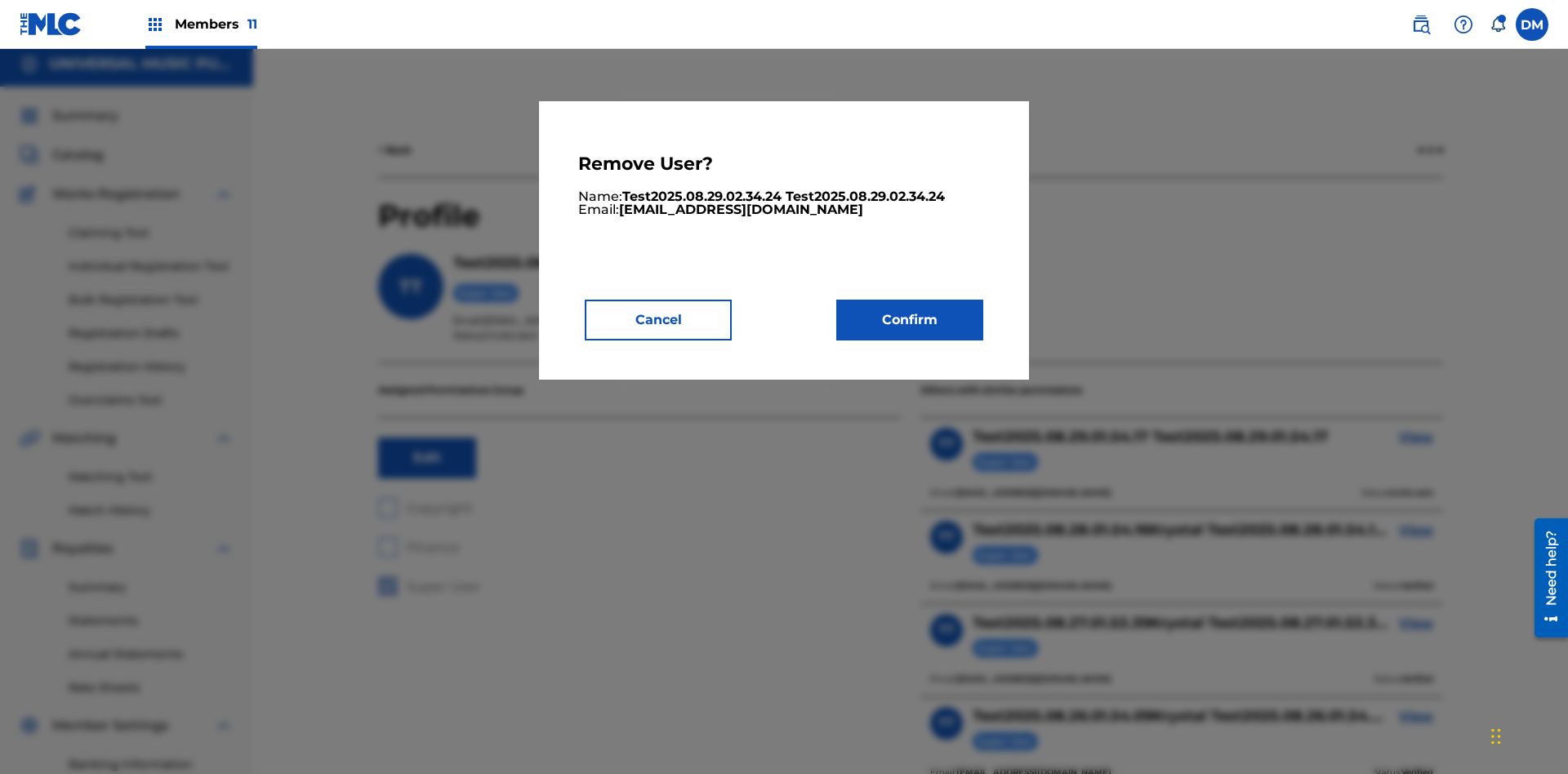
scroll to position [208, 0]
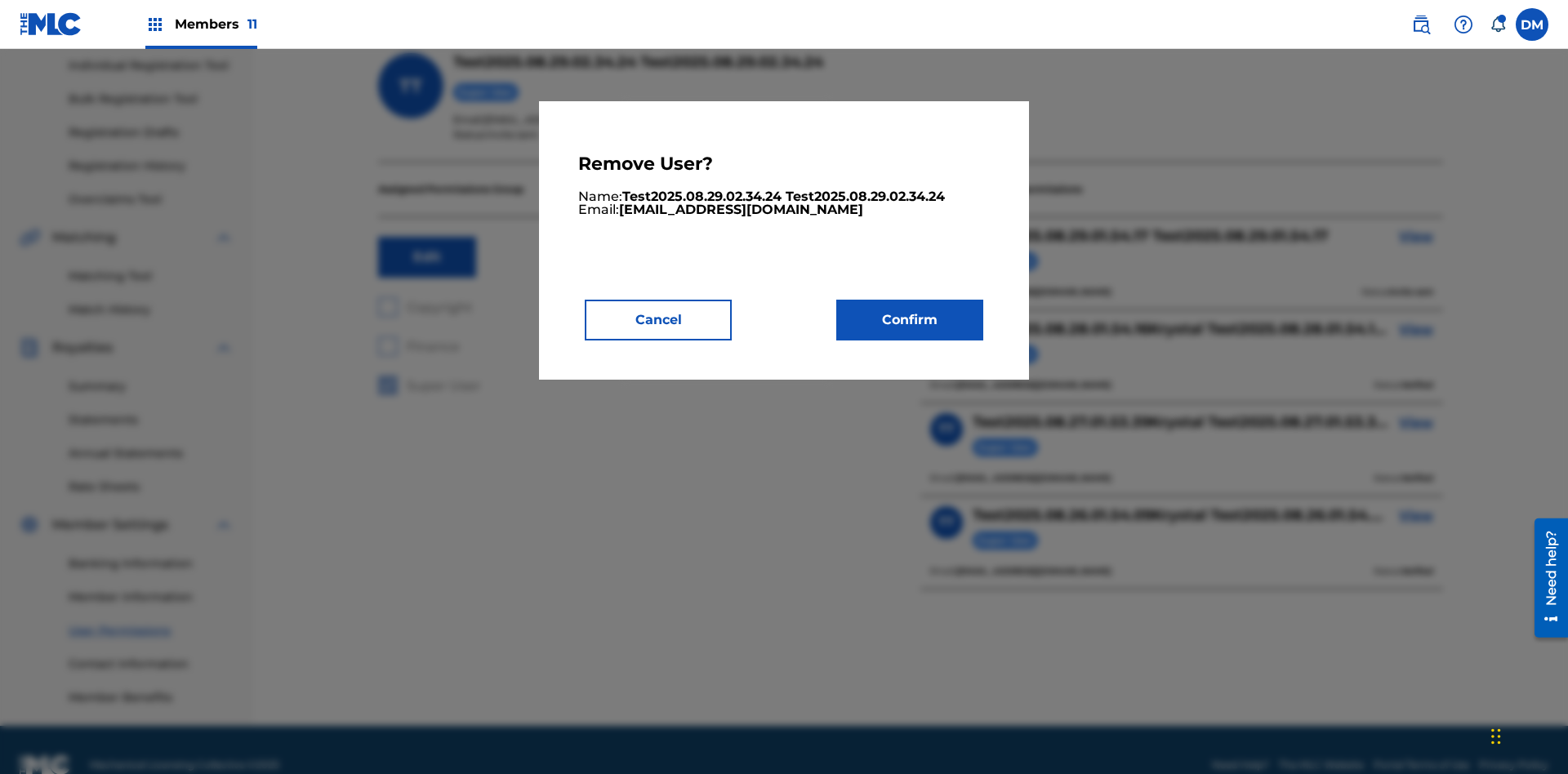
click at [910, 320] on button "Confirm" at bounding box center [910, 320] width 147 height 41
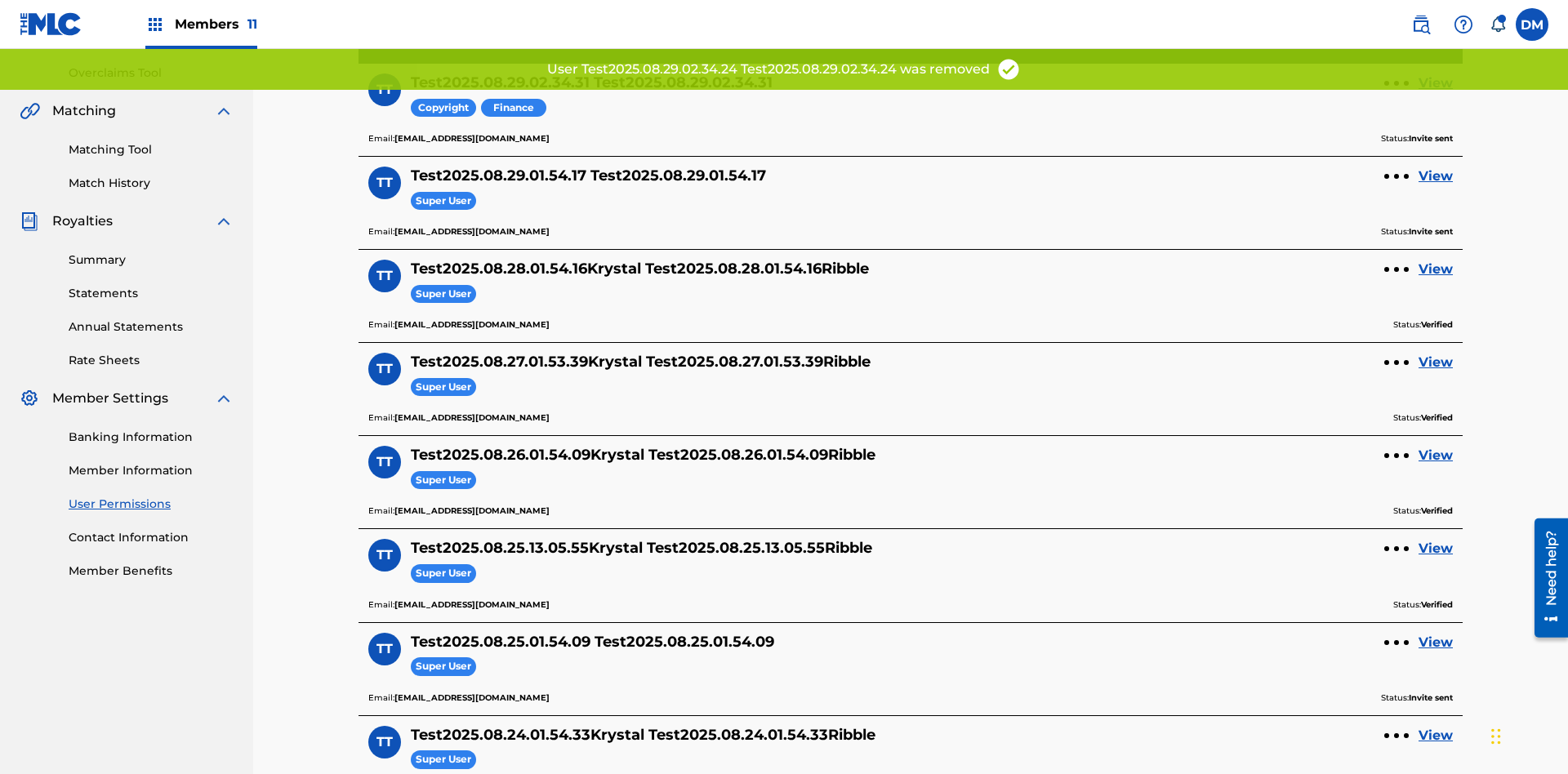
scroll to position [310, 0]
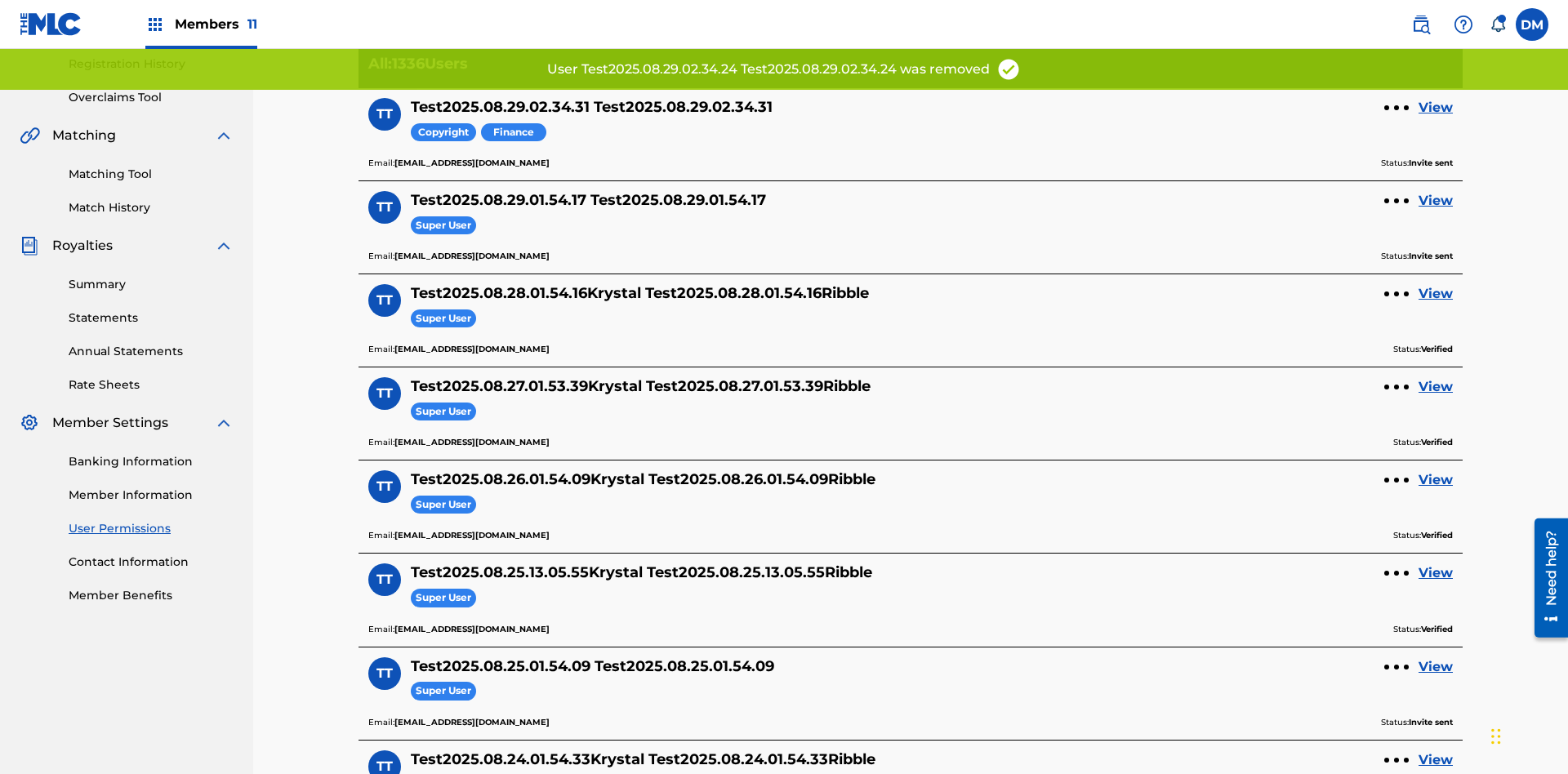
click at [1436, 107] on link "View" at bounding box center [1435, 107] width 34 height 19
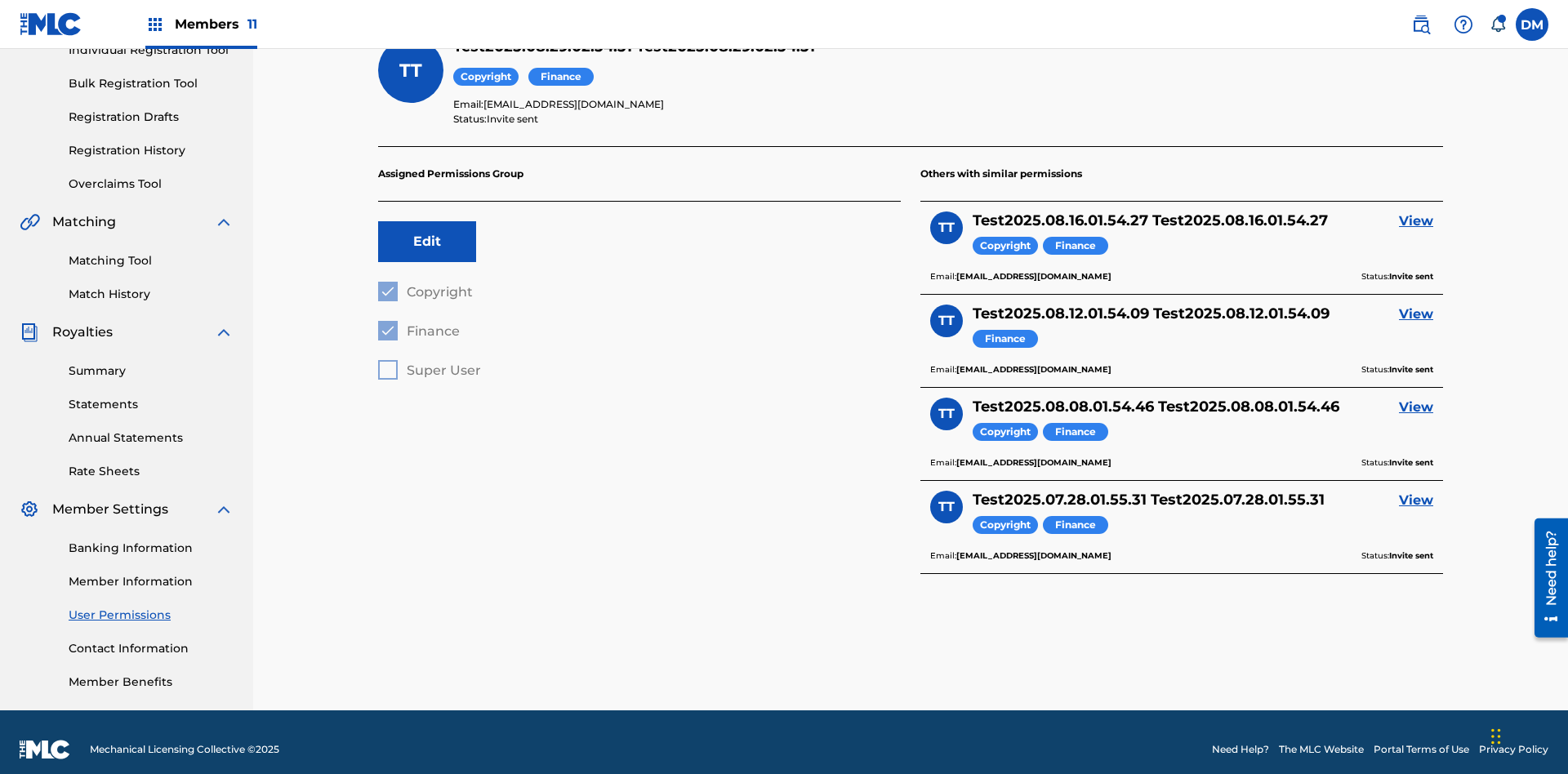
scroll to position [52, 0]
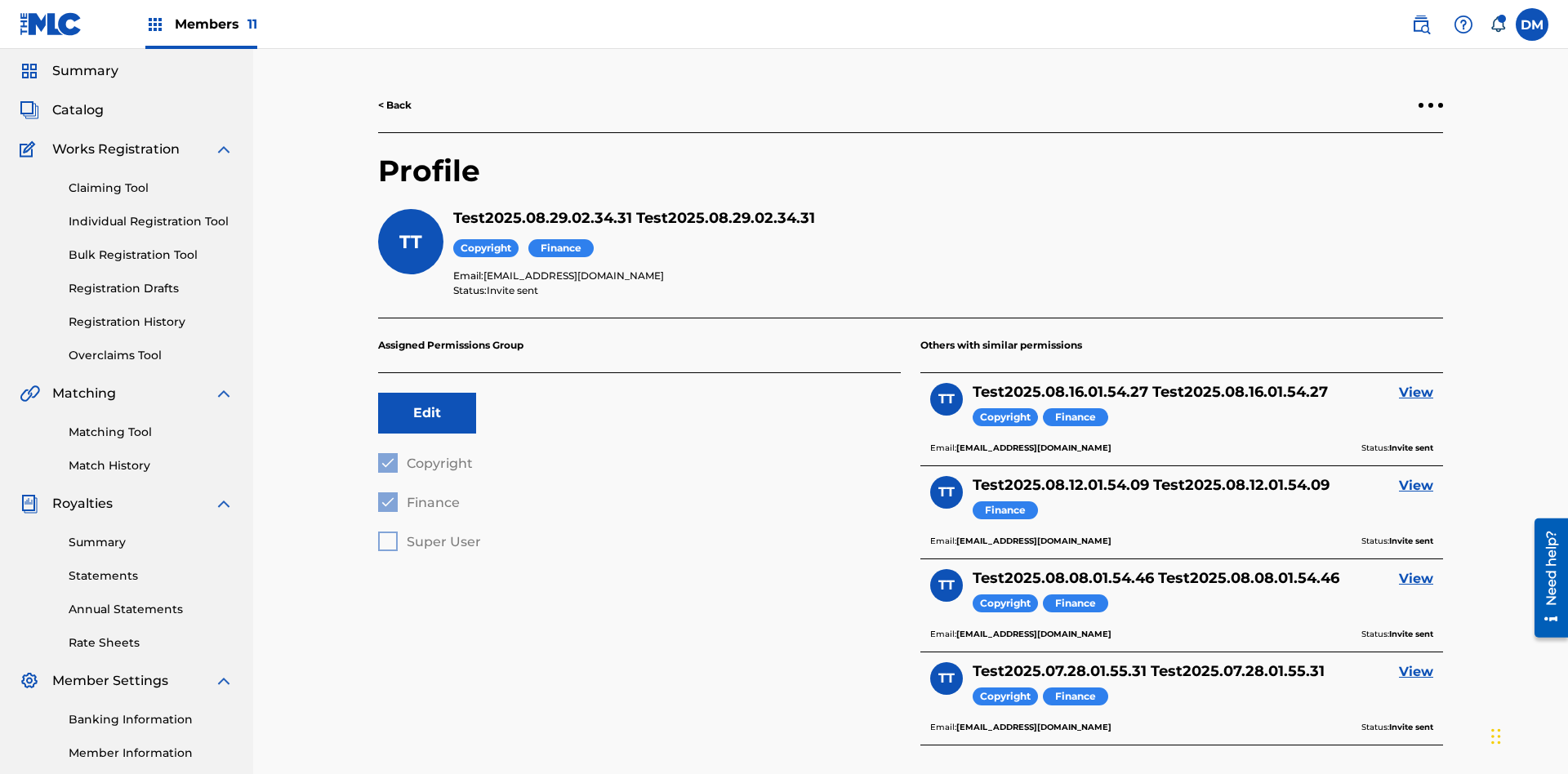
click at [396, 106] on link "< Back" at bounding box center [395, 105] width 33 height 15
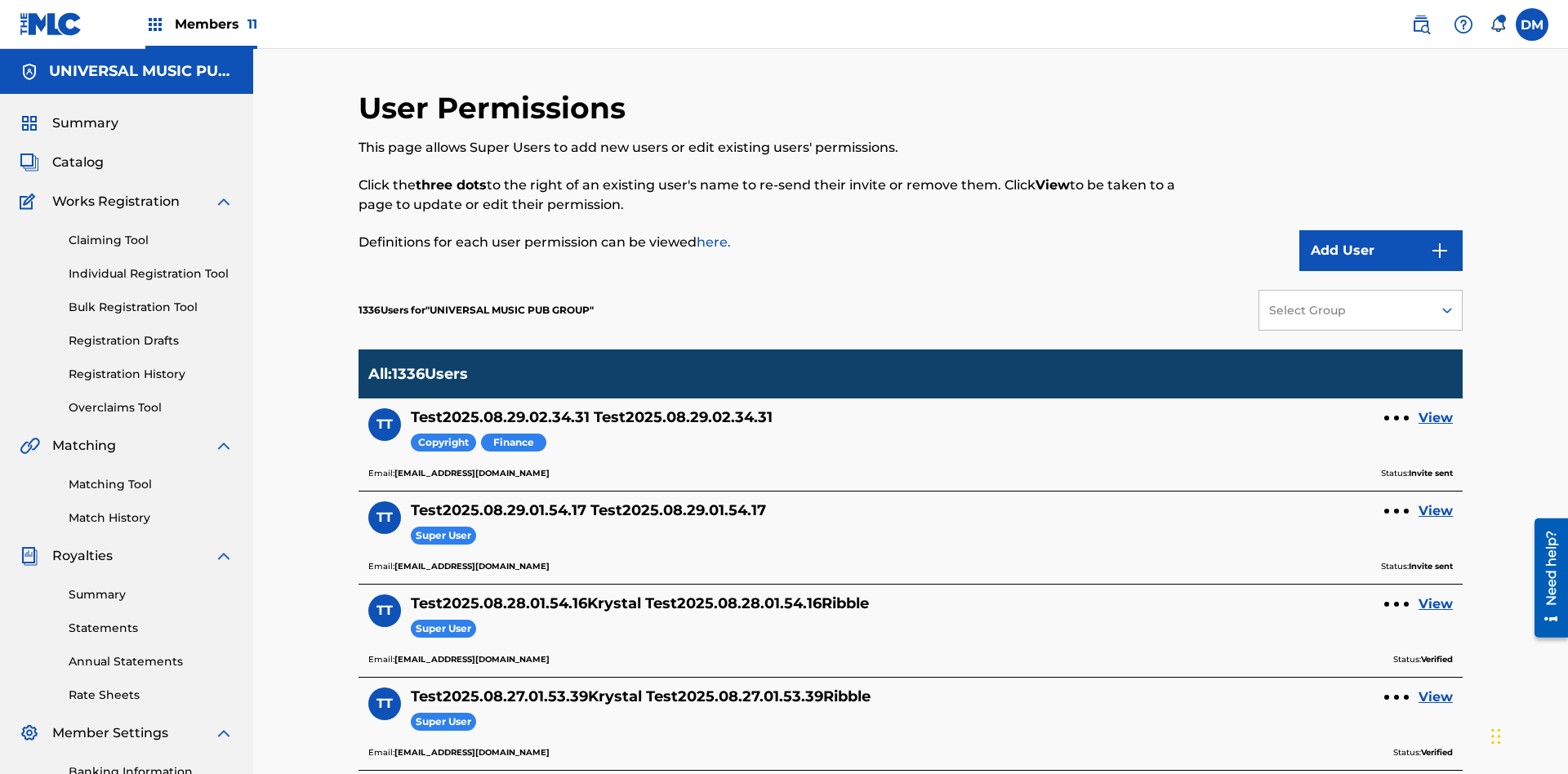
scroll to position [318, 0]
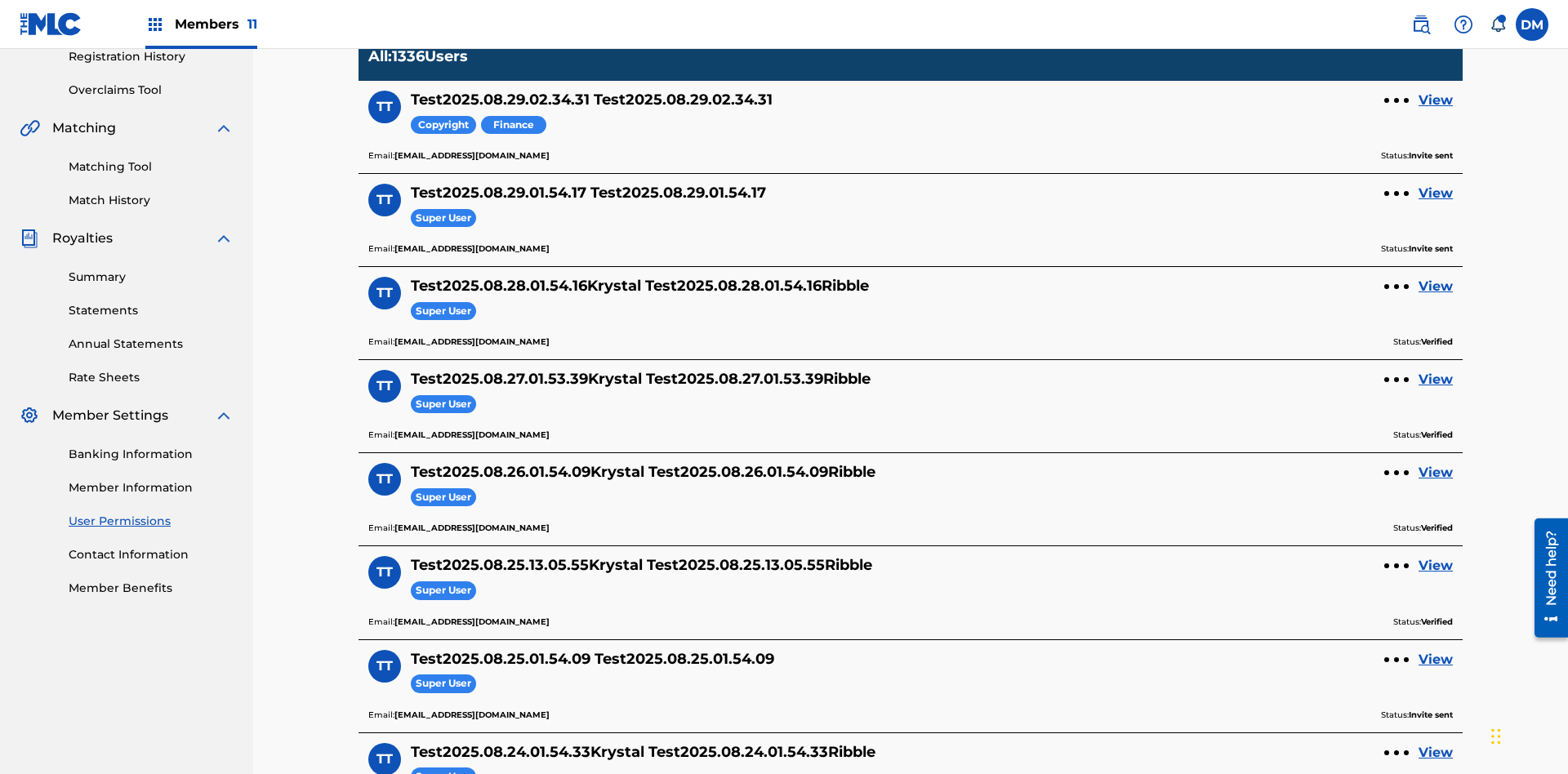
click at [1397, 100] on div at bounding box center [1397, 100] width 5 height 5
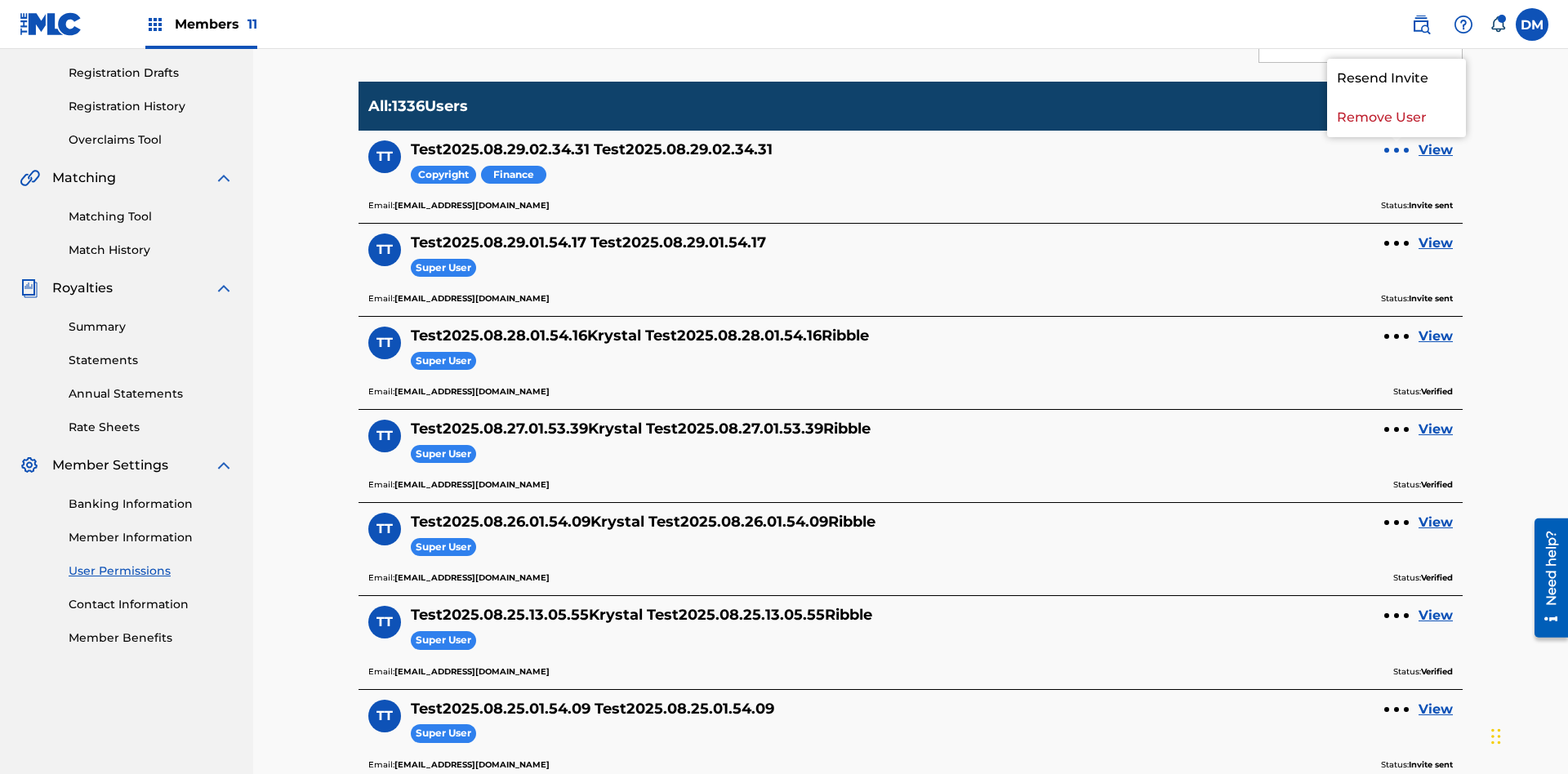
click at [1397, 118] on p "Remove User" at bounding box center [1396, 117] width 139 height 39
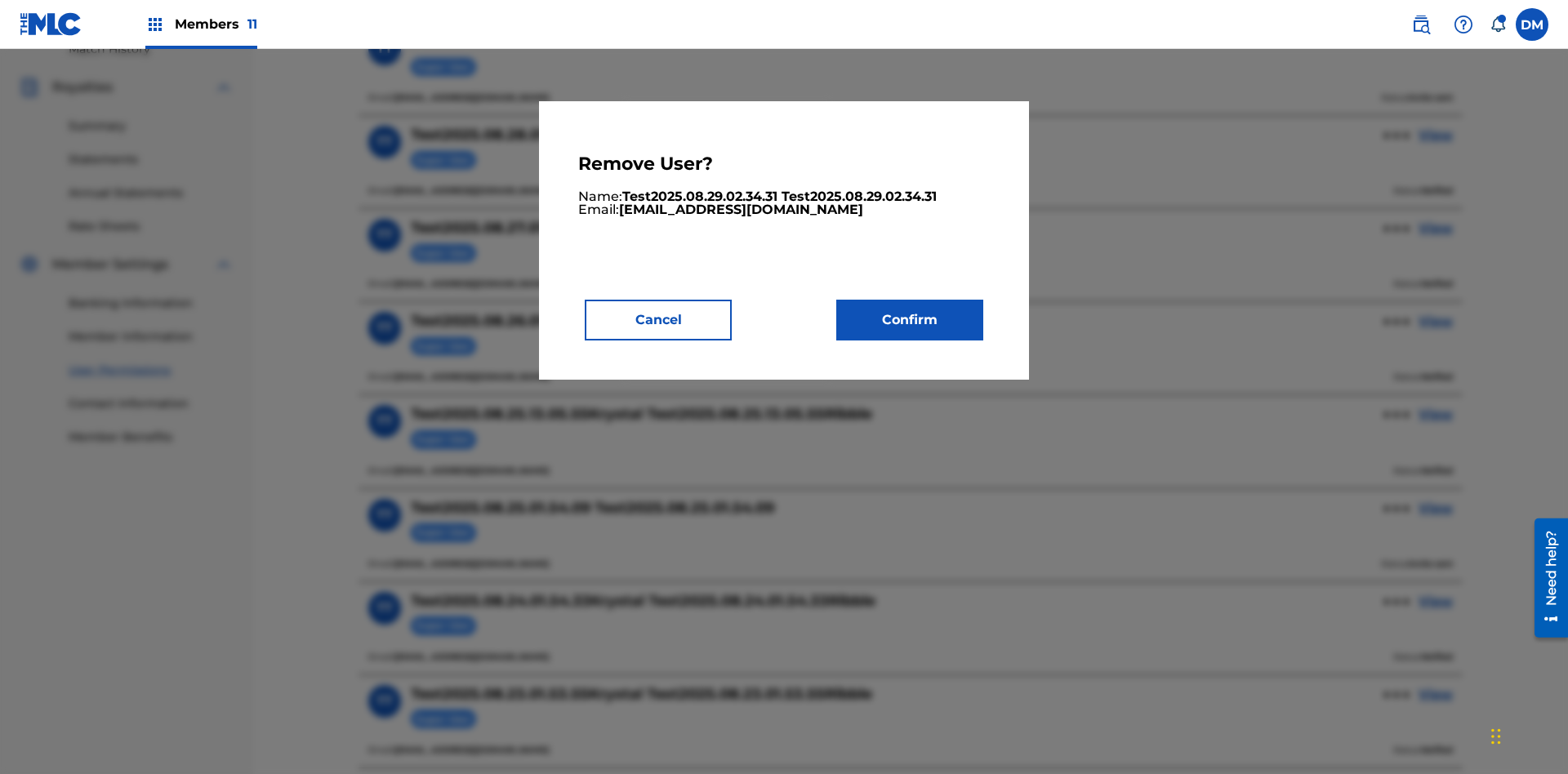
click at [910, 320] on button "Confirm" at bounding box center [910, 320] width 147 height 41
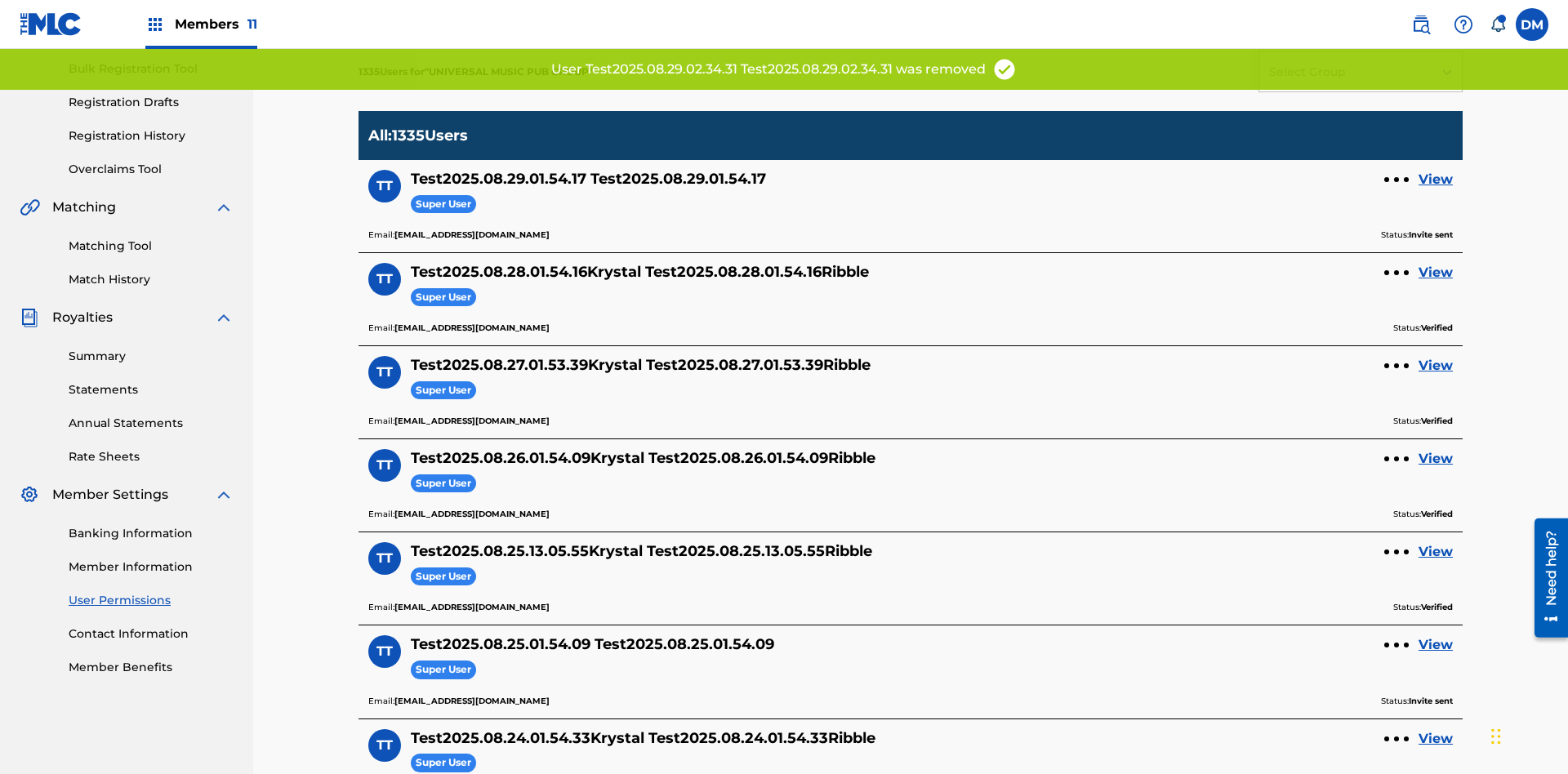
scroll to position [310, 0]
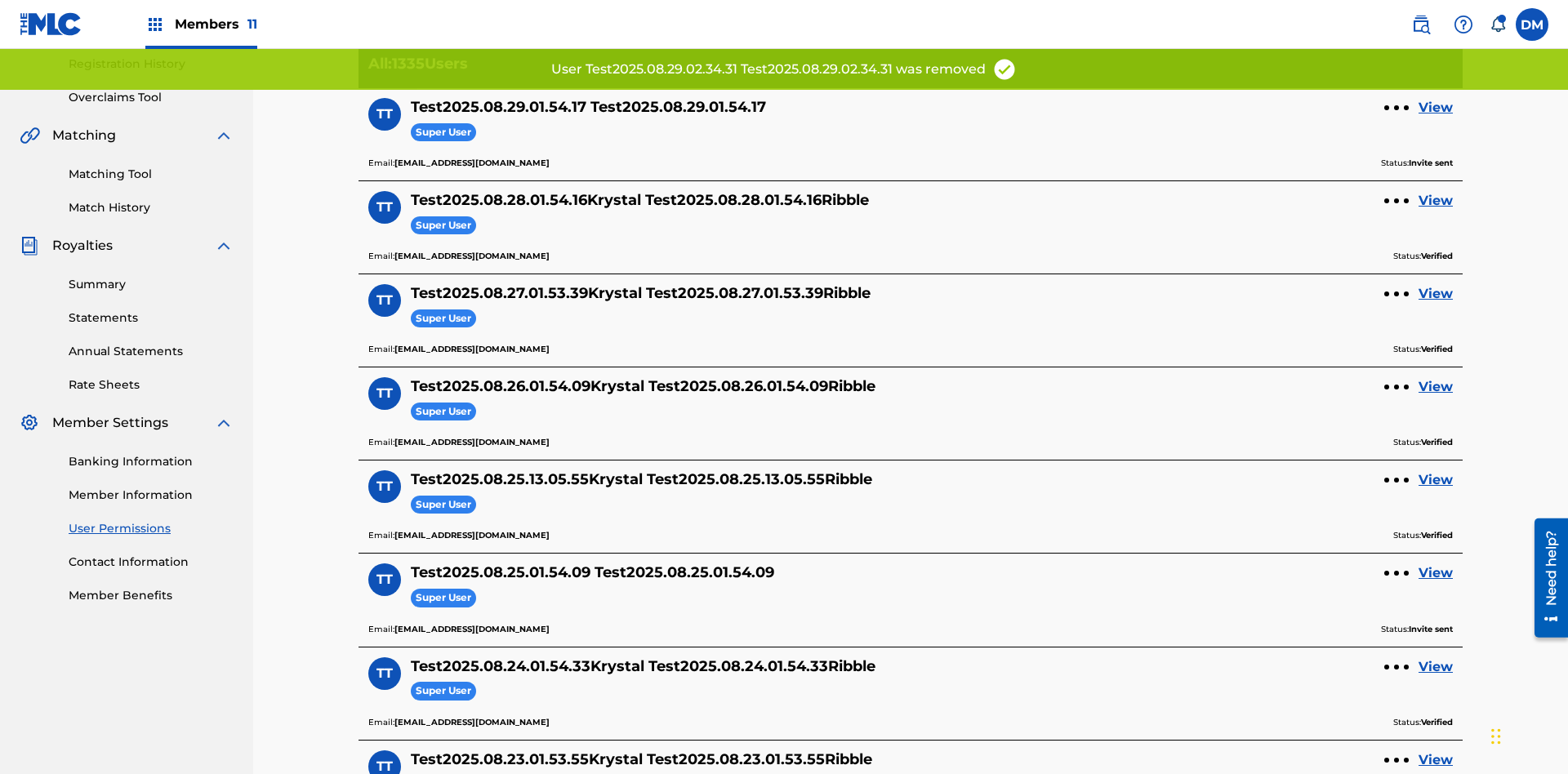
click at [1436, 107] on link "View" at bounding box center [1435, 107] width 34 height 19
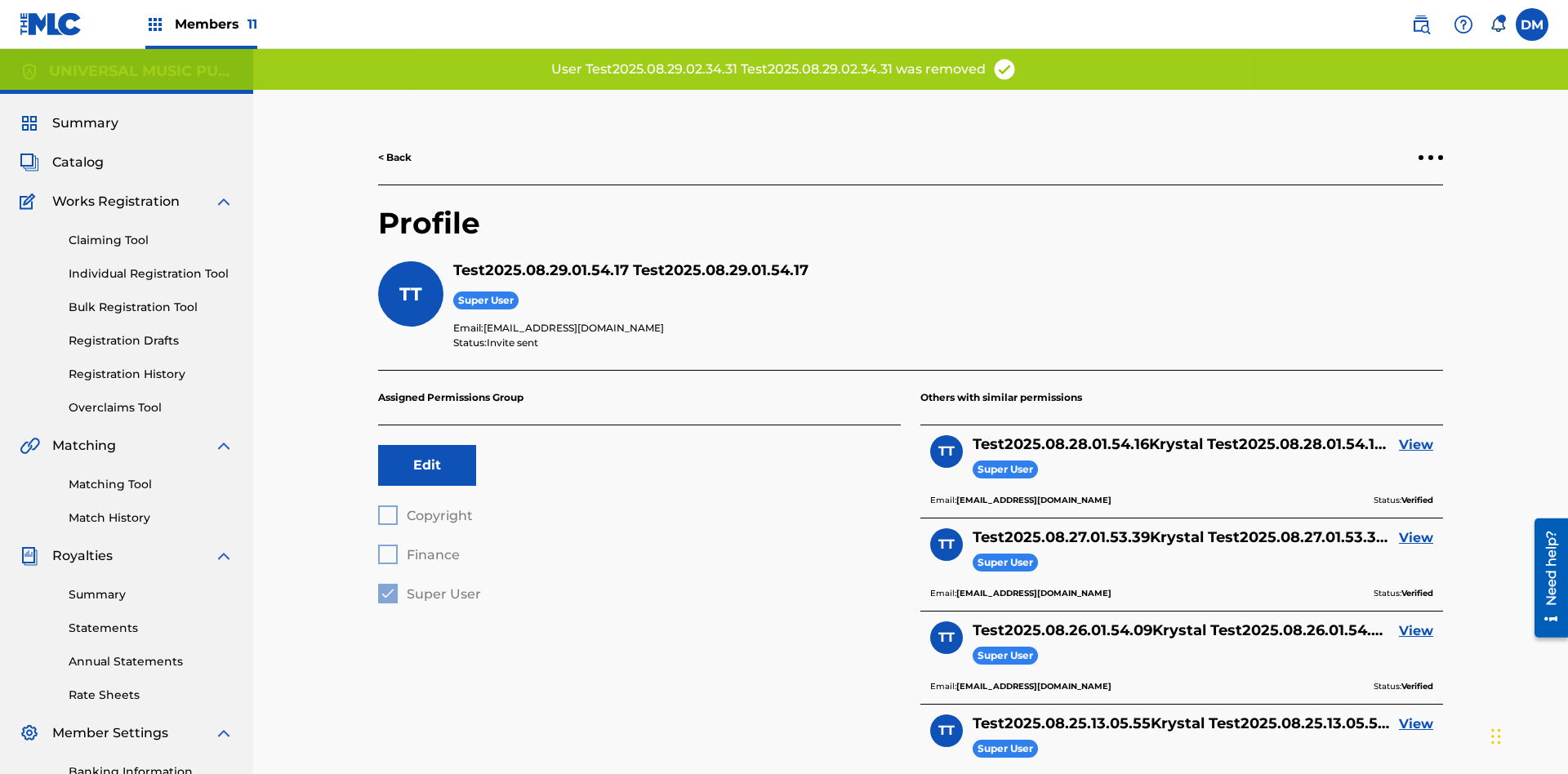
scroll to position [238, 0]
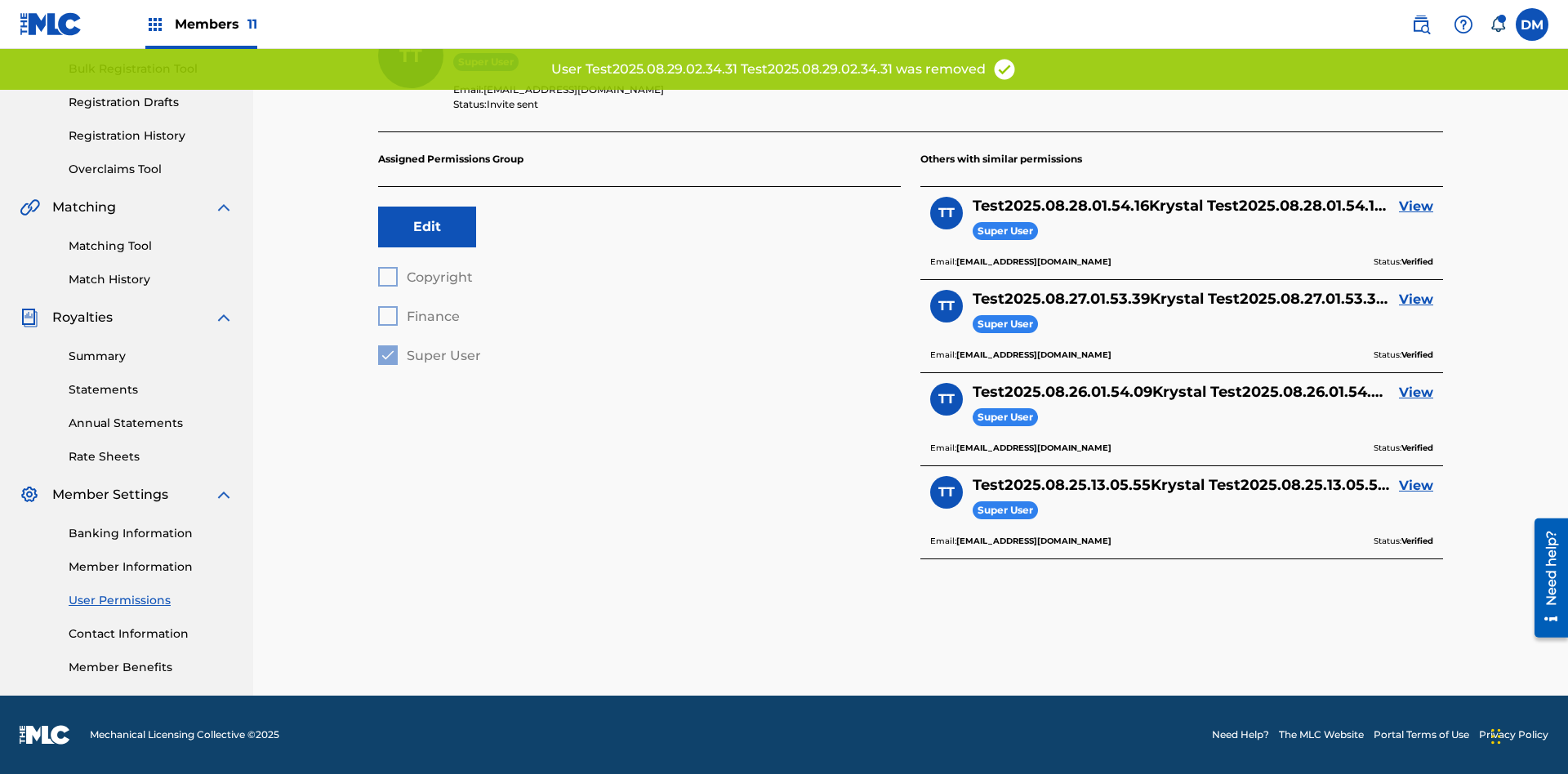
click at [1416, 207] on link "View" at bounding box center [1416, 206] width 34 height 19
